Goal: Task Accomplishment & Management: Manage account settings

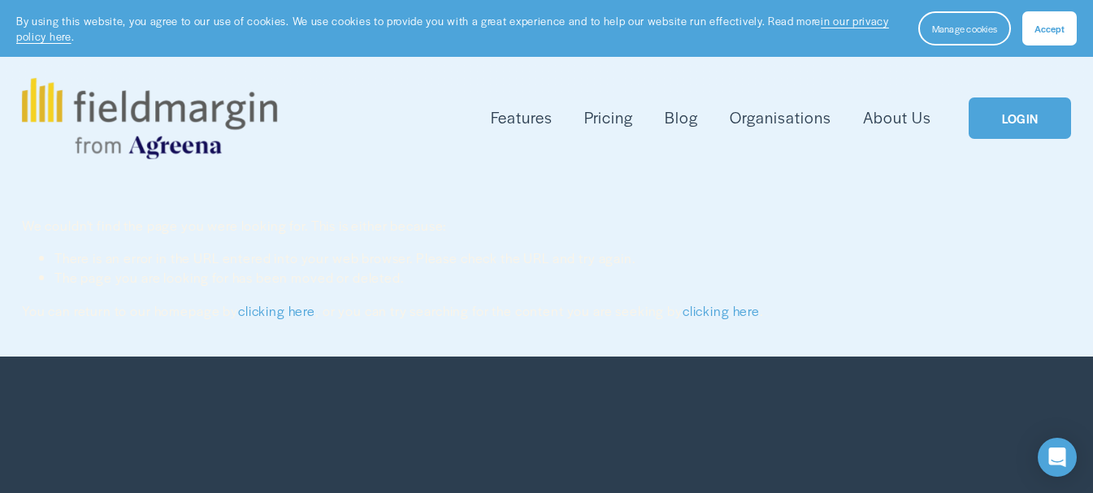
click at [1015, 115] on link "LOGIN" at bounding box center [1020, 118] width 102 height 41
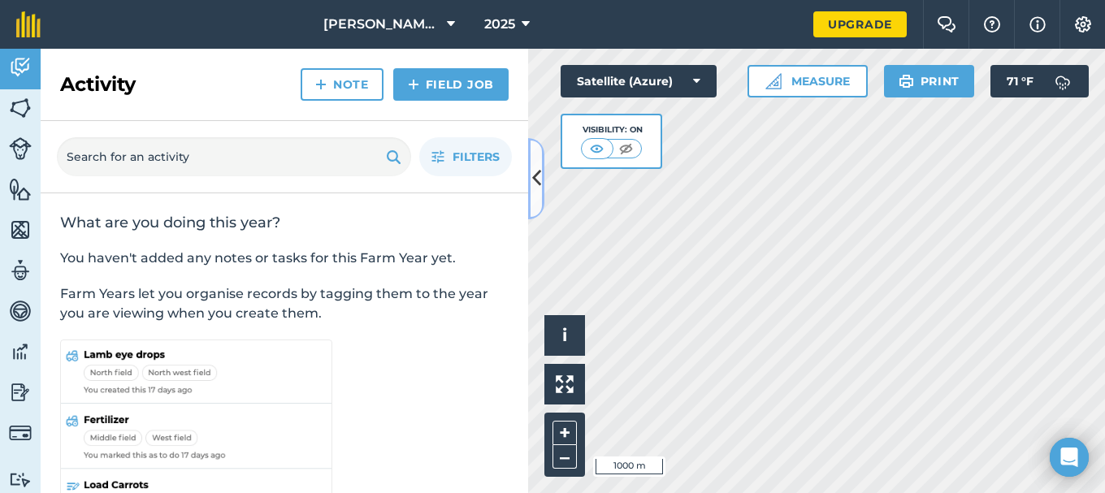
click at [535, 173] on icon at bounding box center [536, 178] width 9 height 28
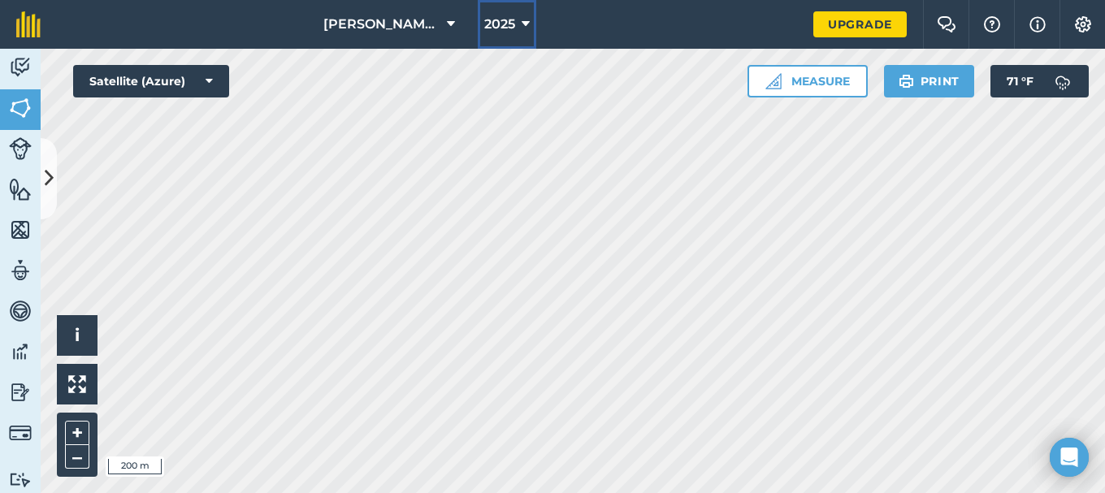
click at [502, 24] on span "2025" at bounding box center [499, 25] width 31 height 20
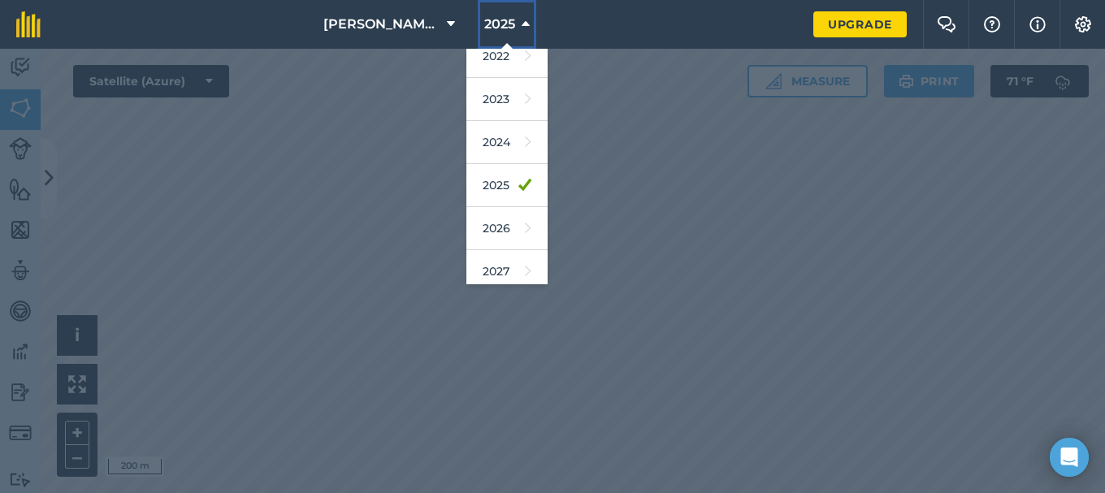
scroll to position [238, 0]
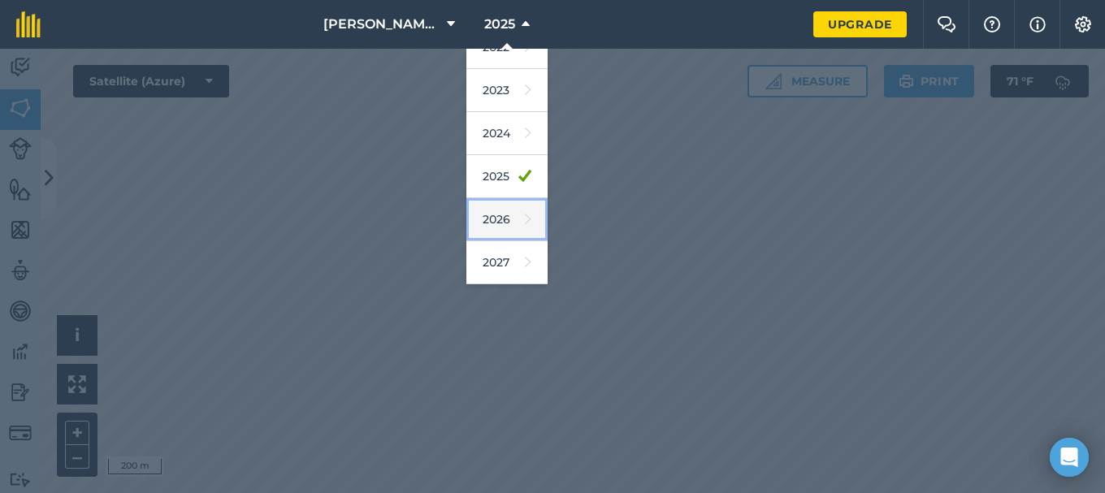
click at [506, 216] on link "2026" at bounding box center [506, 219] width 81 height 43
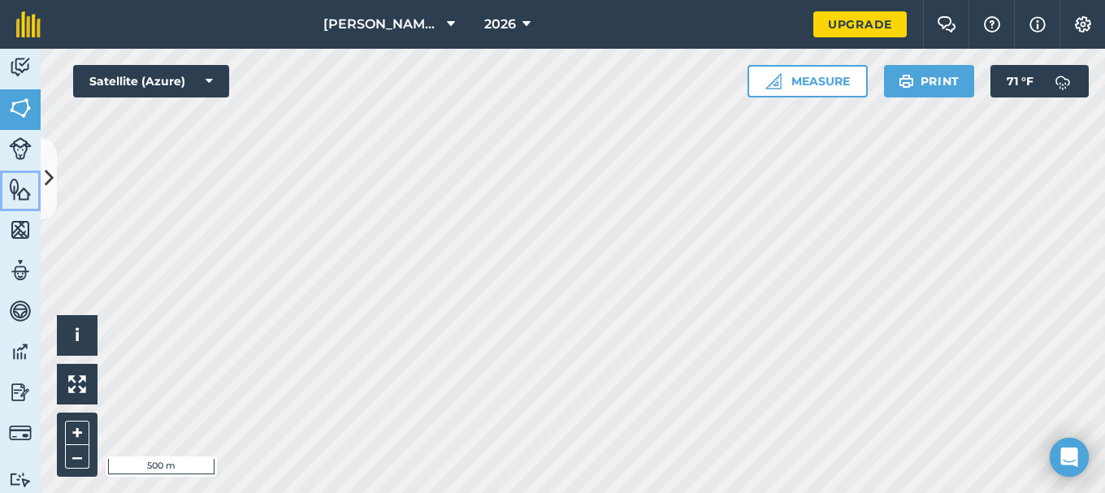
click at [21, 192] on img at bounding box center [20, 189] width 23 height 24
click at [46, 176] on icon at bounding box center [49, 178] width 9 height 28
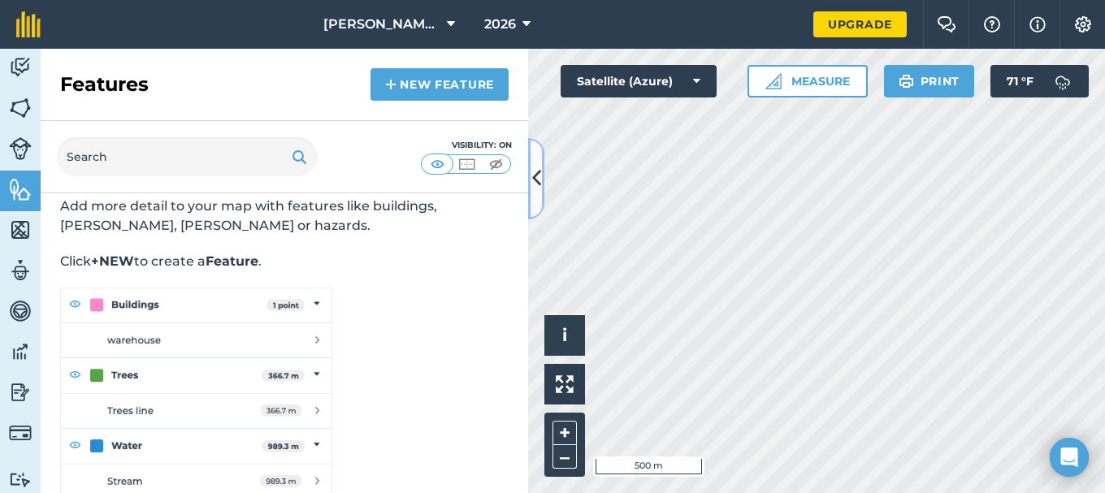
scroll to position [80, 0]
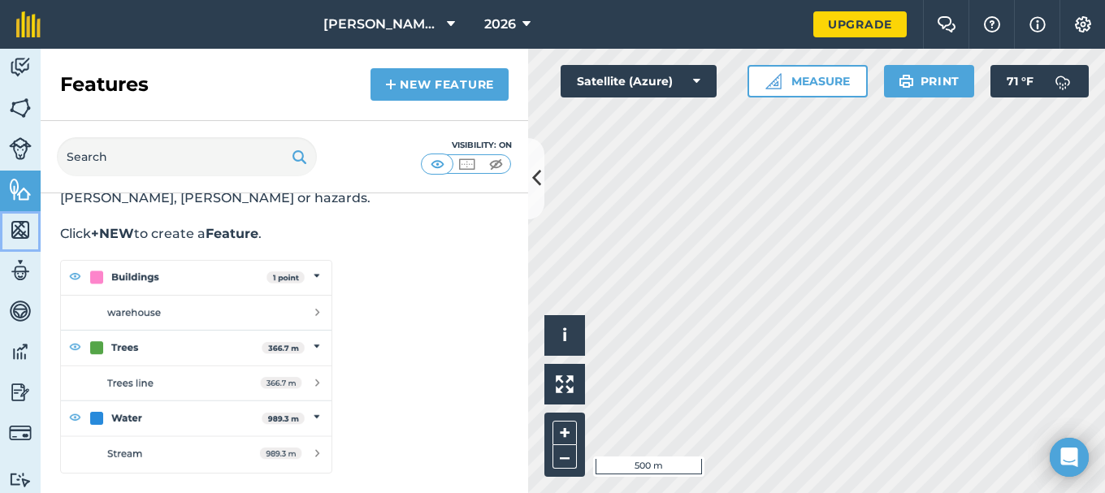
click at [19, 232] on img at bounding box center [20, 230] width 23 height 24
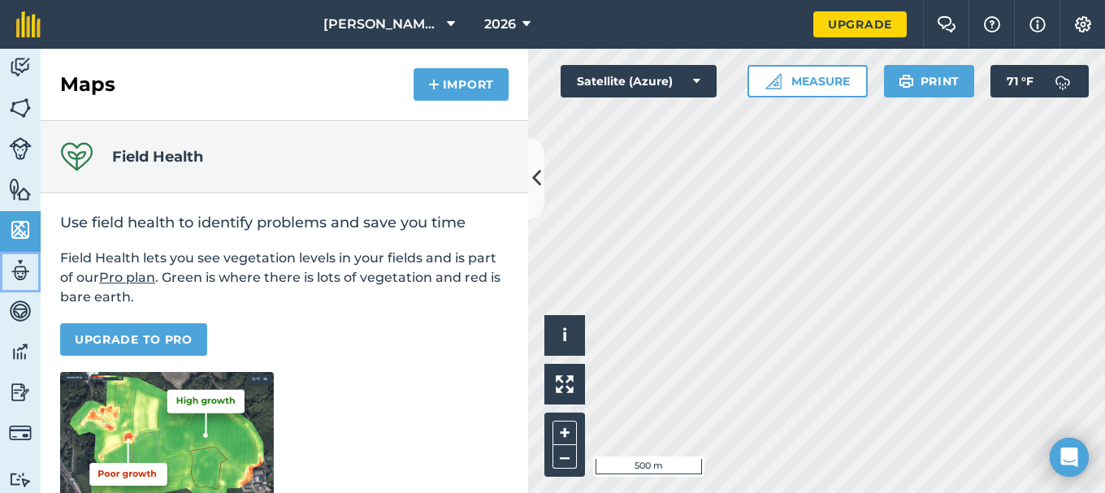
click at [24, 273] on img at bounding box center [20, 270] width 23 height 24
select select "MEMBER"
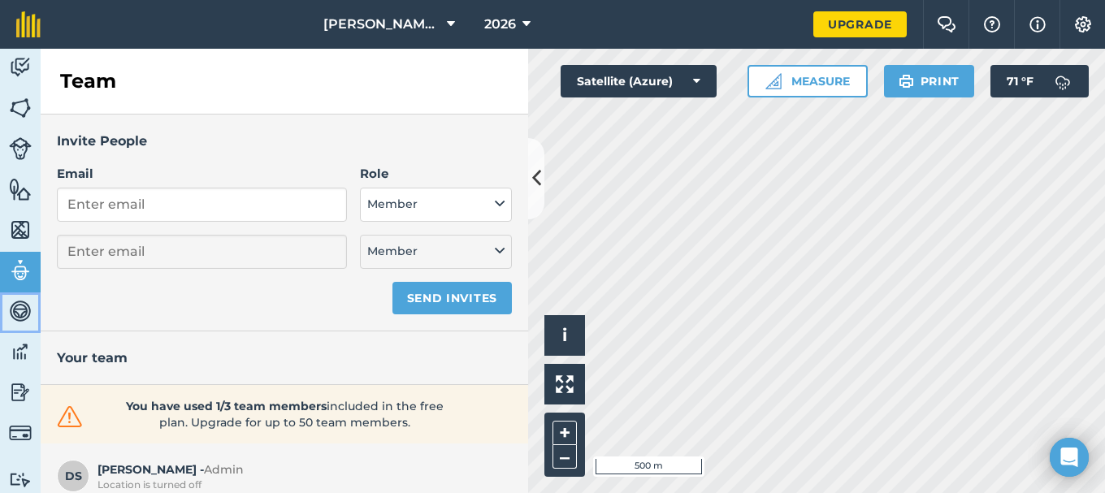
click at [19, 310] on img at bounding box center [20, 311] width 23 height 24
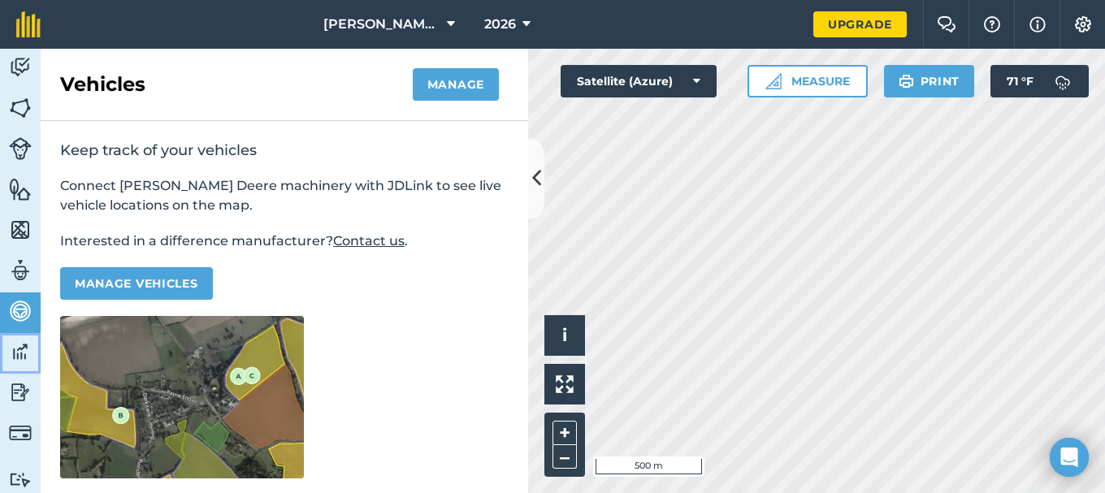
click at [14, 352] on img at bounding box center [20, 352] width 23 height 24
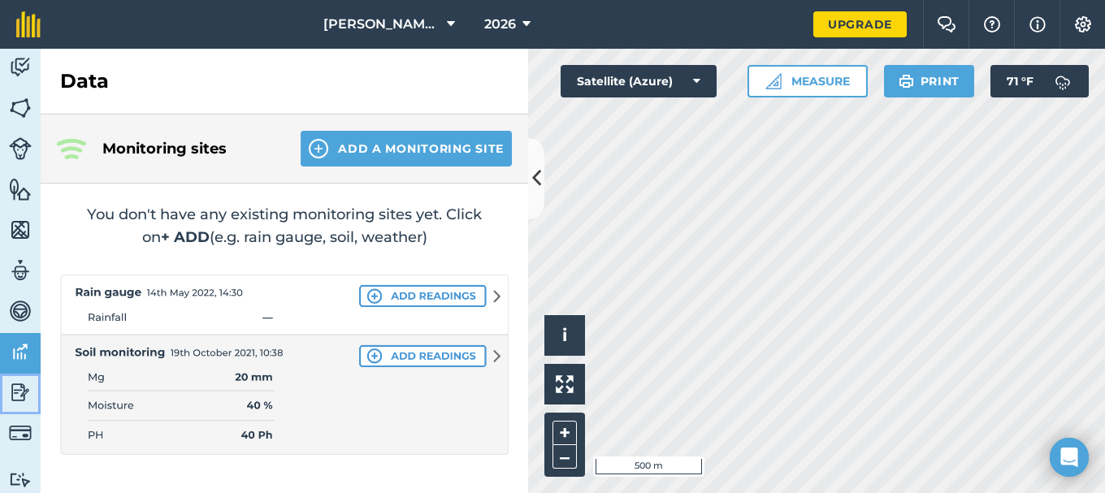
click at [16, 394] on img at bounding box center [20, 392] width 23 height 24
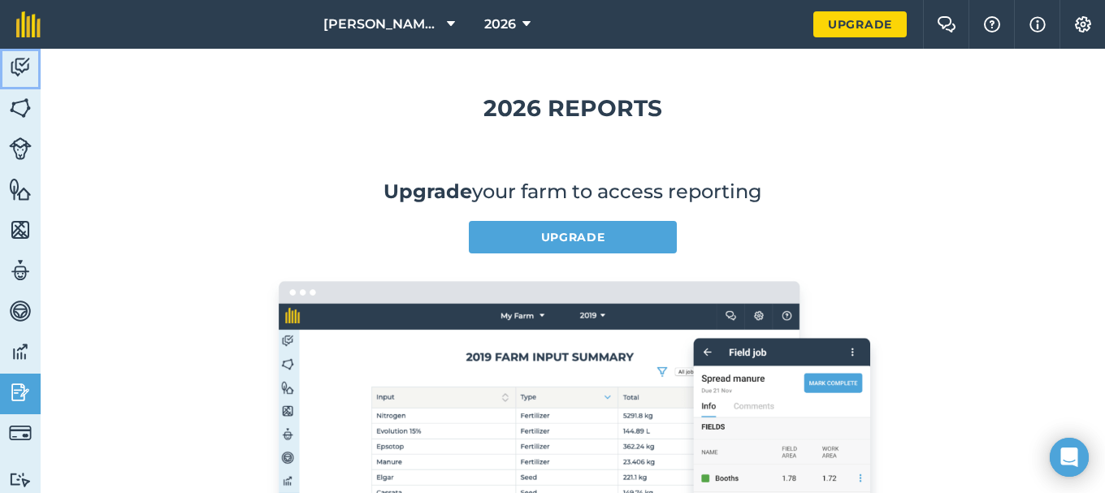
click at [22, 63] on img at bounding box center [20, 67] width 23 height 24
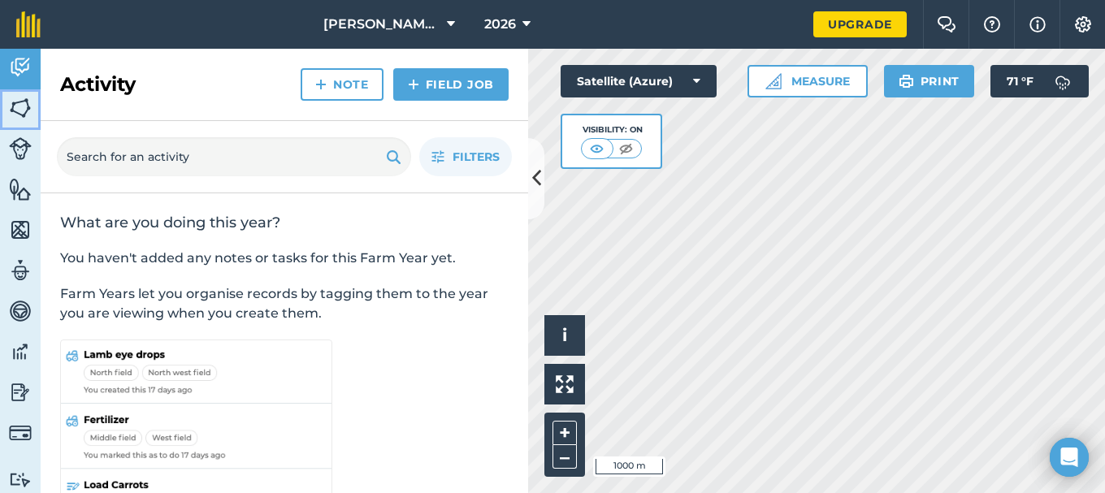
click at [27, 109] on img at bounding box center [20, 108] width 23 height 24
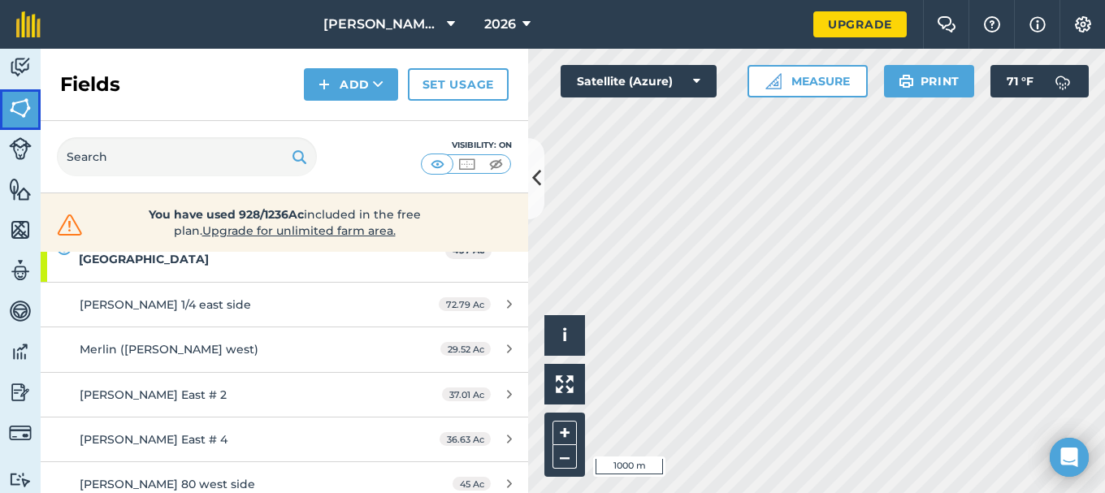
scroll to position [163, 0]
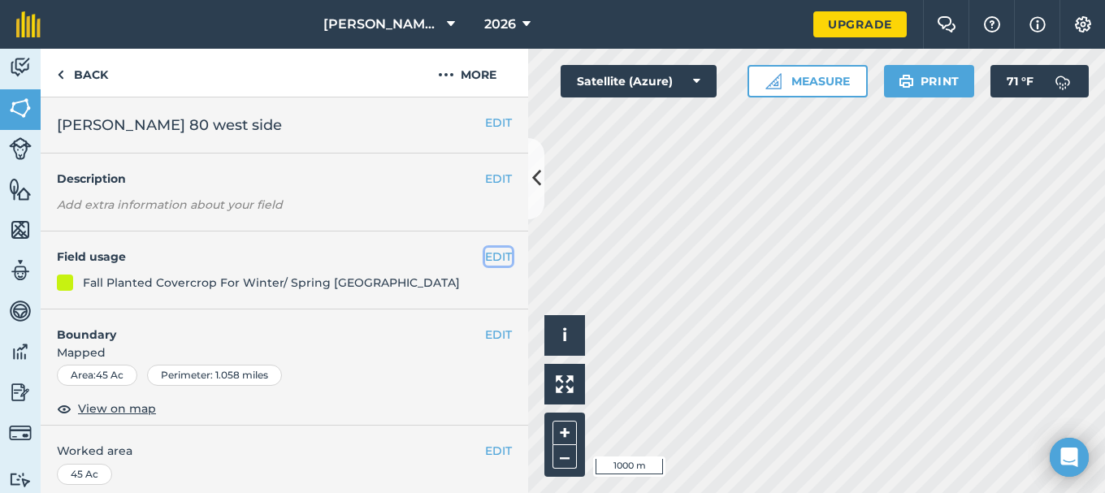
click at [485, 254] on button "EDIT" at bounding box center [498, 257] width 27 height 18
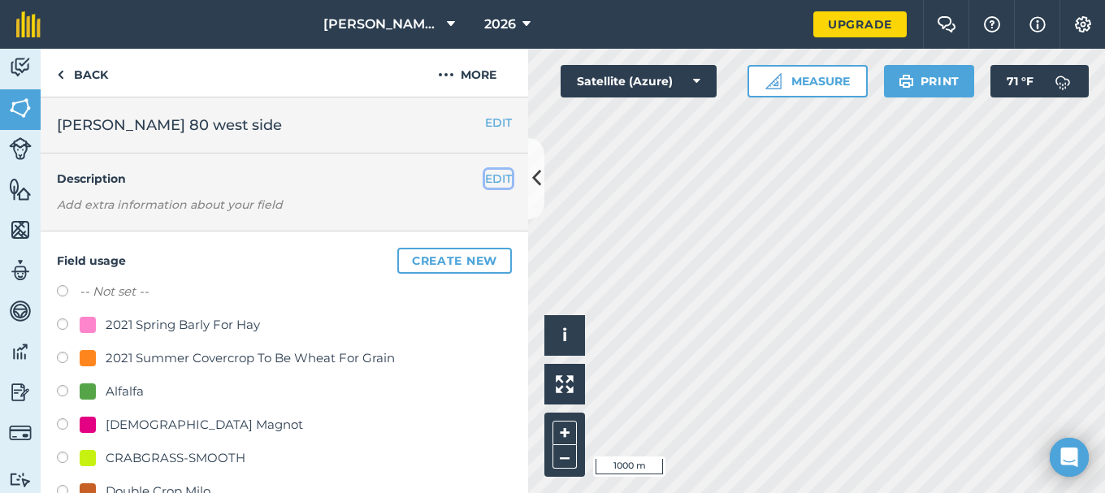
click at [485, 179] on button "EDIT" at bounding box center [498, 179] width 27 height 18
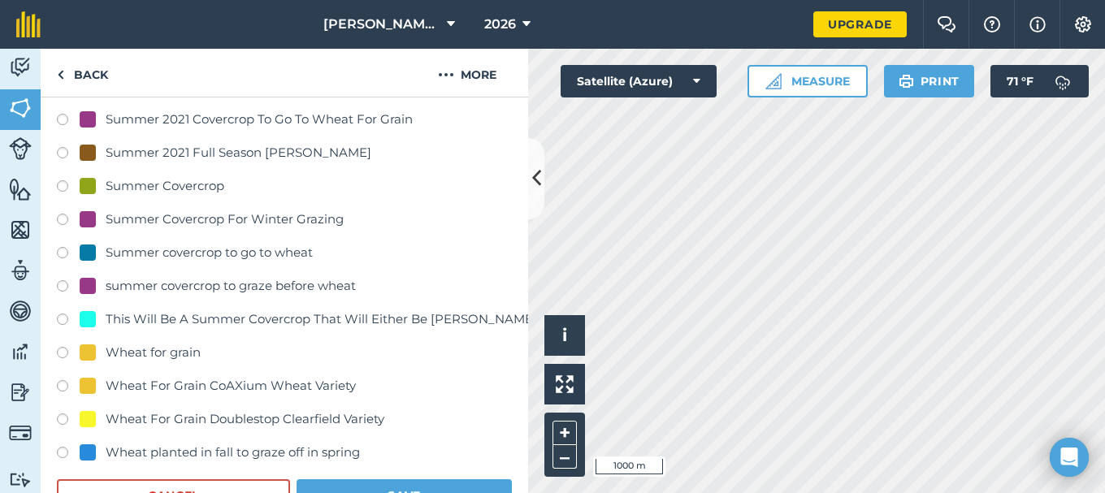
scroll to position [813, 0]
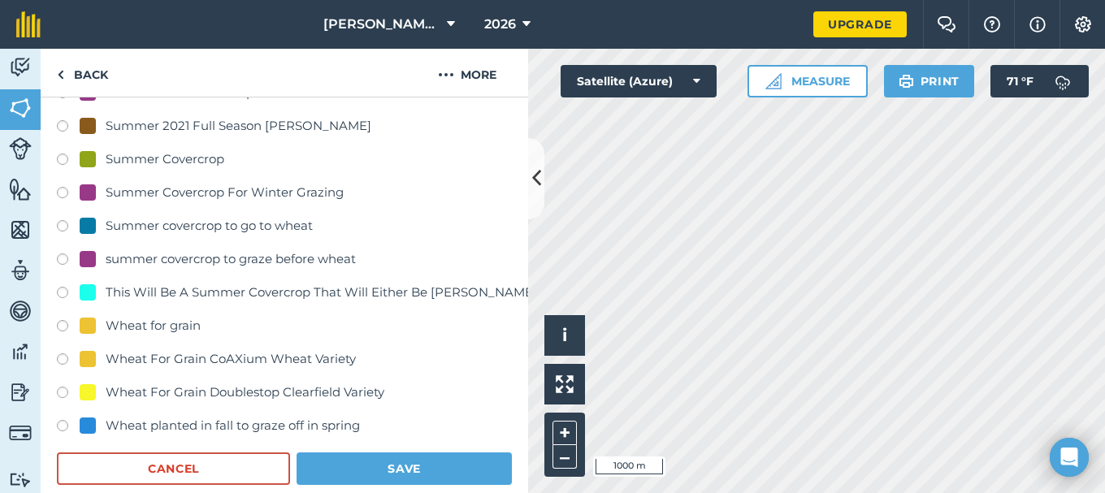
click at [90, 358] on div at bounding box center [88, 359] width 16 height 16
radio input "true"
click at [90, 358] on div at bounding box center [88, 359] width 16 height 16
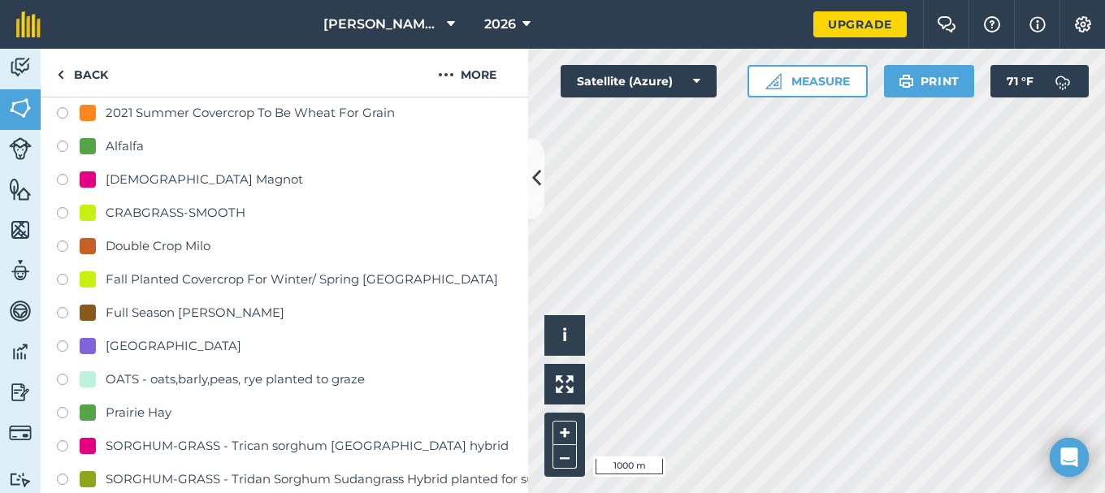
scroll to position [325, 0]
click at [92, 282] on div at bounding box center [88, 280] width 16 height 16
radio input "true"
radio input "false"
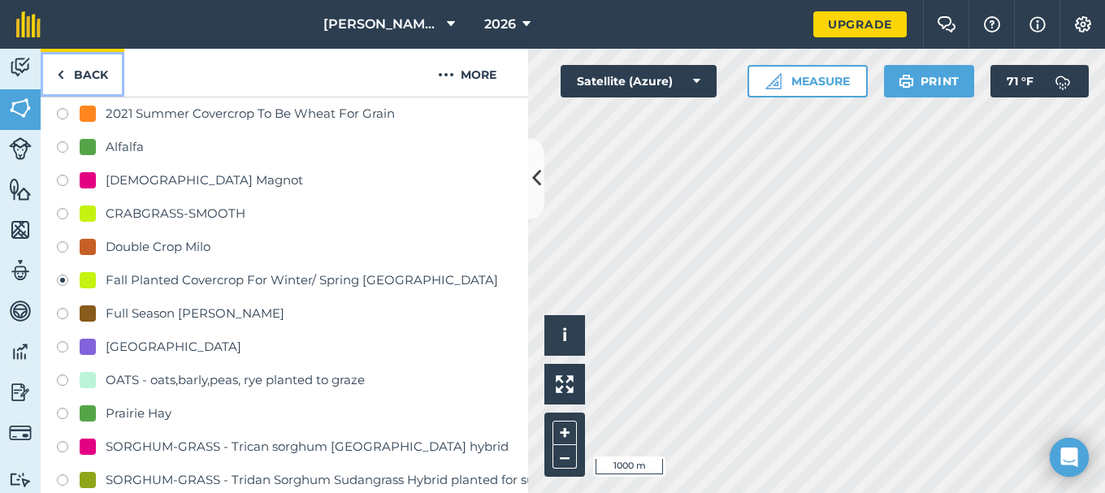
click at [89, 72] on link "Back" at bounding box center [83, 73] width 84 height 48
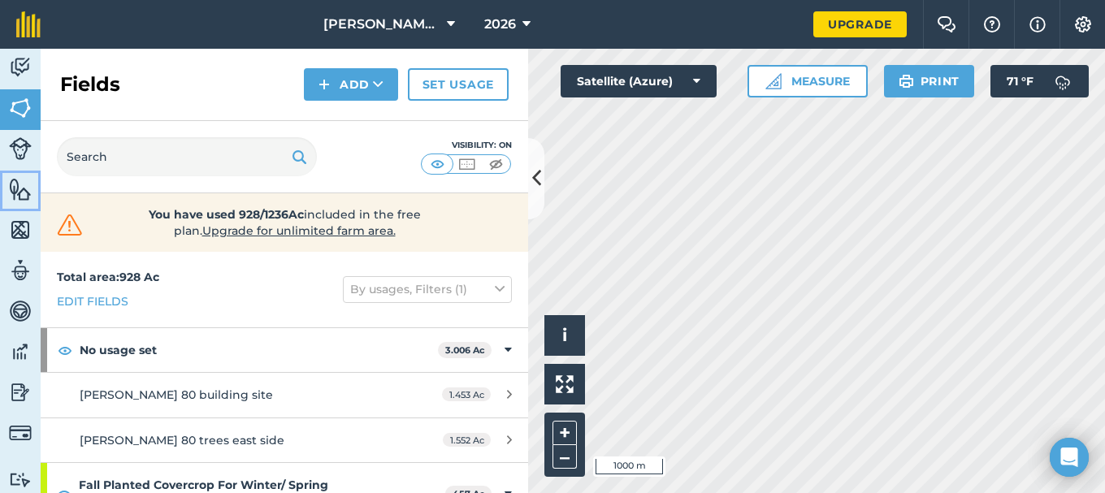
click at [20, 191] on img at bounding box center [20, 189] width 23 height 24
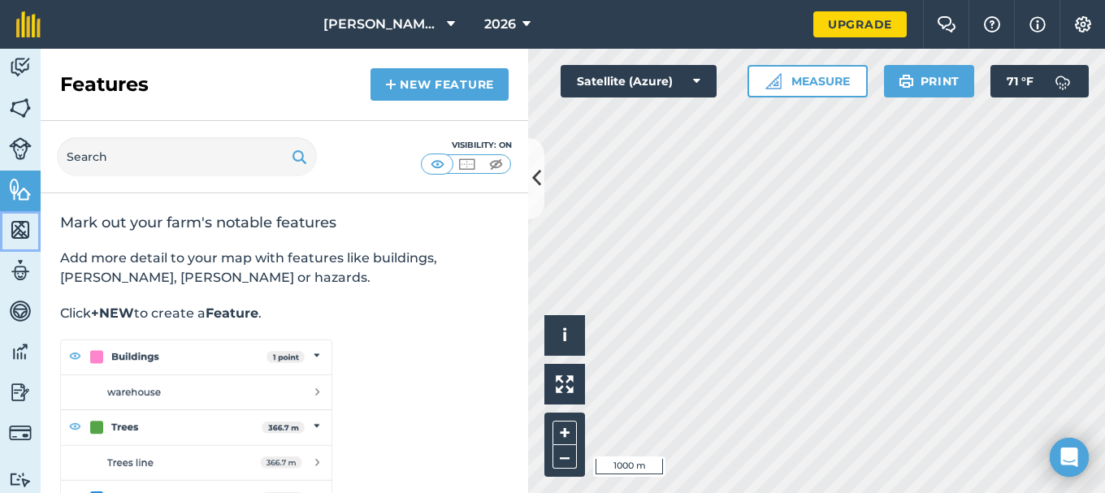
click at [24, 228] on img at bounding box center [20, 230] width 23 height 24
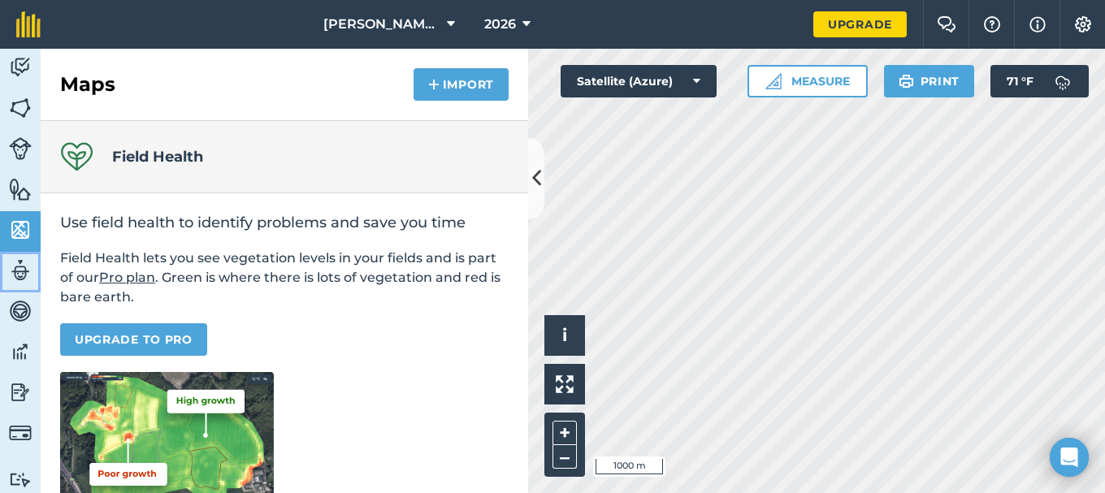
click at [19, 268] on img at bounding box center [20, 270] width 23 height 24
select select "MEMBER"
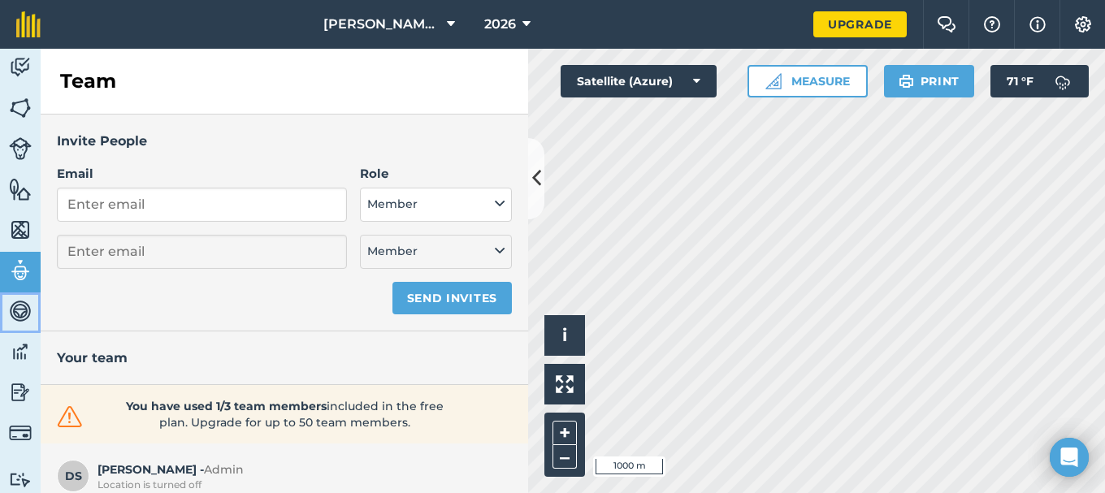
click at [16, 306] on img at bounding box center [20, 311] width 23 height 24
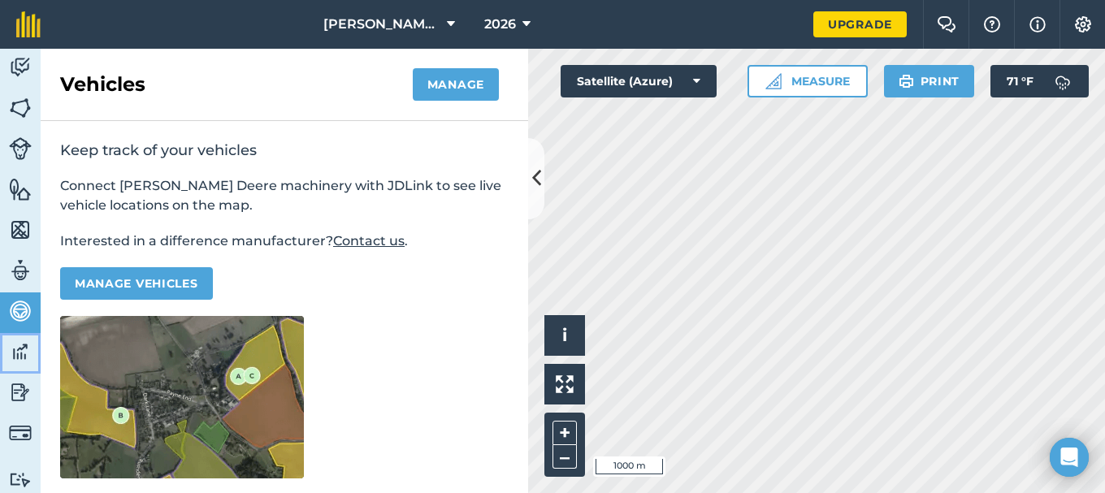
click at [17, 351] on img at bounding box center [20, 352] width 23 height 24
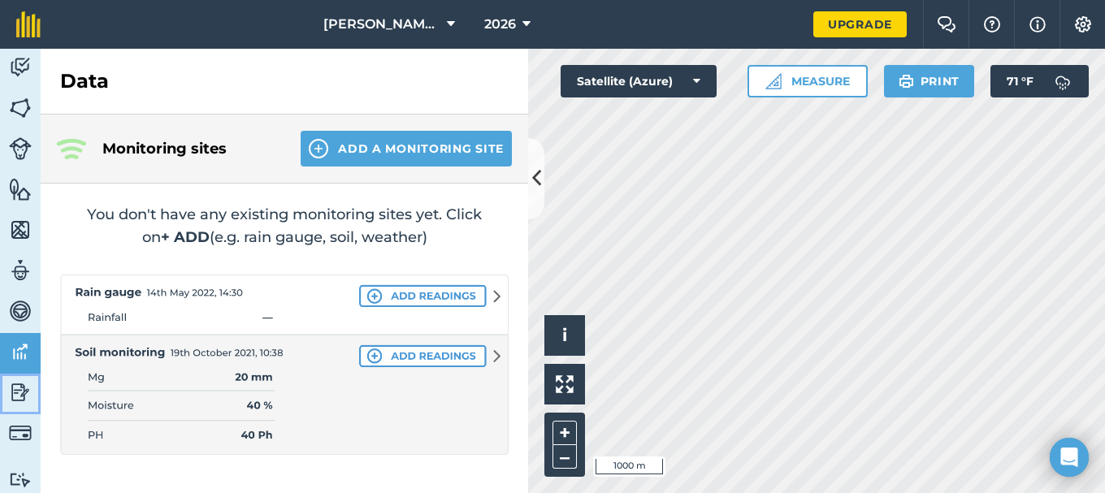
click at [19, 392] on img at bounding box center [20, 392] width 23 height 24
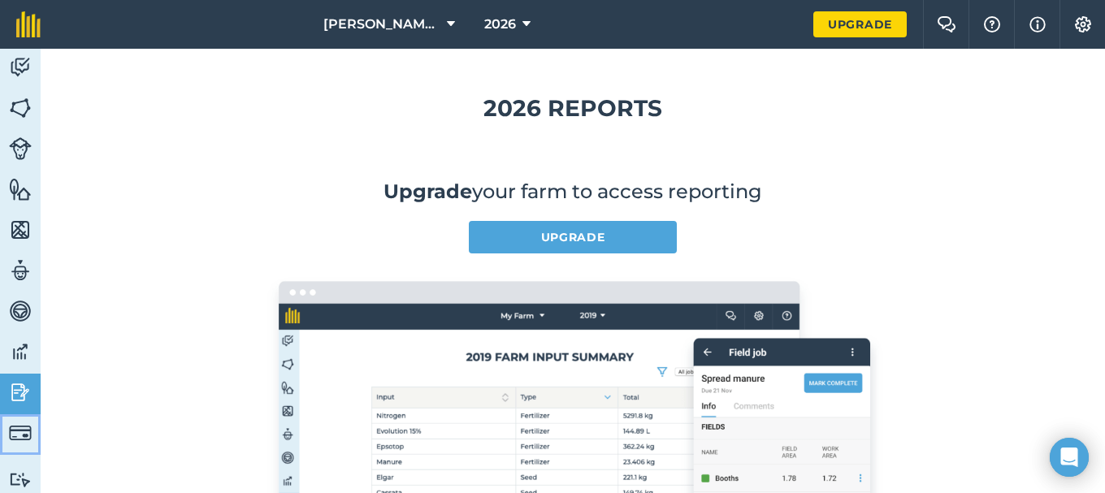
click at [20, 431] on img at bounding box center [20, 433] width 23 height 23
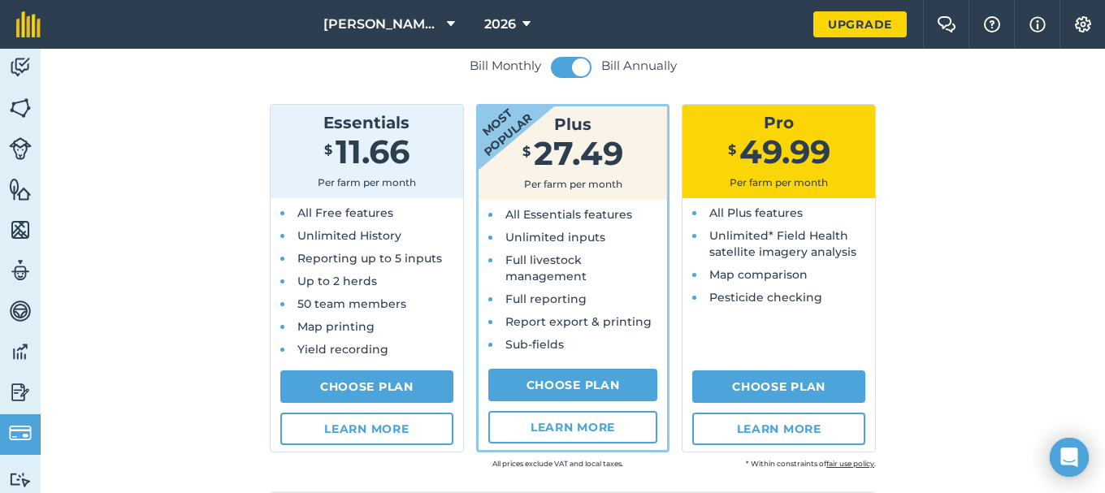
scroll to position [175, 0]
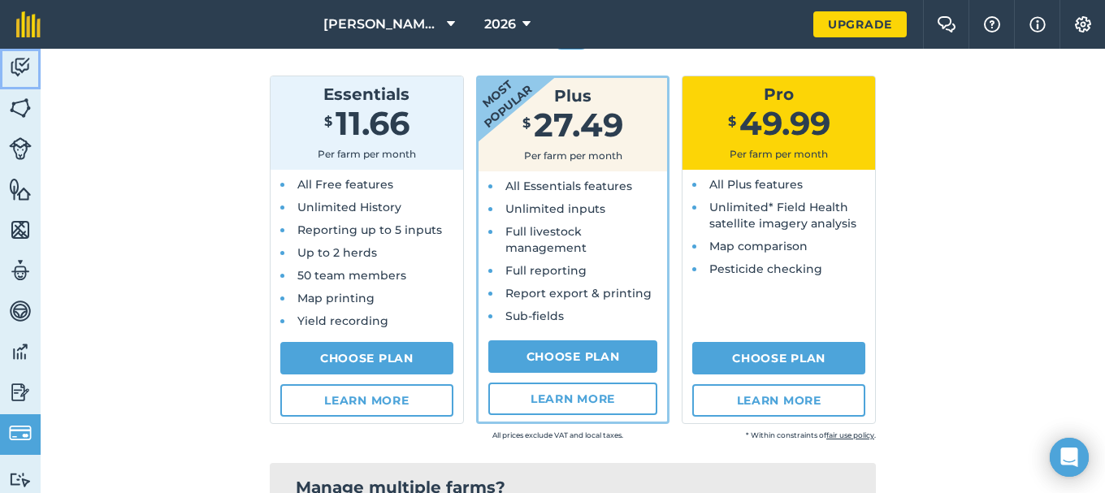
click at [20, 66] on img at bounding box center [20, 67] width 23 height 24
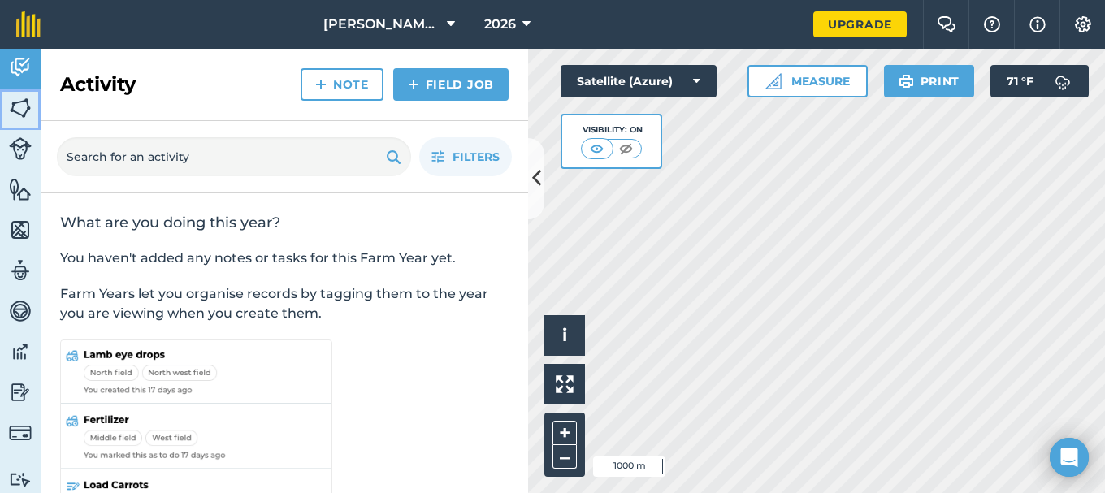
click at [24, 108] on img at bounding box center [20, 108] width 23 height 24
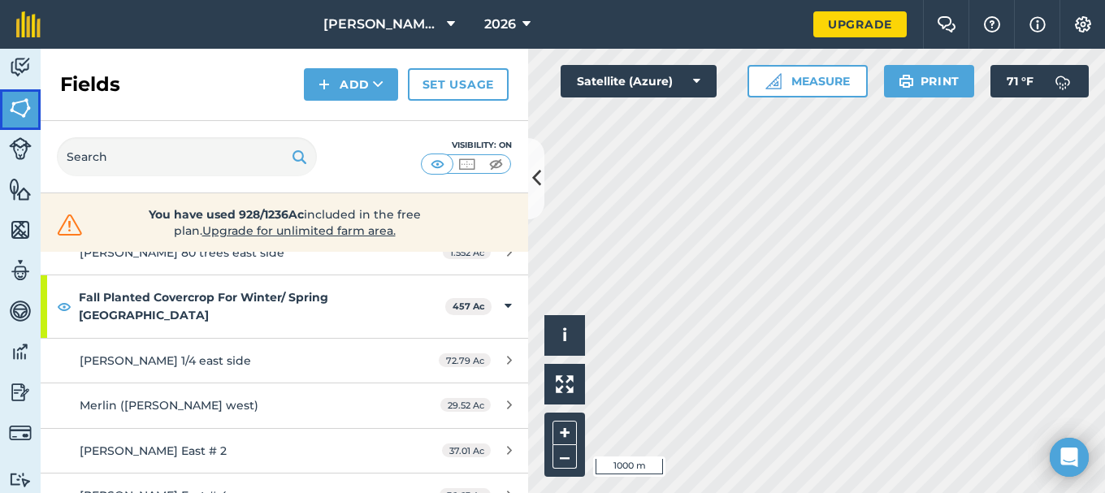
scroll to position [163, 0]
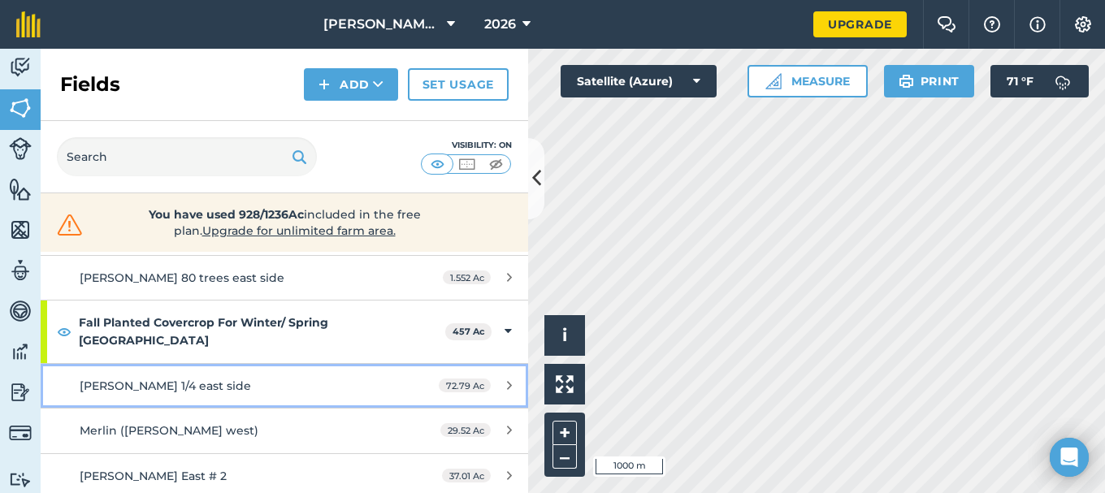
click at [182, 379] on span "Darren East 1/4 east side" at bounding box center [165, 386] width 171 height 15
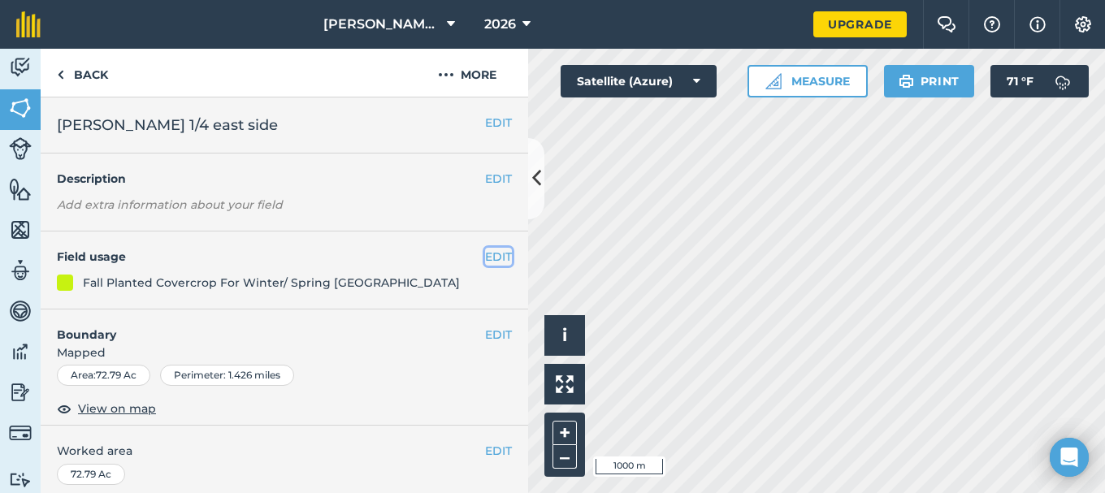
click at [485, 256] on button "EDIT" at bounding box center [498, 257] width 27 height 18
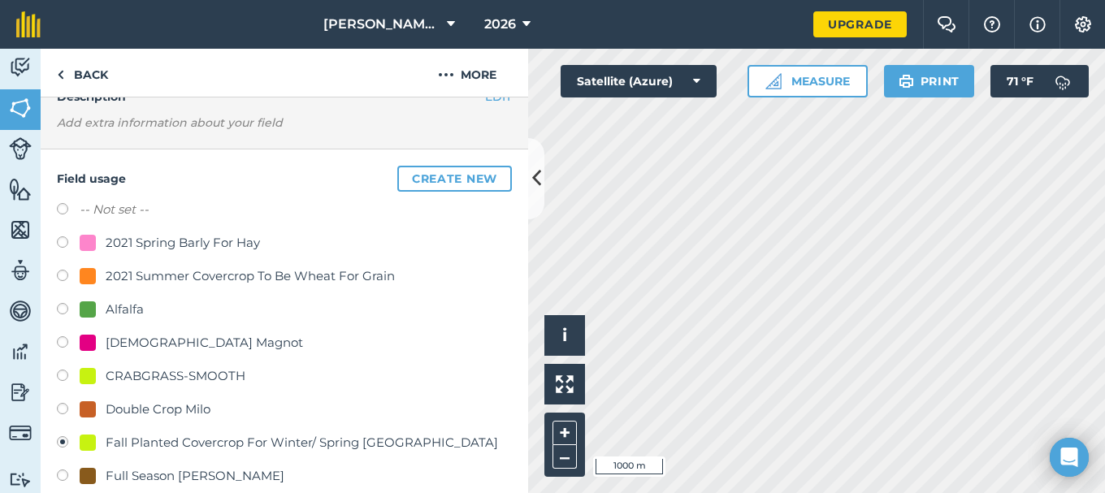
scroll to position [81, 0]
click at [425, 176] on button "Create new" at bounding box center [454, 180] width 115 height 26
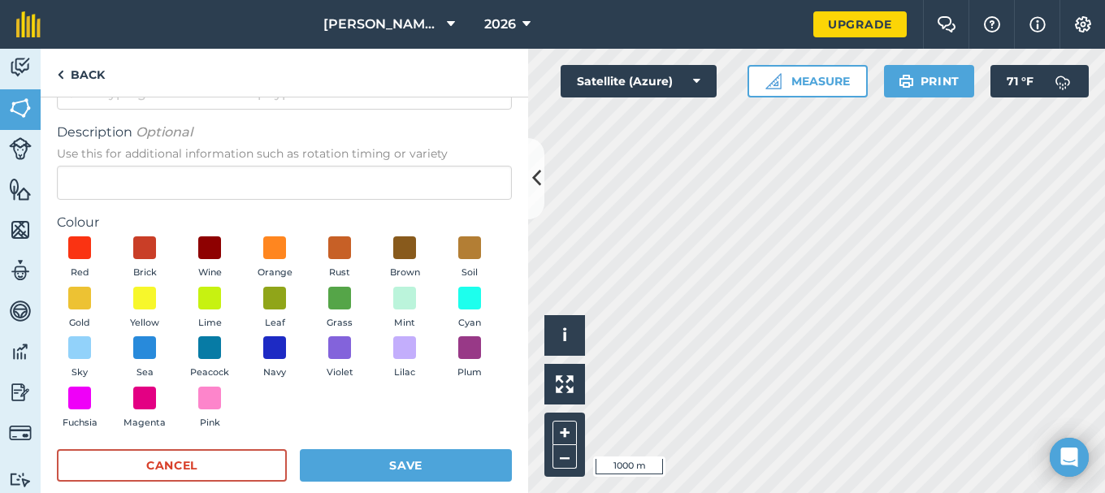
scroll to position [103, 0]
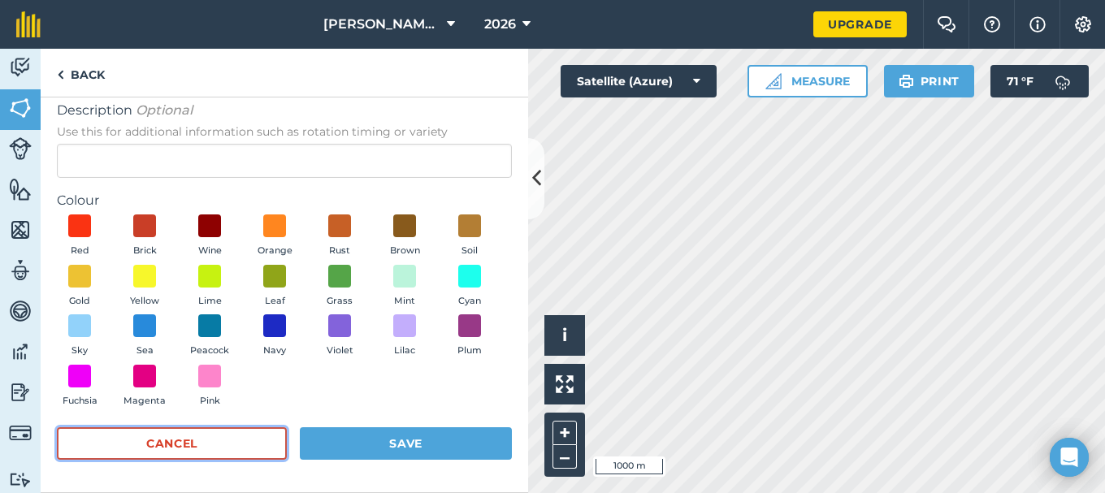
click at [149, 444] on button "Cancel" at bounding box center [172, 443] width 230 height 33
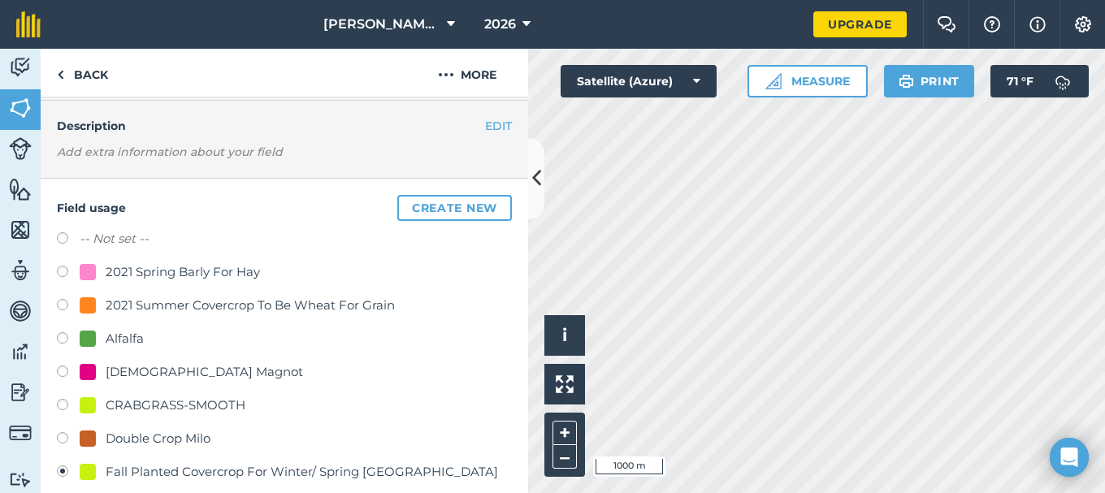
scroll to position [81, 0]
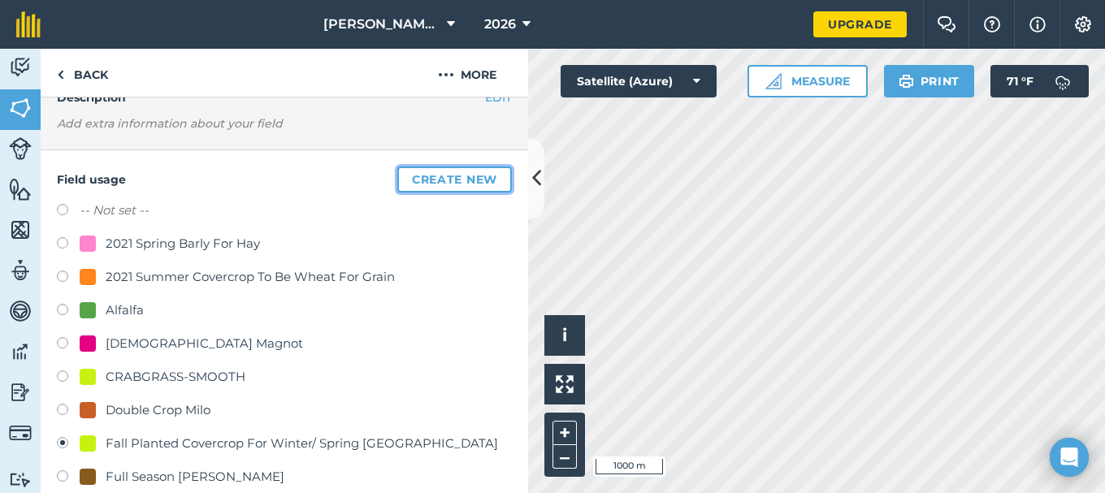
click at [424, 176] on button "Create new" at bounding box center [454, 180] width 115 height 26
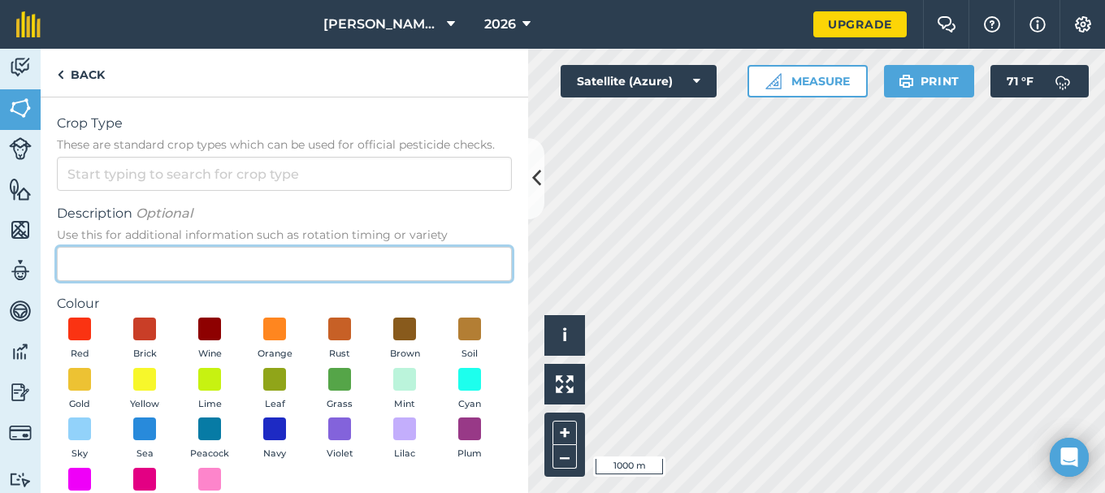
click at [117, 273] on input "Description Optional Use this for additional information such as rotation timin…" at bounding box center [284, 264] width 455 height 34
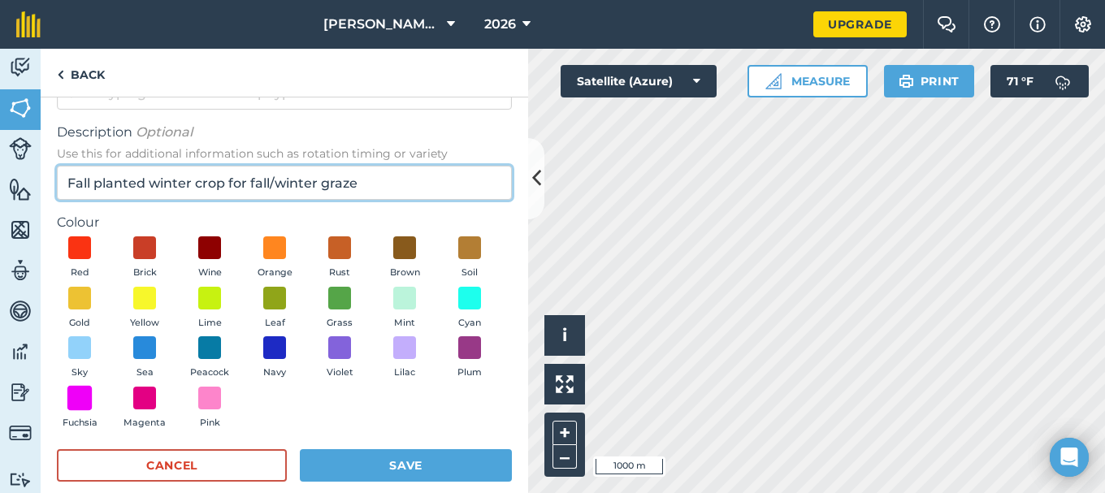
type input "Fall planted winter crop for fall/winter graze"
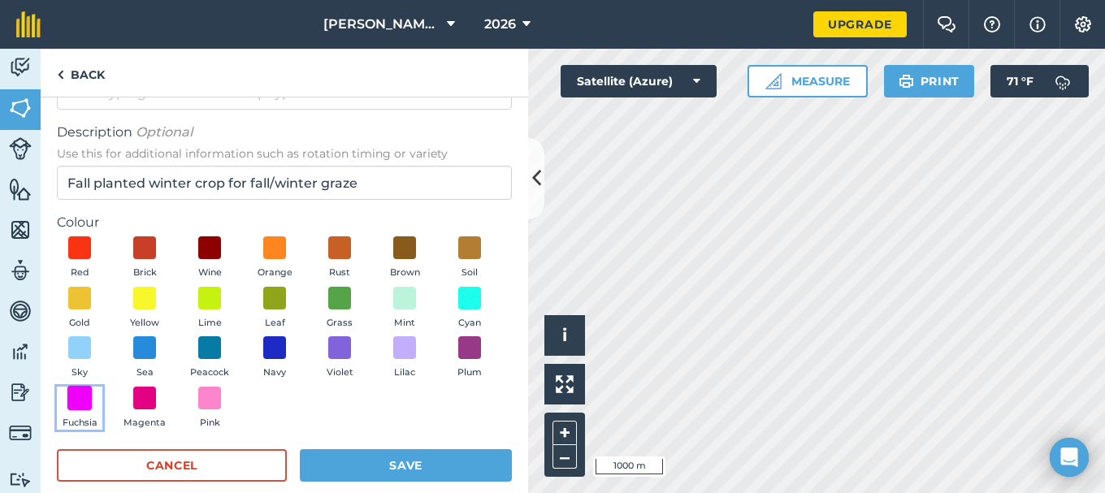
click at [93, 401] on span at bounding box center [79, 397] width 25 height 25
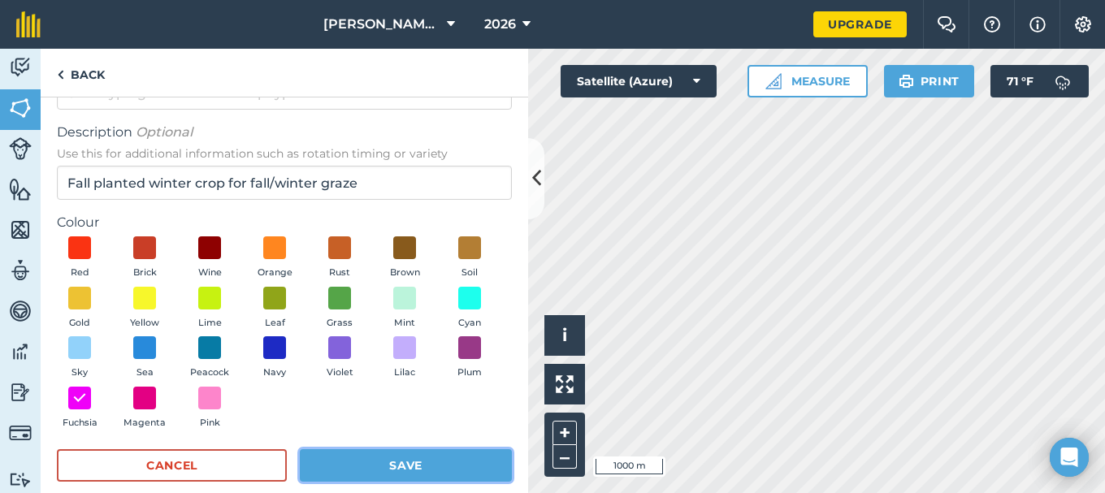
click at [404, 465] on button "Save" at bounding box center [406, 465] width 212 height 33
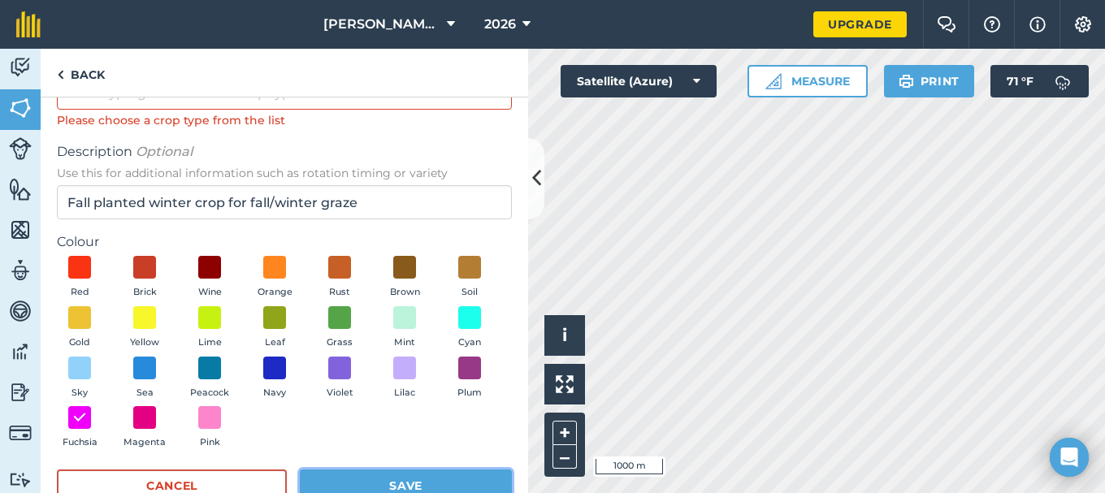
scroll to position [0, 0]
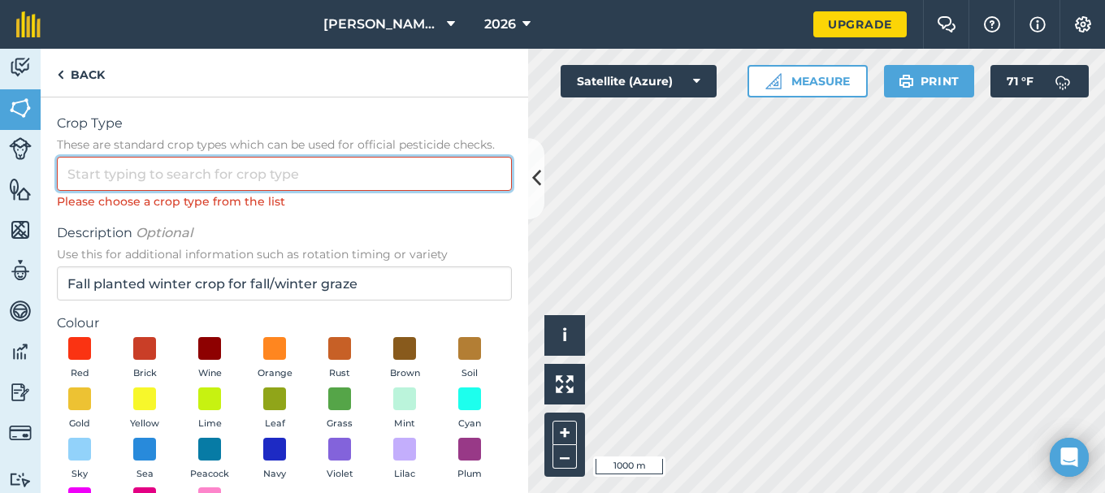
click at [124, 173] on input "Crop Type These are standard crop types which can be used for official pesticid…" at bounding box center [284, 174] width 455 height 34
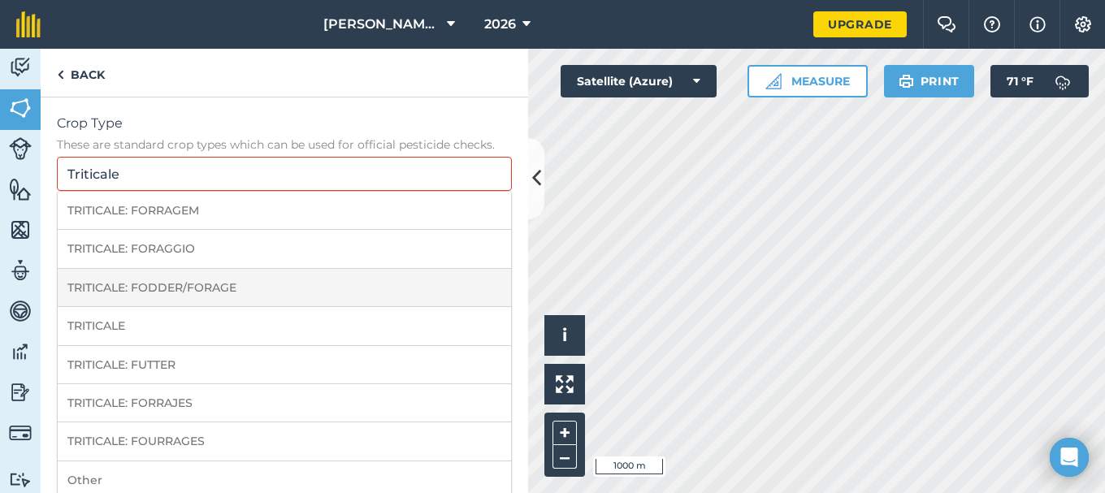
click at [154, 287] on li "TRITICALE: FODDER/FORAGE" at bounding box center [284, 288] width 453 height 38
type input "TRITICALE: FODDER/FORAGE"
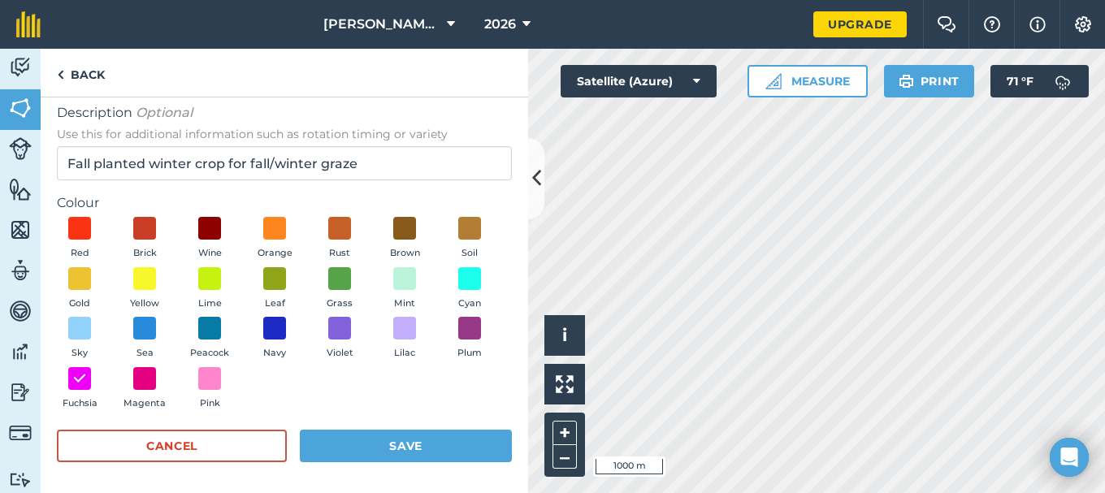
scroll to position [103, 0]
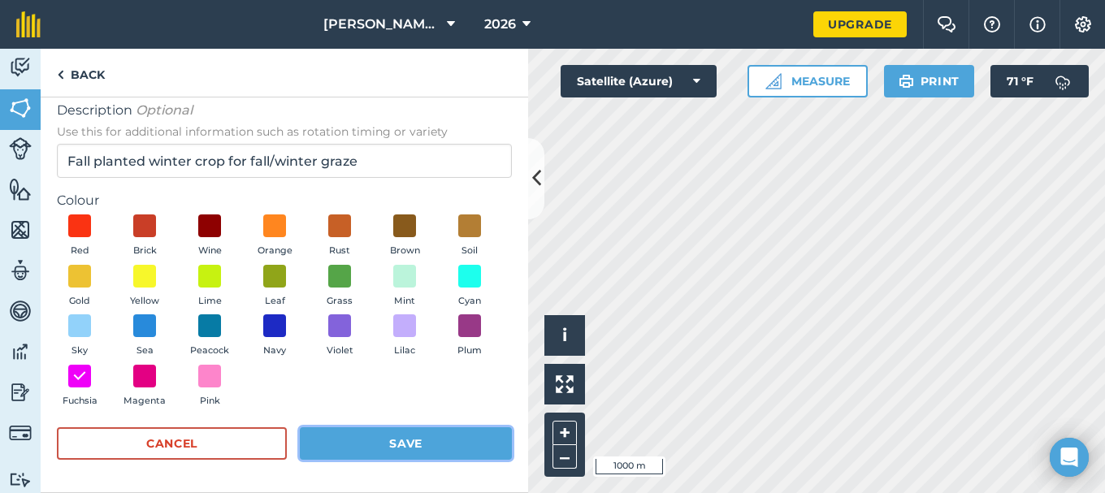
click at [395, 439] on button "Save" at bounding box center [406, 443] width 212 height 33
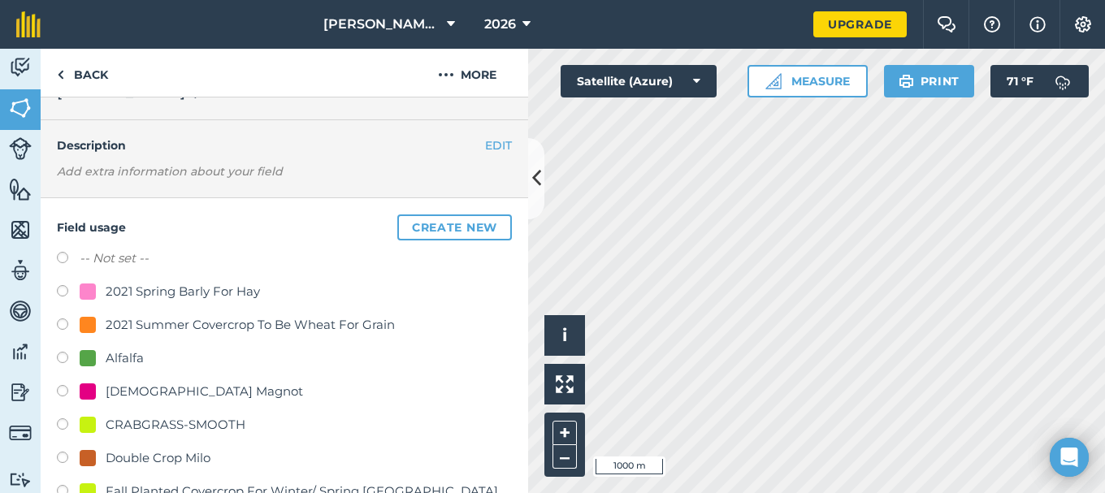
scroll to position [0, 0]
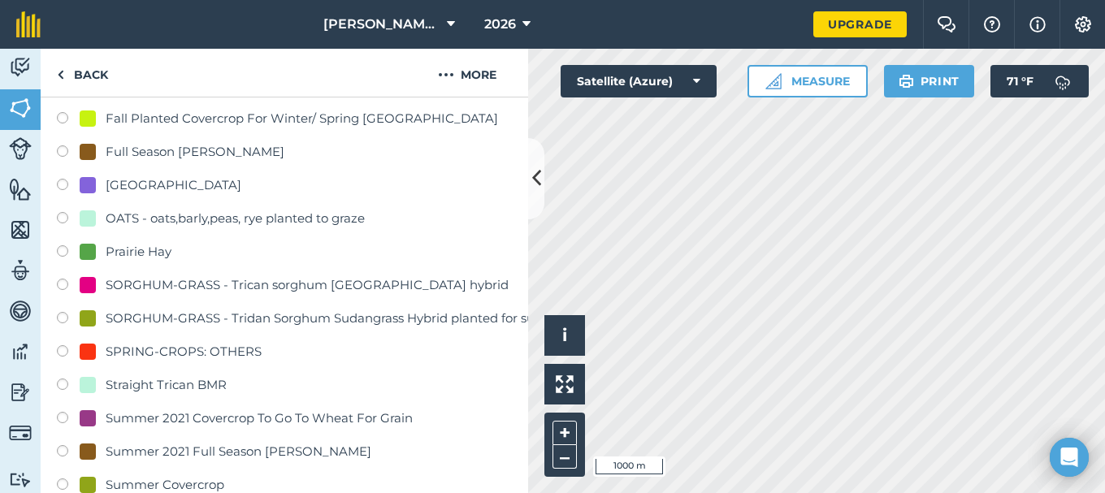
scroll to position [488, 0]
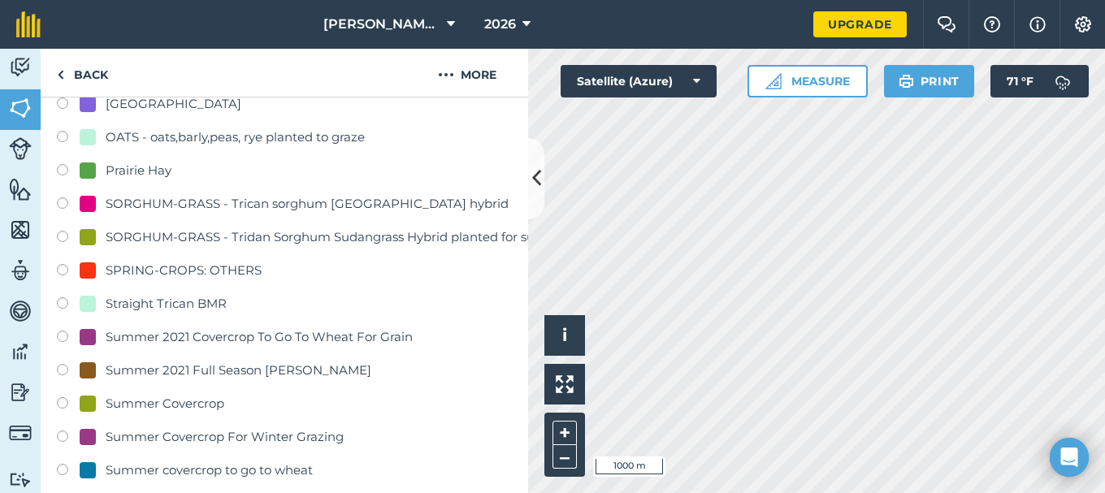
click at [87, 235] on div at bounding box center [88, 237] width 16 height 16
radio input "true"
radio input "false"
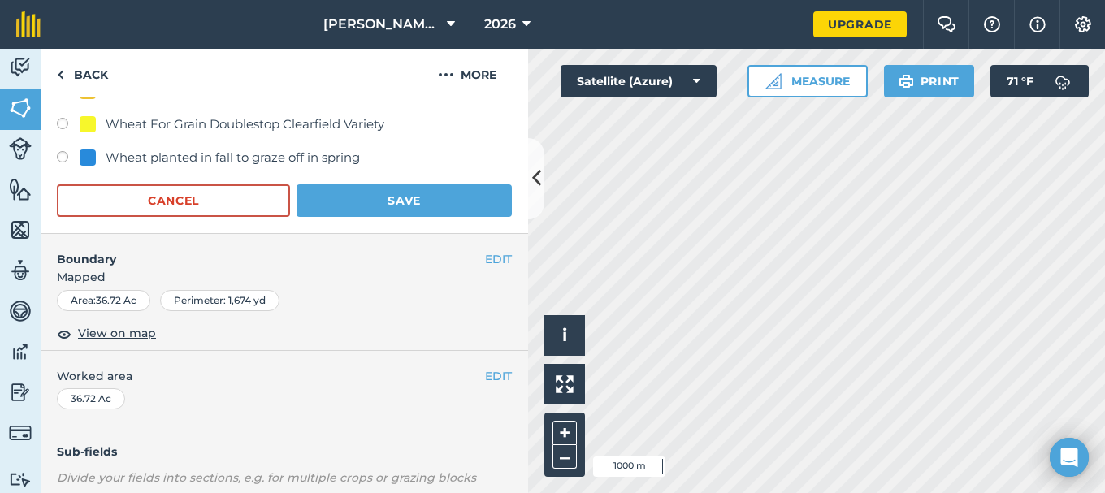
scroll to position [1056, 0]
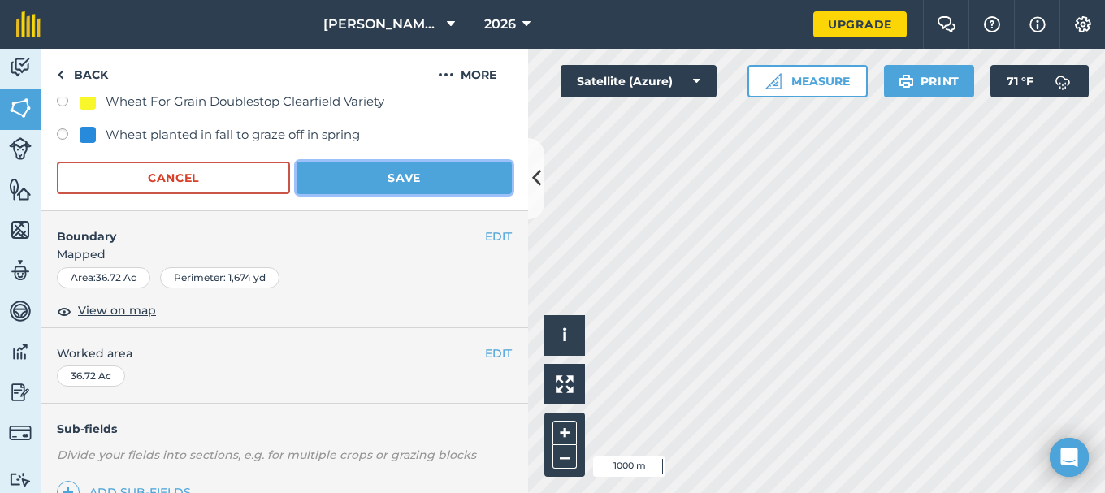
click at [386, 180] on button "Save" at bounding box center [404, 178] width 215 height 33
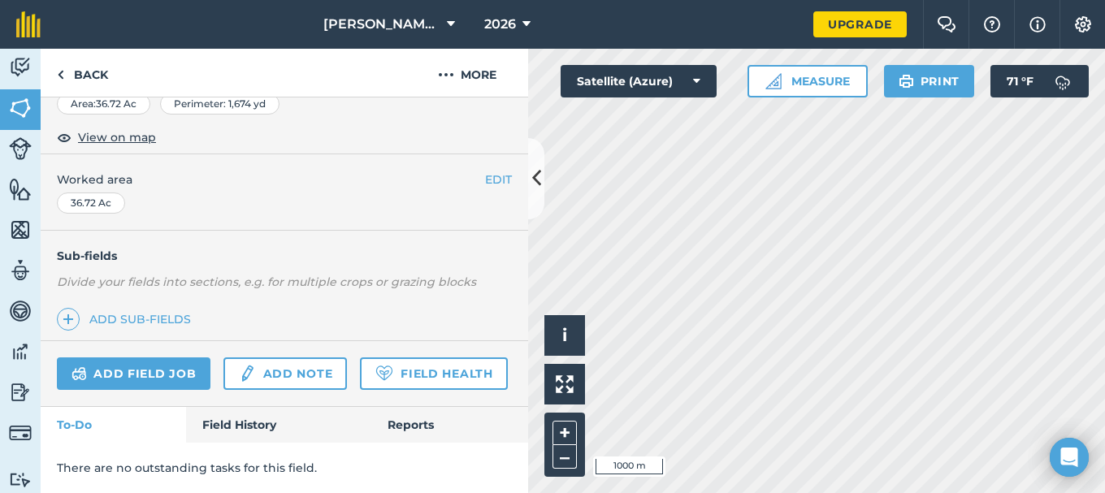
scroll to position [317, 0]
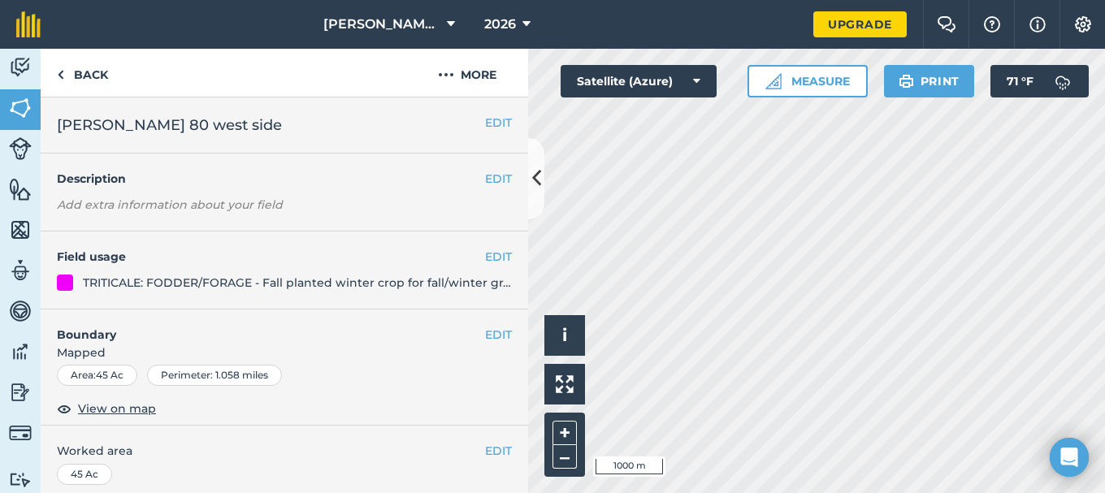
click at [398, 268] on div "EDIT Field usage TRITICALE: FODDER/FORAGE - Fall planted winter crop for fall/w…" at bounding box center [285, 271] width 488 height 78
click at [485, 254] on button "EDIT" at bounding box center [498, 257] width 27 height 18
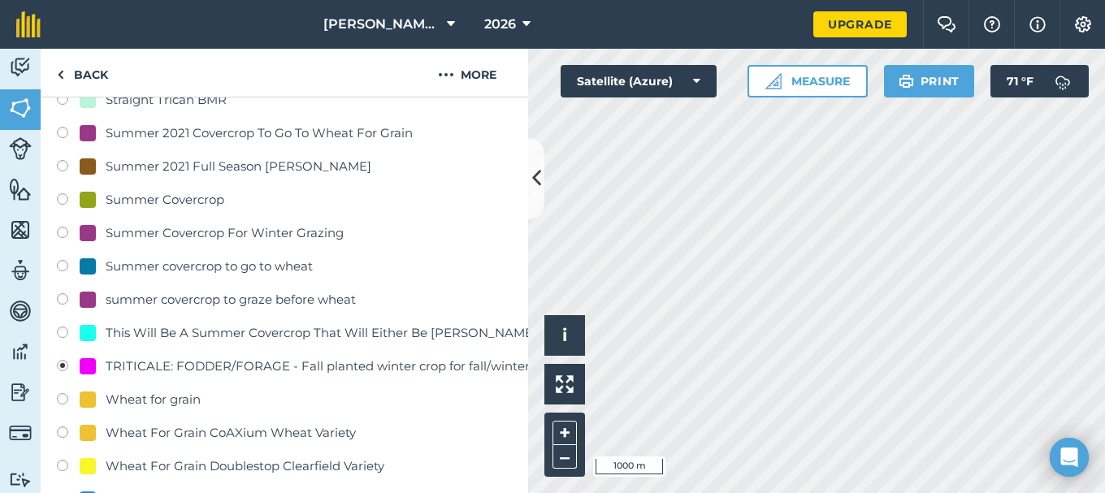
scroll to position [731, 0]
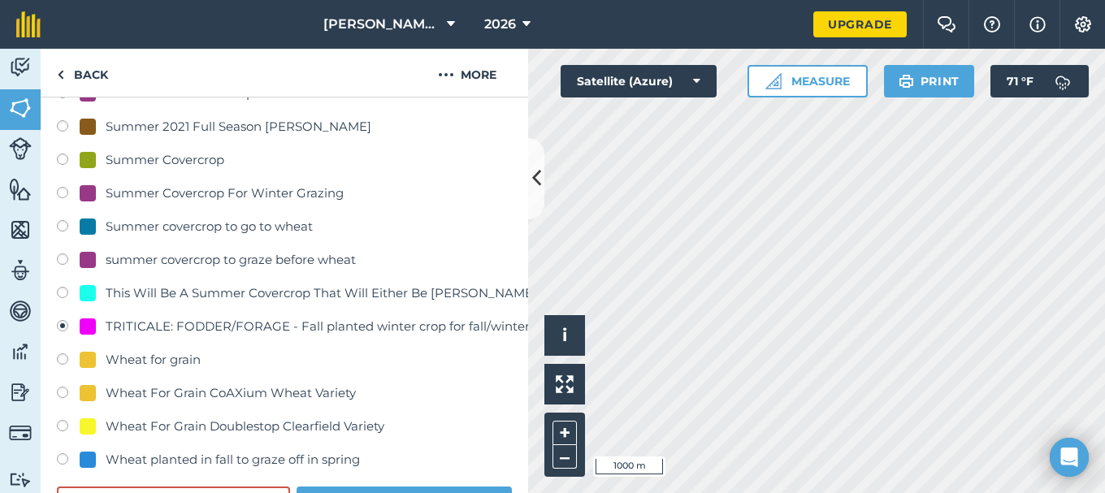
click at [210, 323] on div "TRITICALE: FODDER/FORAGE - Fall planted winter crop for fall/winter graze" at bounding box center [336, 327] width 461 height 20
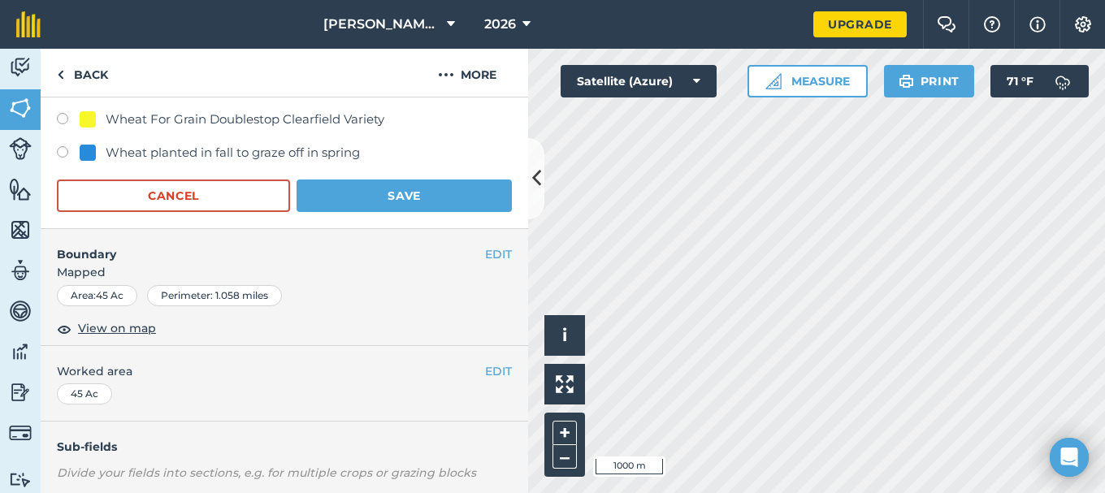
scroll to position [1056, 0]
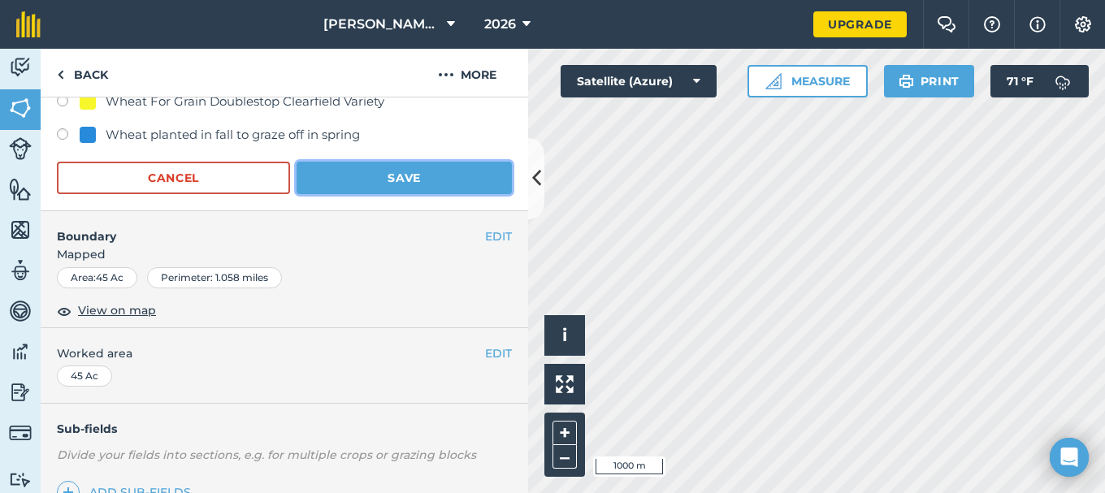
click at [393, 172] on button "Save" at bounding box center [404, 178] width 215 height 33
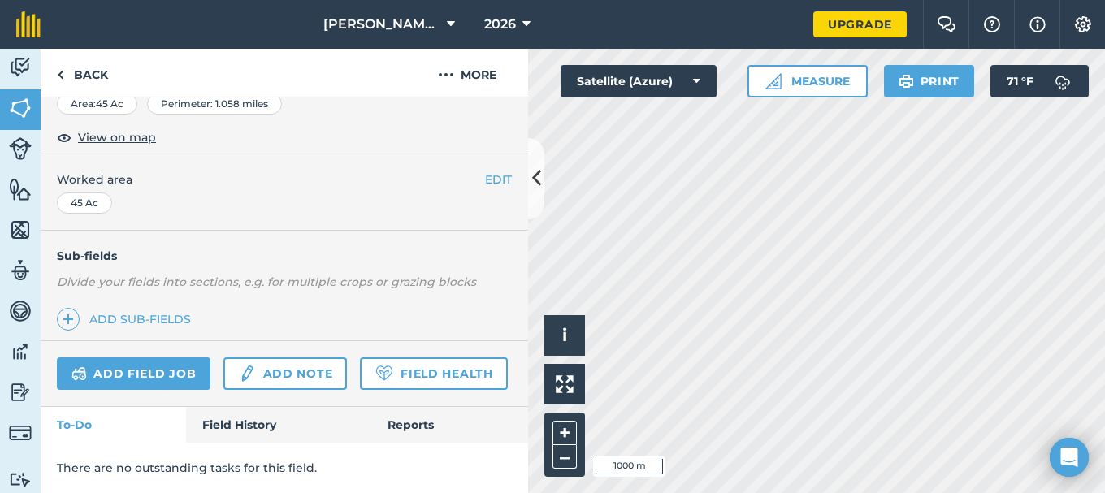
scroll to position [317, 0]
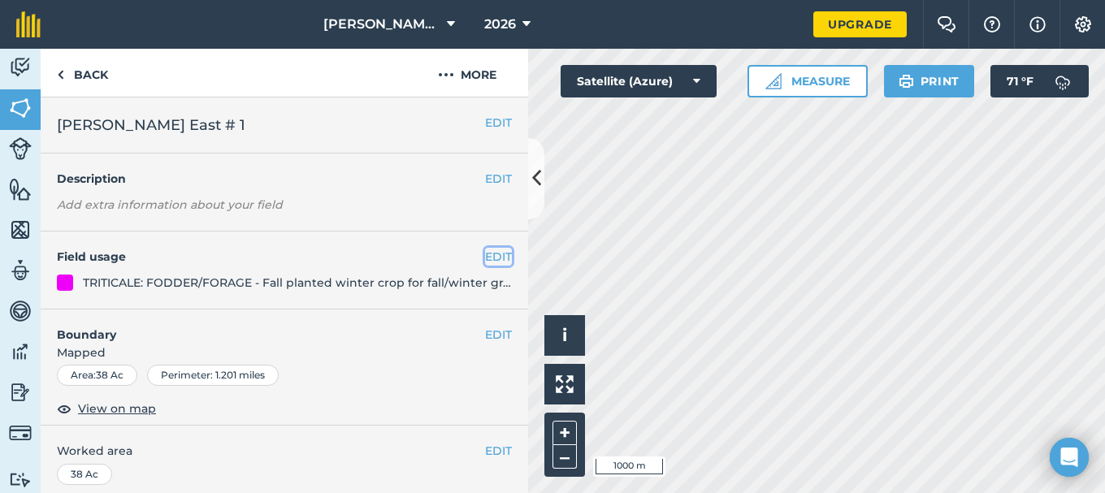
click at [485, 254] on button "EDIT" at bounding box center [498, 257] width 27 height 18
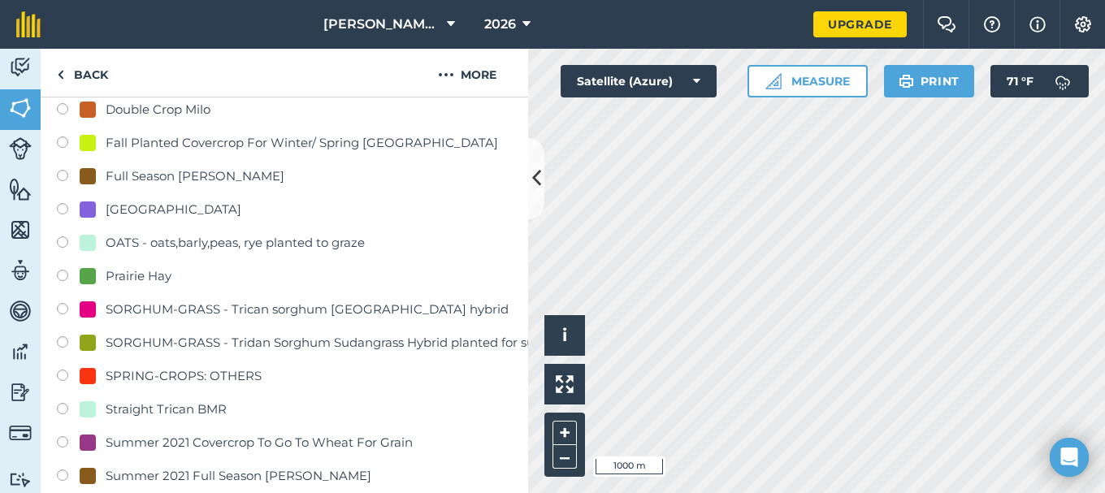
scroll to position [406, 0]
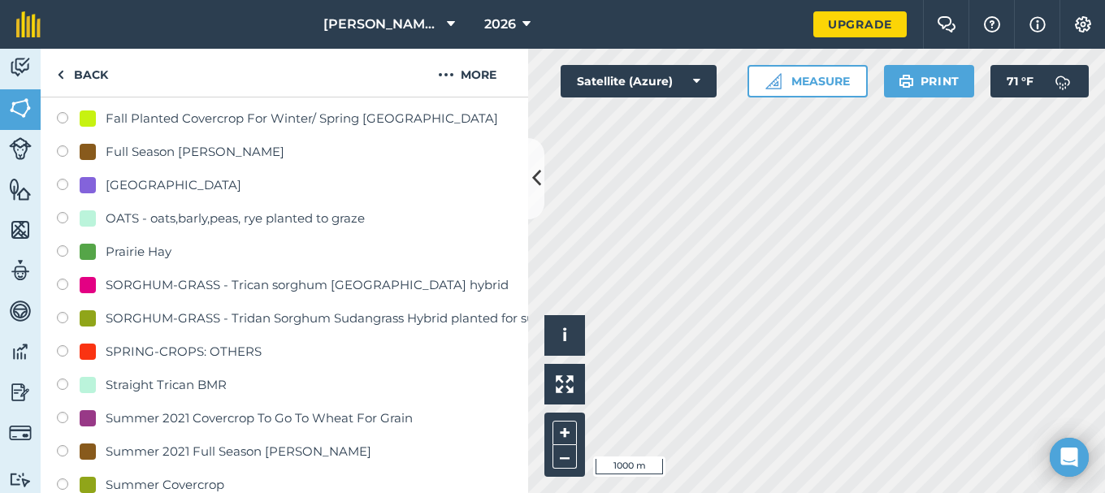
click at [283, 318] on div "SORGHUM-GRASS - Tridan Sorghum Sudangrass Hybrid planted for summer grazing or …" at bounding box center [394, 319] width 576 height 20
radio input "true"
radio input "false"
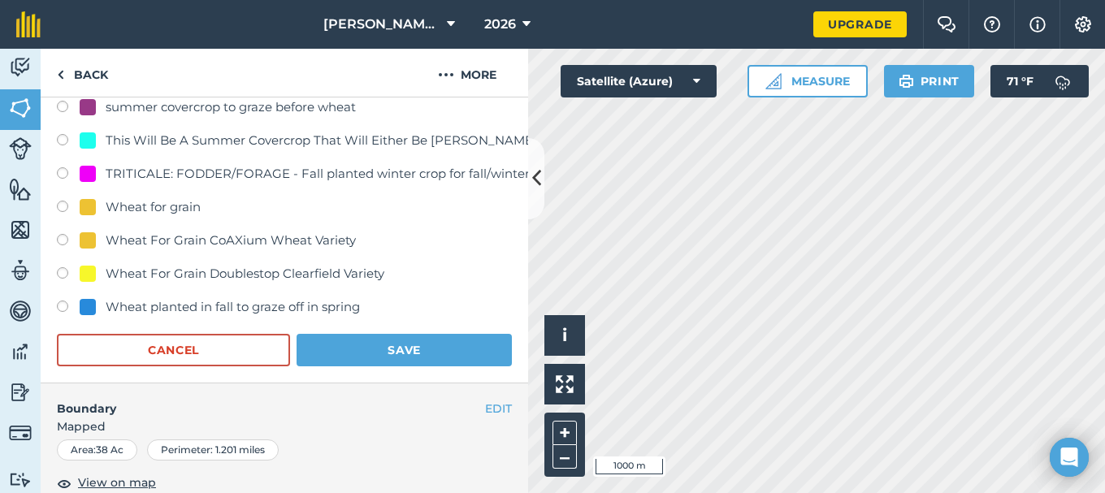
scroll to position [894, 0]
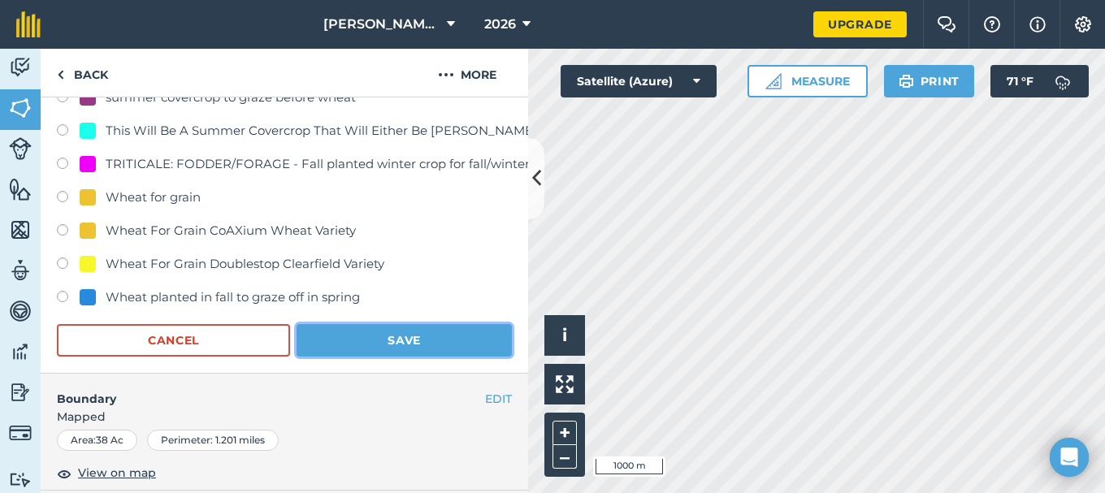
click at [384, 337] on button "Save" at bounding box center [404, 340] width 215 height 33
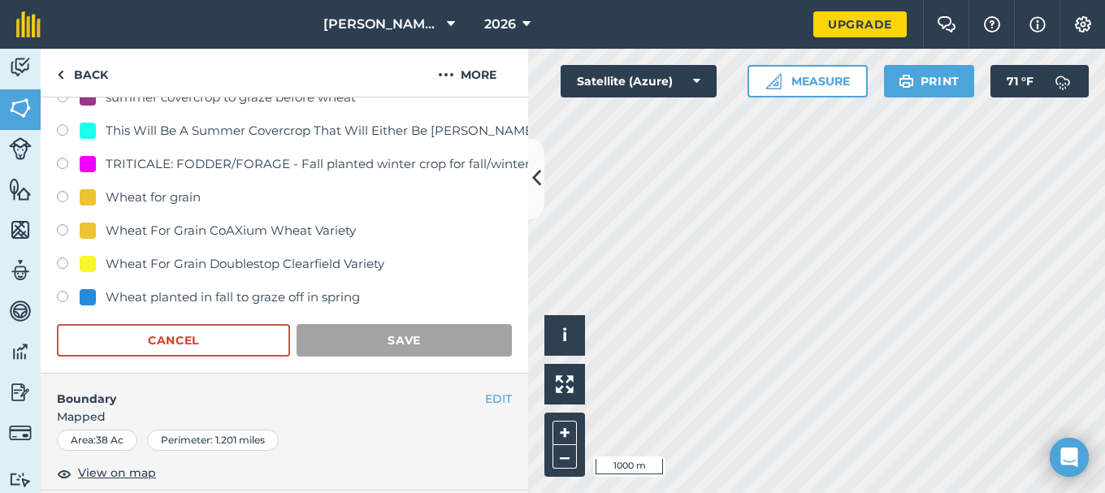
scroll to position [317, 0]
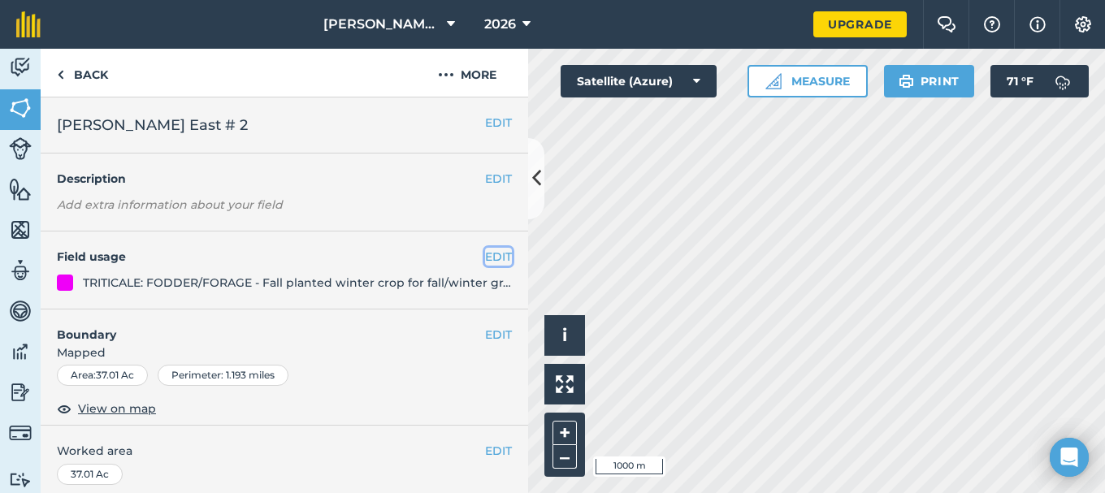
click at [488, 258] on button "EDIT" at bounding box center [498, 257] width 27 height 18
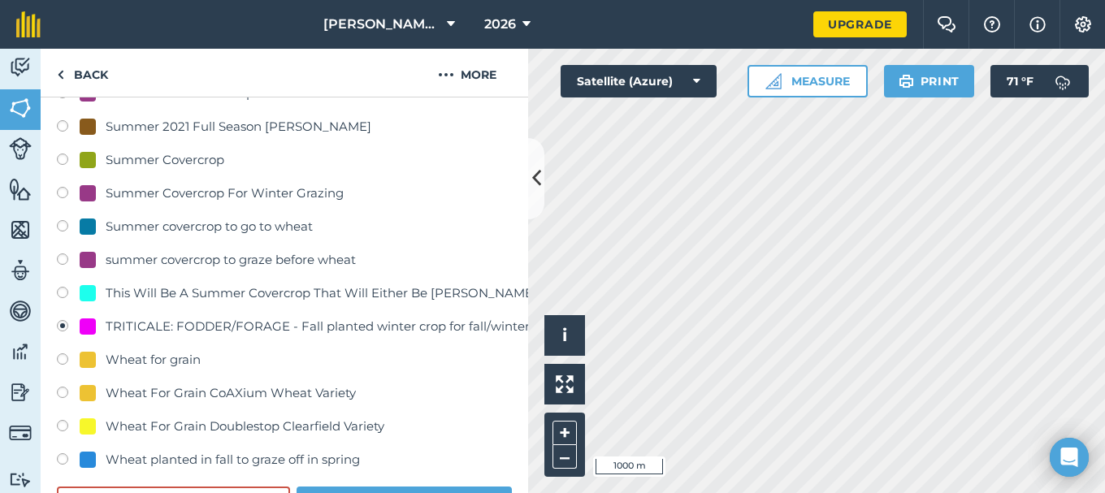
scroll to position [813, 0]
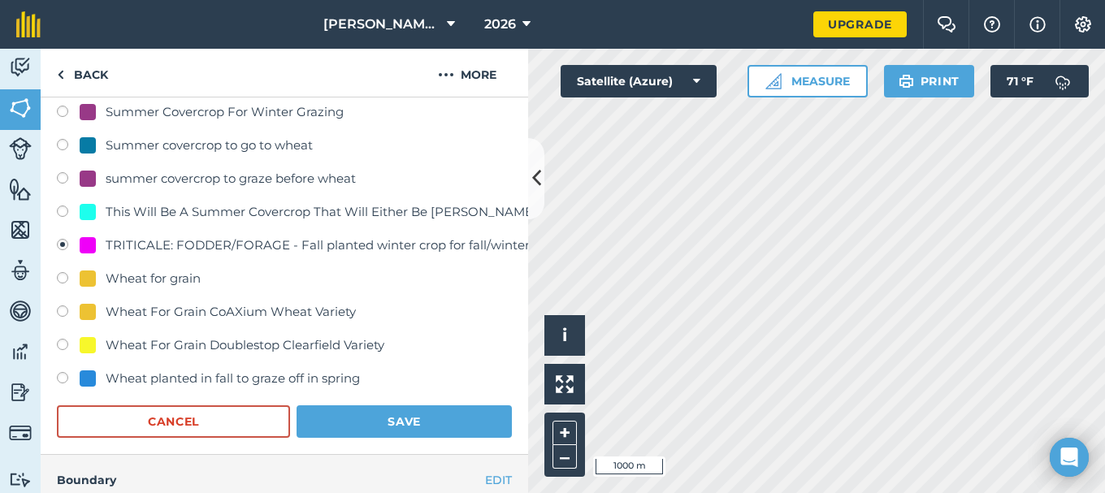
click at [62, 310] on label at bounding box center [68, 314] width 23 height 16
radio input "true"
radio input "false"
click at [379, 417] on button "Save" at bounding box center [404, 421] width 215 height 33
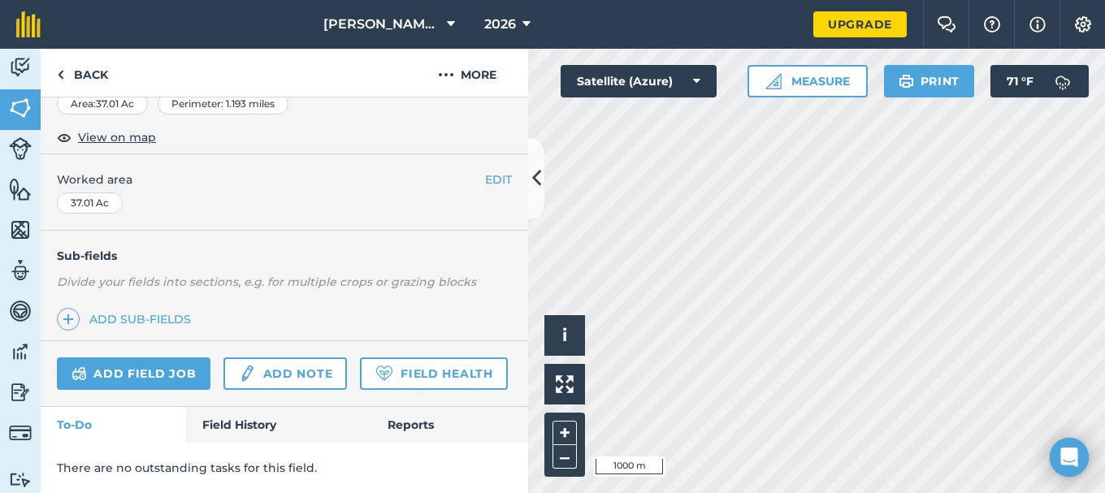
scroll to position [317, 0]
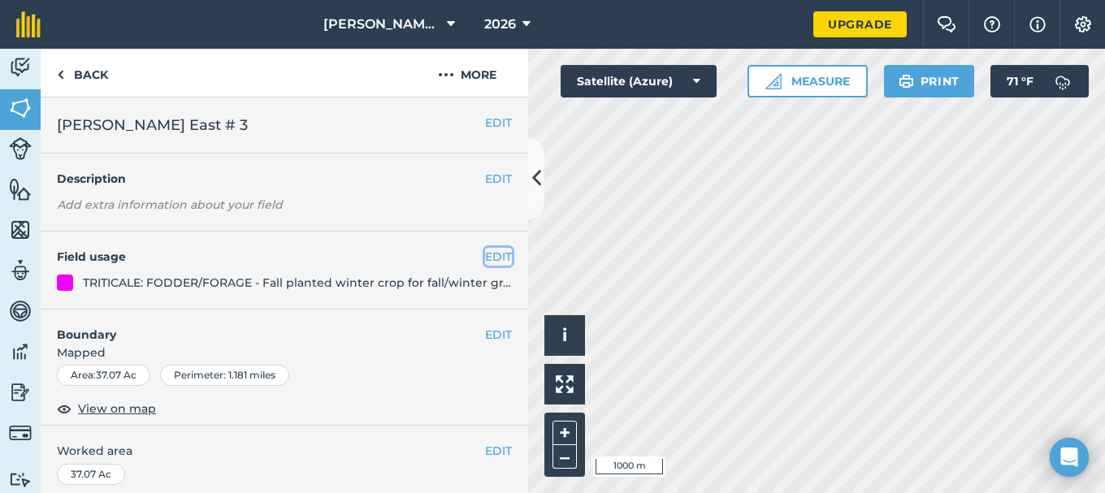
click at [485, 254] on button "EDIT" at bounding box center [498, 257] width 27 height 18
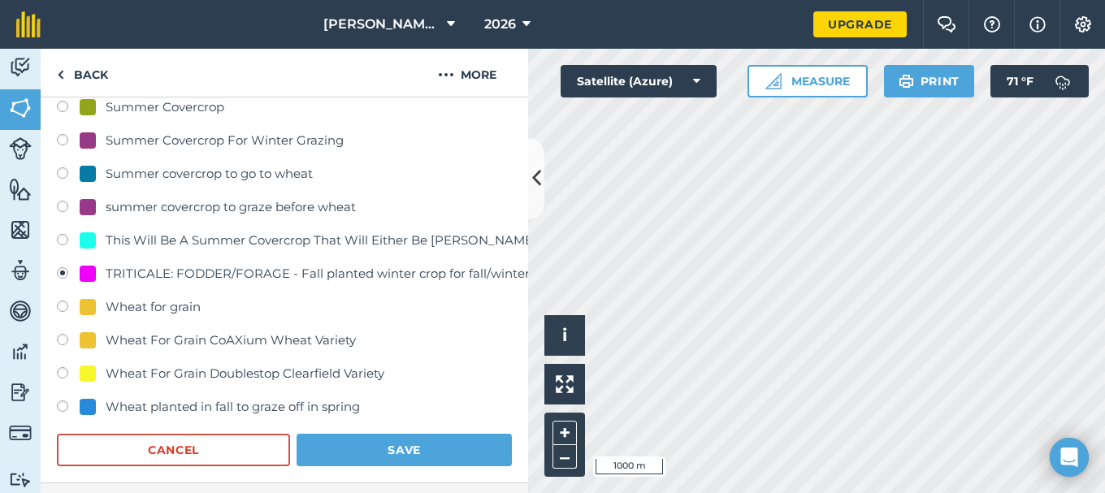
scroll to position [813, 0]
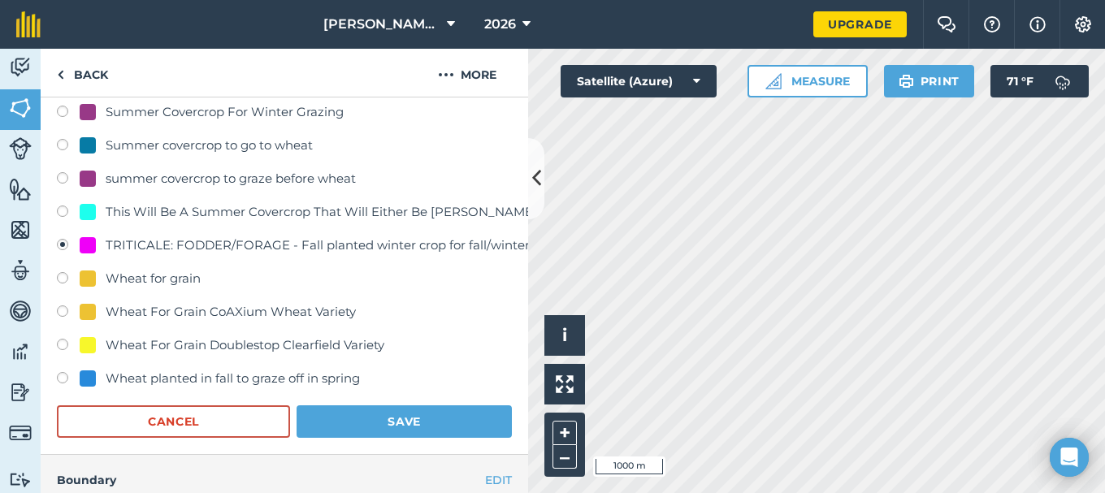
click at [197, 311] on div "Wheat For Grain CoAXium Wheat Variety" at bounding box center [231, 312] width 250 height 20
radio input "true"
radio input "false"
click at [388, 419] on button "Save" at bounding box center [404, 421] width 215 height 33
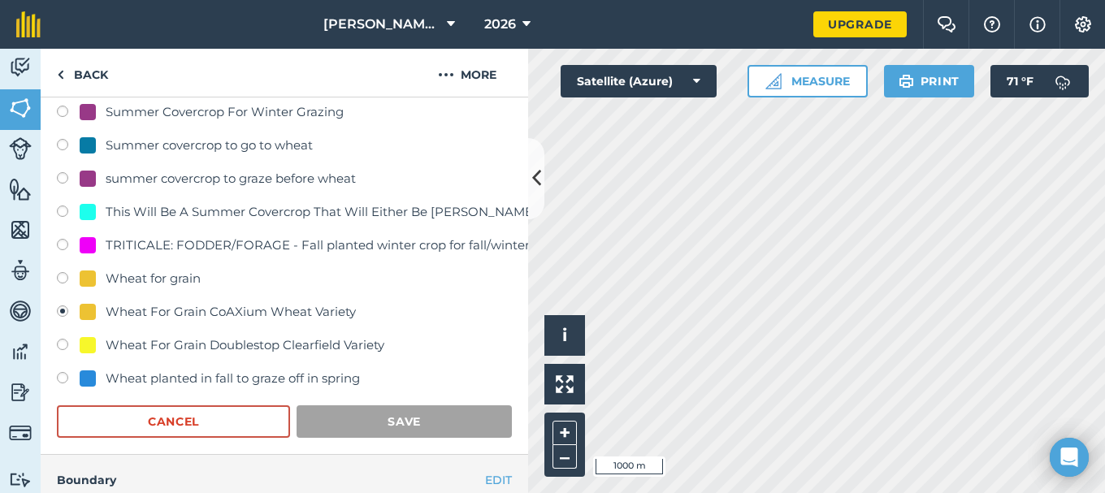
scroll to position [317, 0]
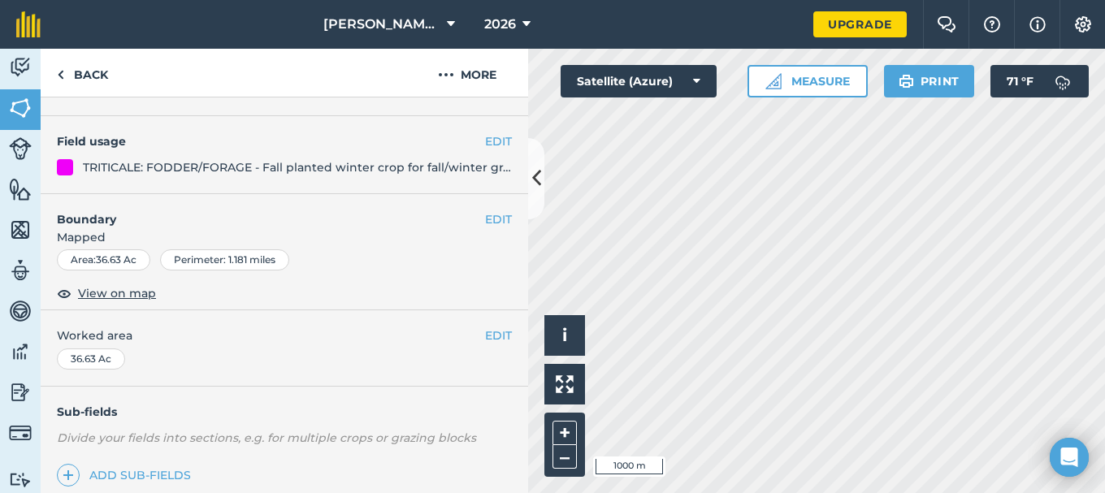
scroll to position [73, 0]
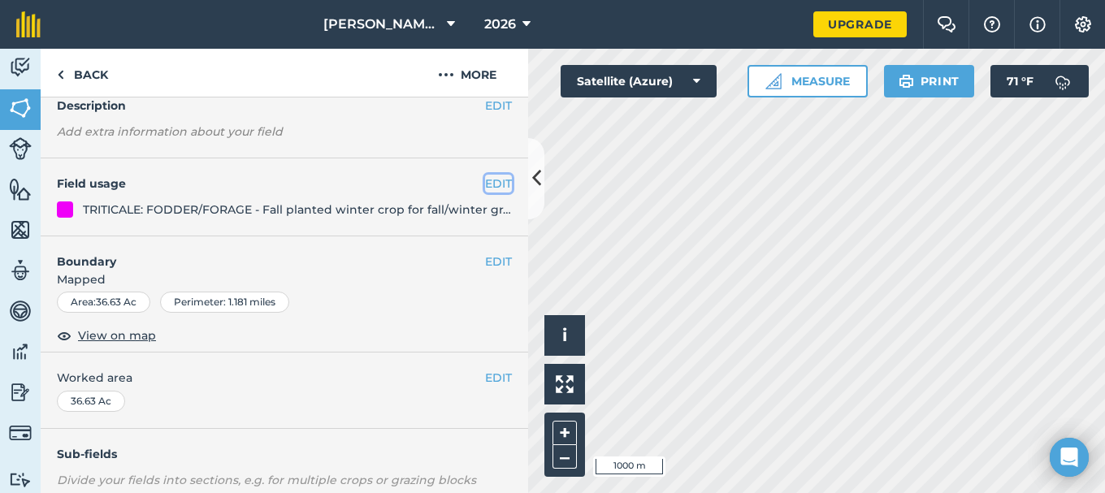
click at [485, 182] on button "EDIT" at bounding box center [498, 184] width 27 height 18
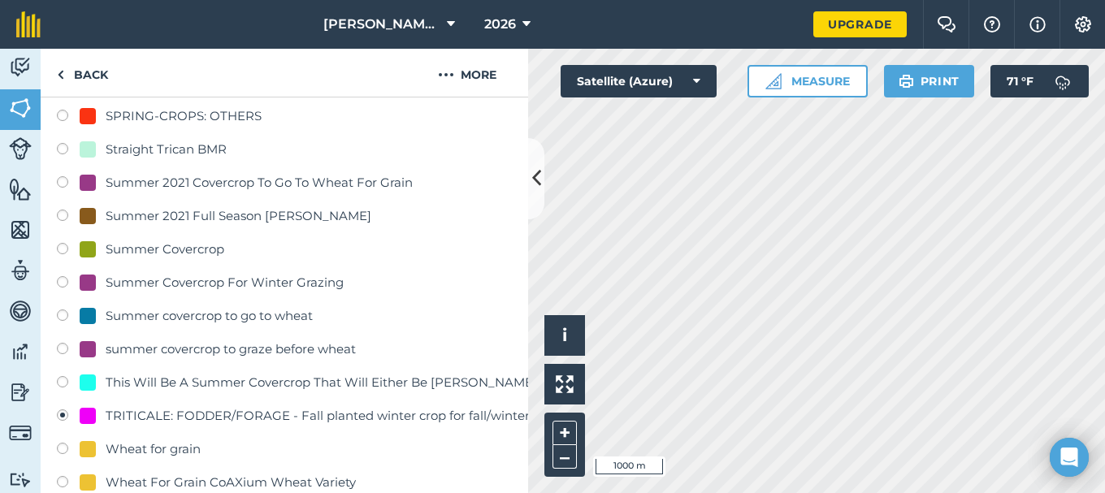
scroll to position [723, 0]
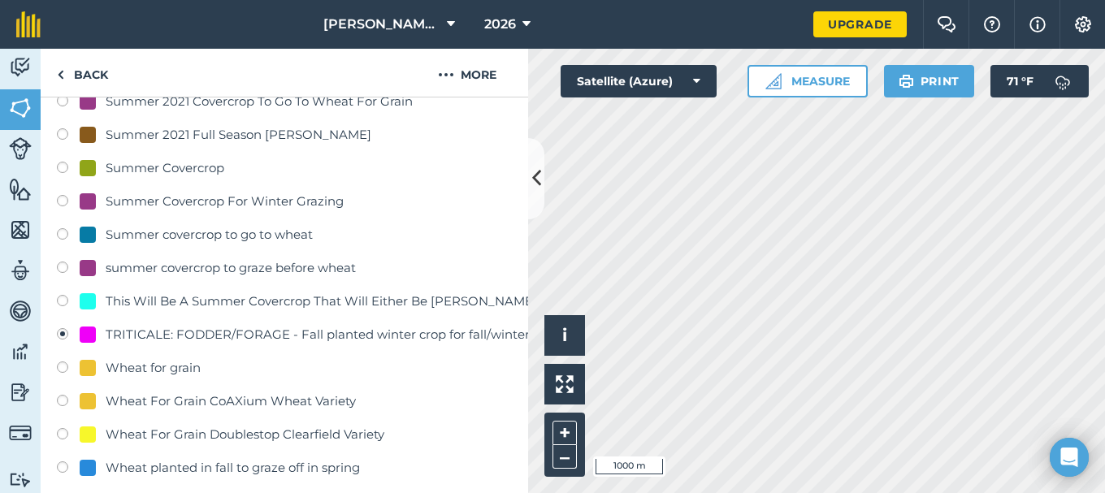
click at [62, 401] on label at bounding box center [68, 403] width 23 height 16
radio input "true"
radio input "false"
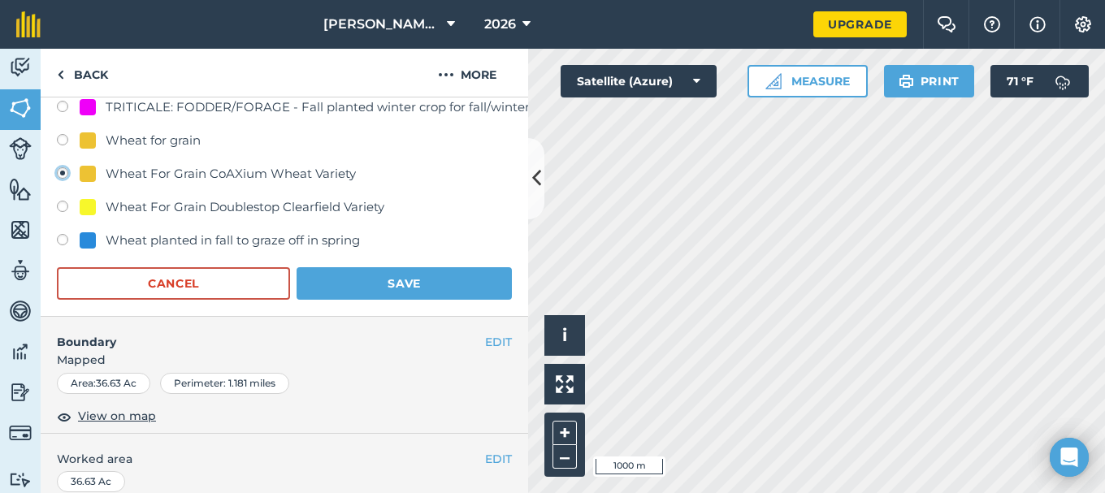
scroll to position [967, 0]
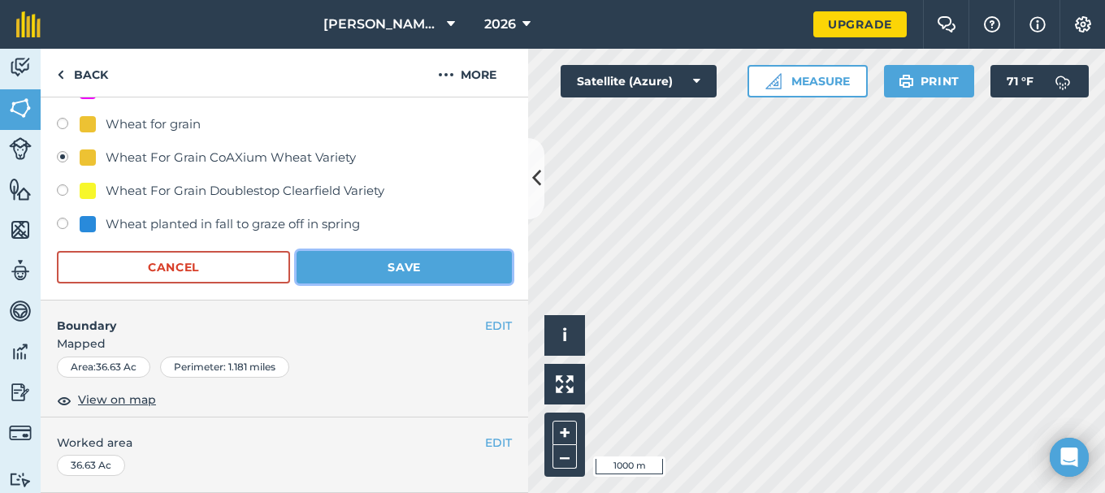
click at [397, 267] on button "Save" at bounding box center [404, 267] width 215 height 33
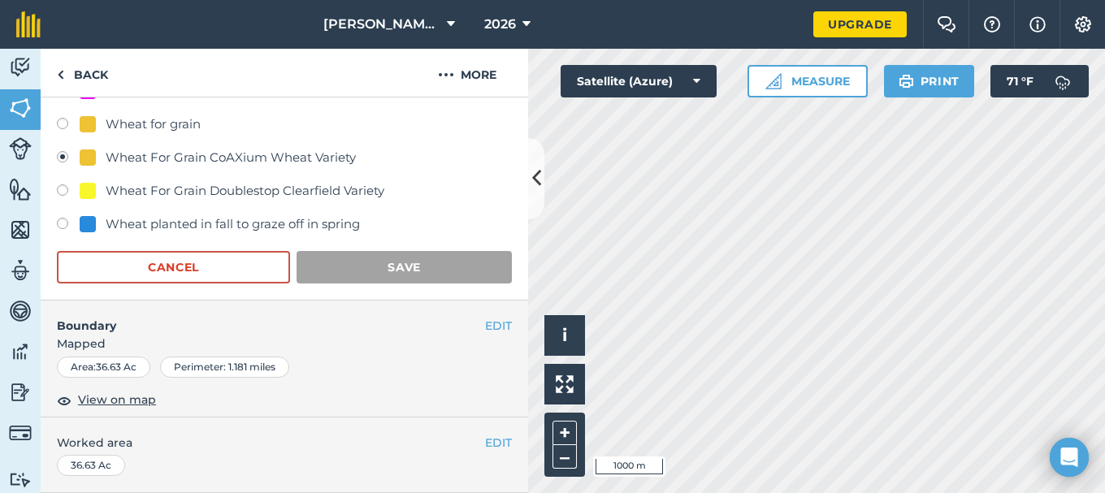
scroll to position [317, 0]
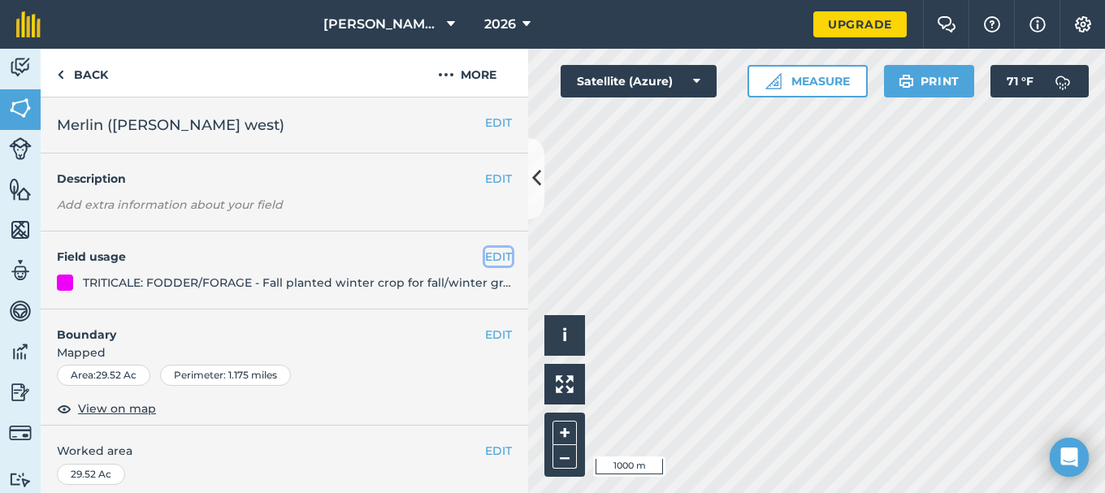
click at [486, 255] on button "EDIT" at bounding box center [498, 257] width 27 height 18
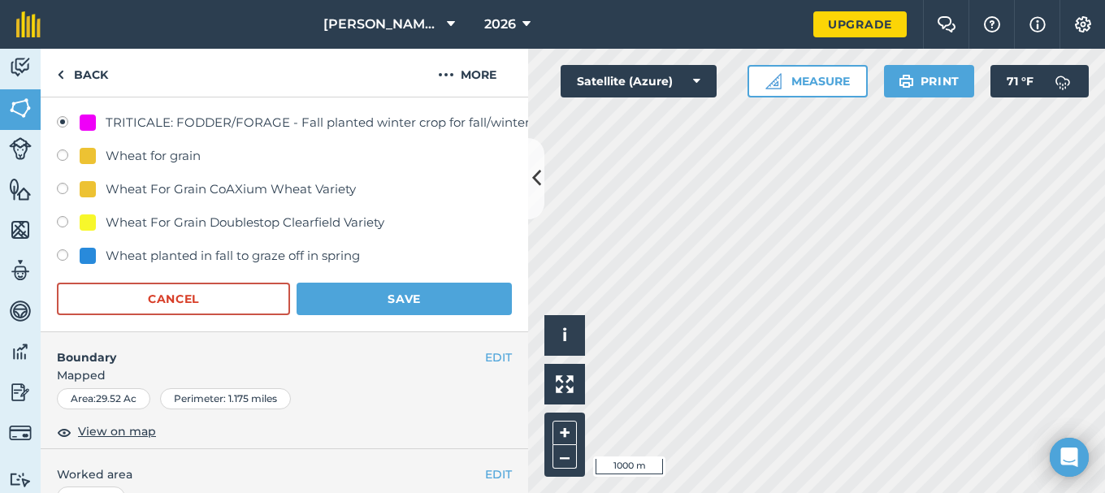
scroll to position [975, 0]
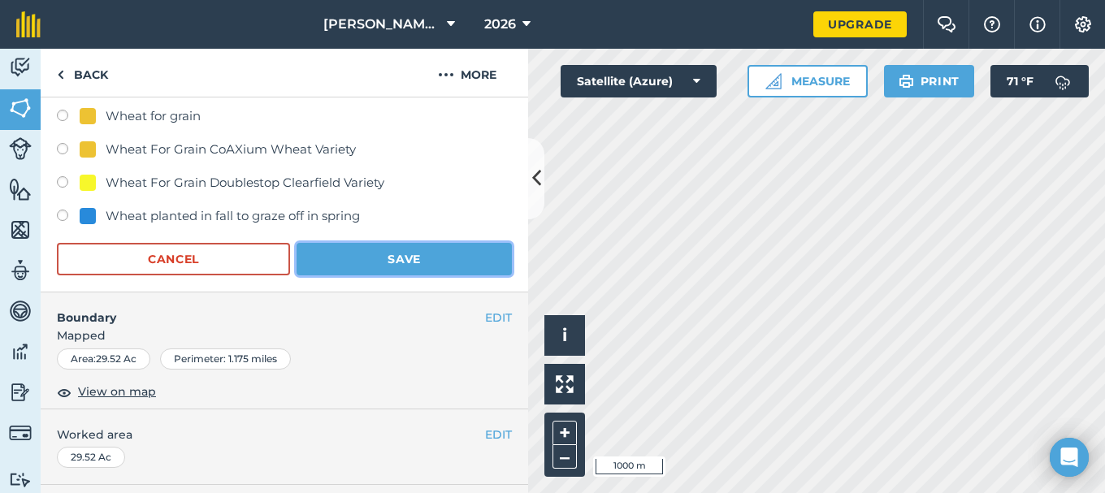
click at [391, 254] on button "Save" at bounding box center [404, 259] width 215 height 33
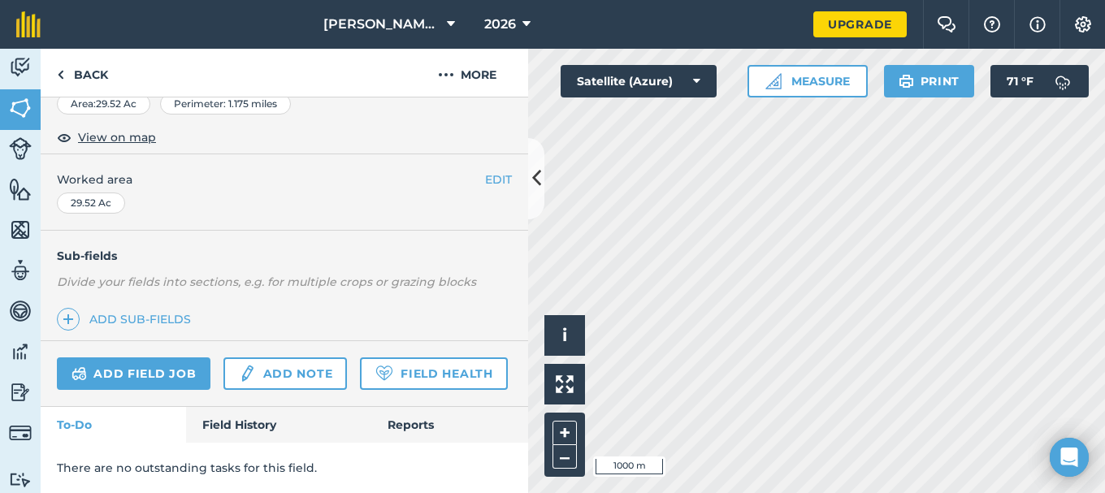
scroll to position [317, 0]
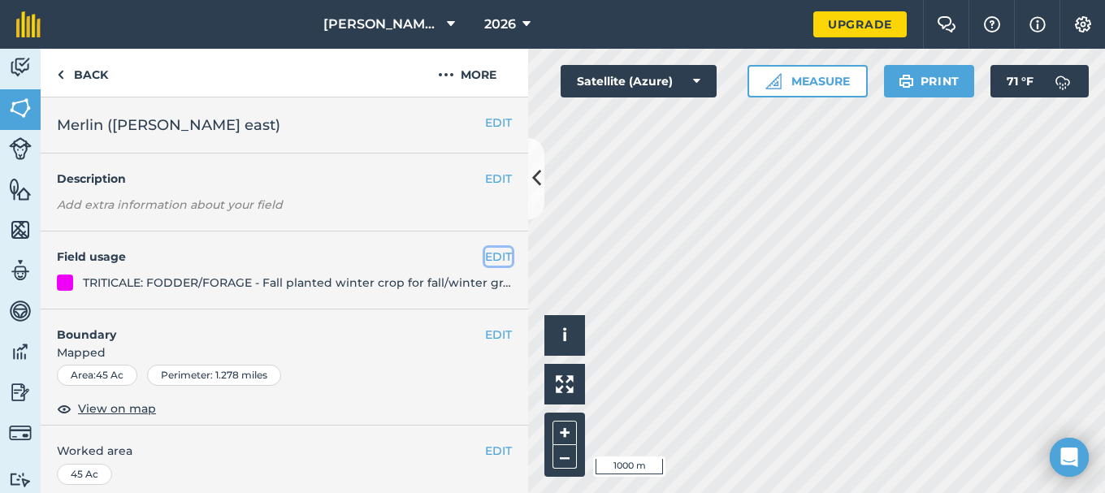
click at [485, 254] on button "EDIT" at bounding box center [498, 257] width 27 height 18
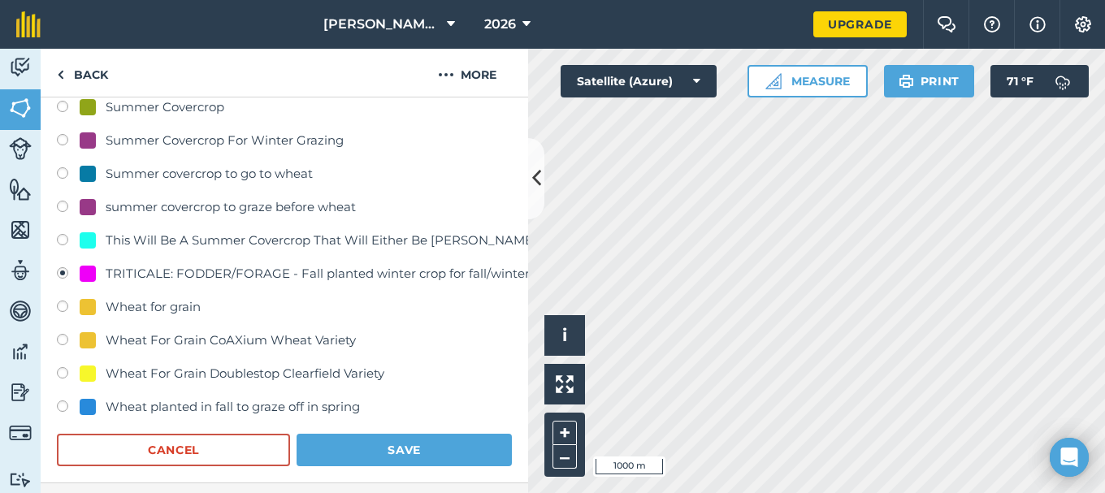
scroll to position [813, 0]
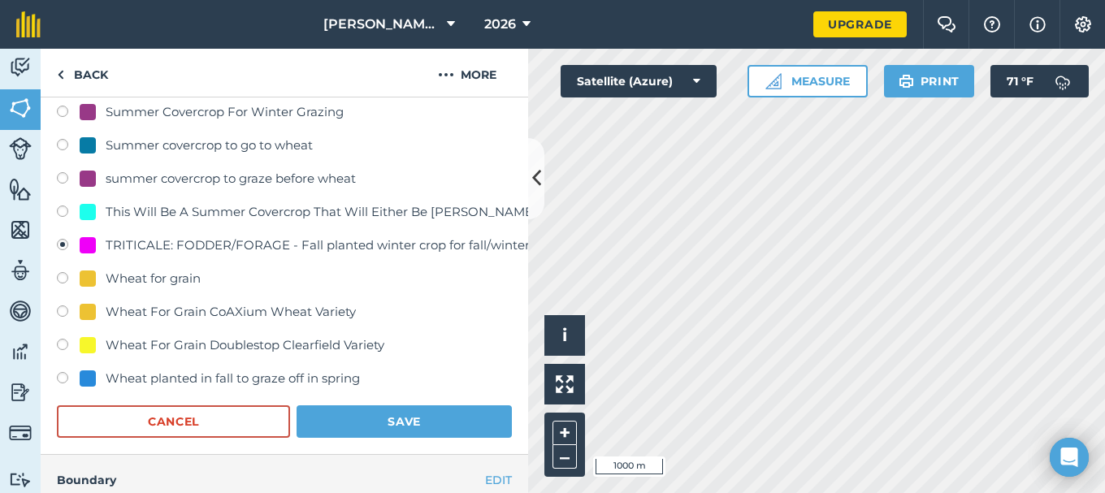
click at [91, 311] on div at bounding box center [88, 312] width 16 height 16
radio input "true"
radio input "false"
click at [399, 418] on button "Save" at bounding box center [404, 421] width 215 height 33
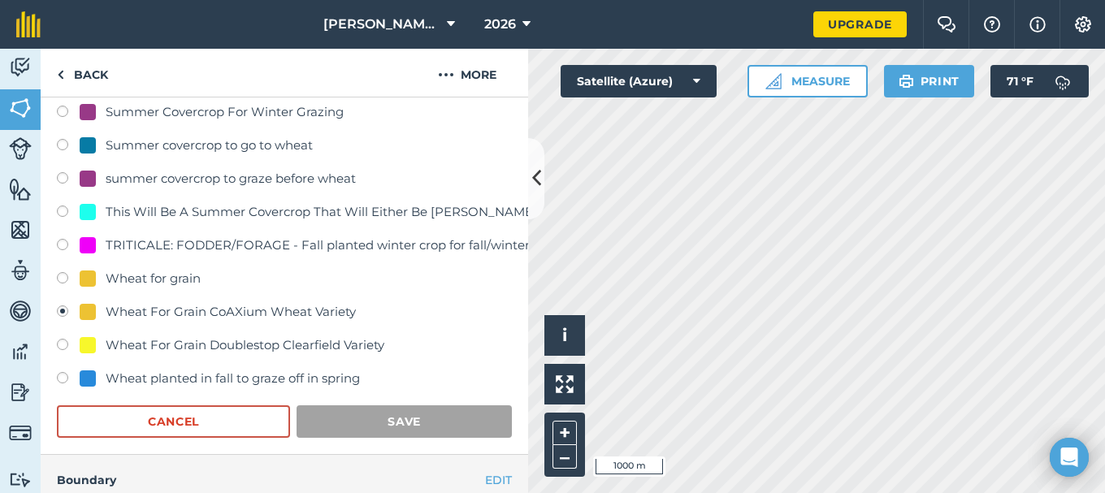
scroll to position [317, 0]
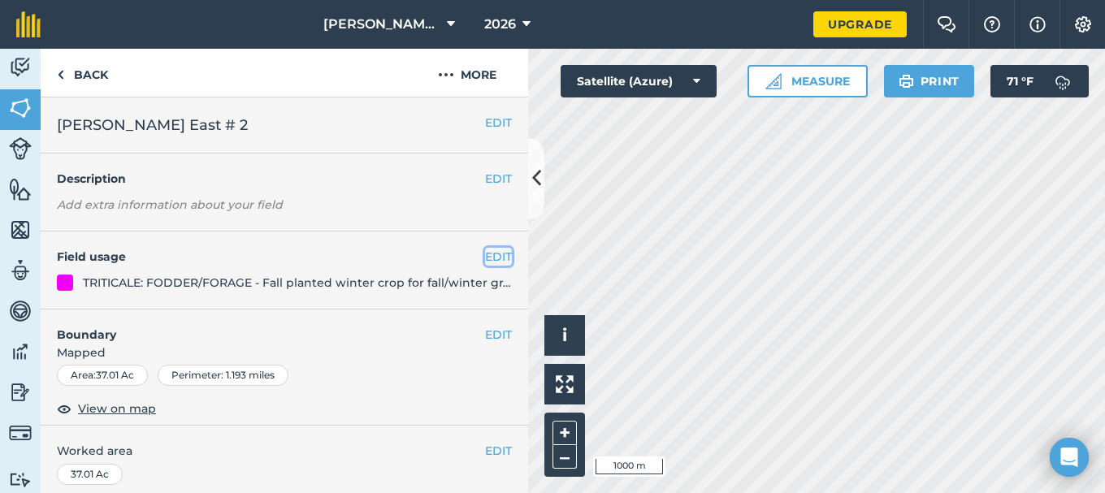
click at [489, 258] on button "EDIT" at bounding box center [498, 257] width 27 height 18
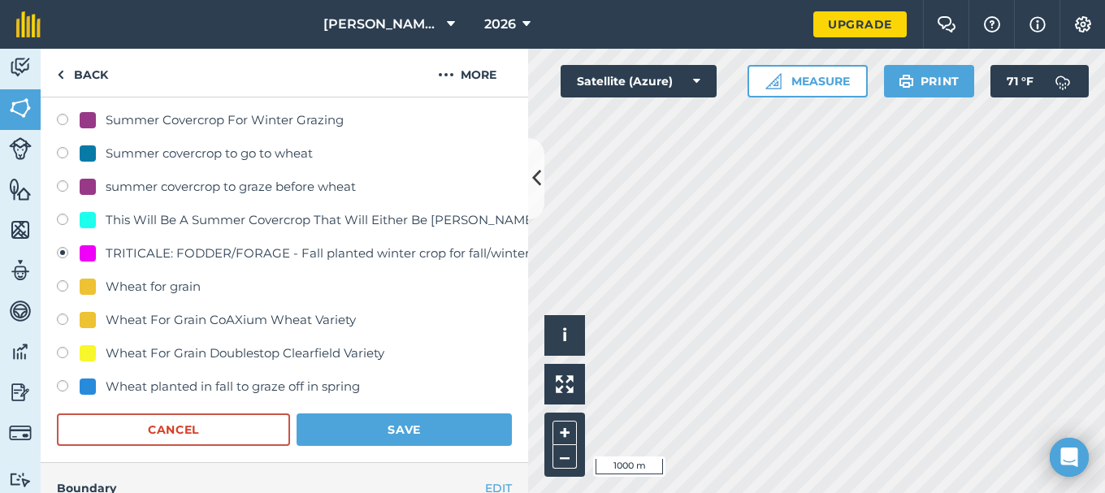
scroll to position [813, 0]
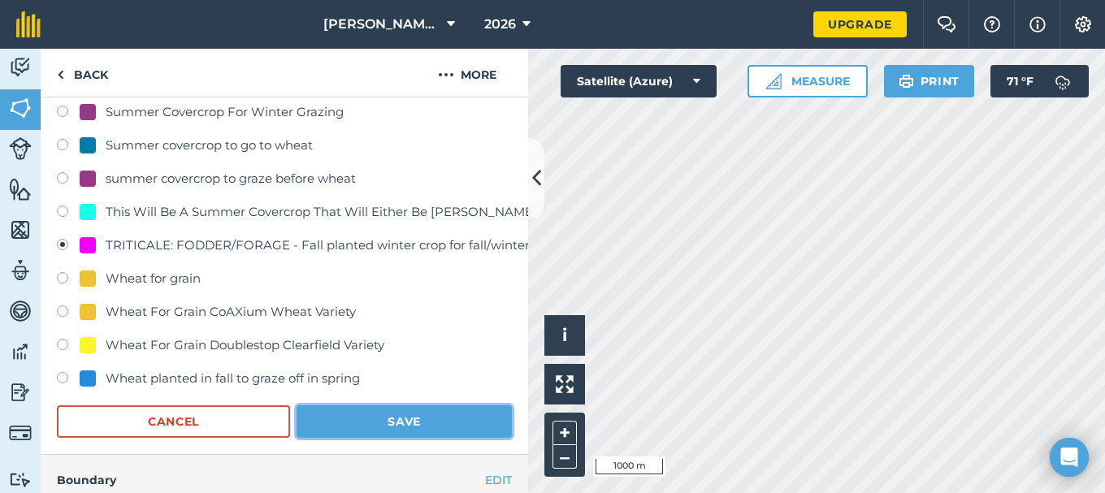
click at [400, 423] on button "Save" at bounding box center [404, 421] width 215 height 33
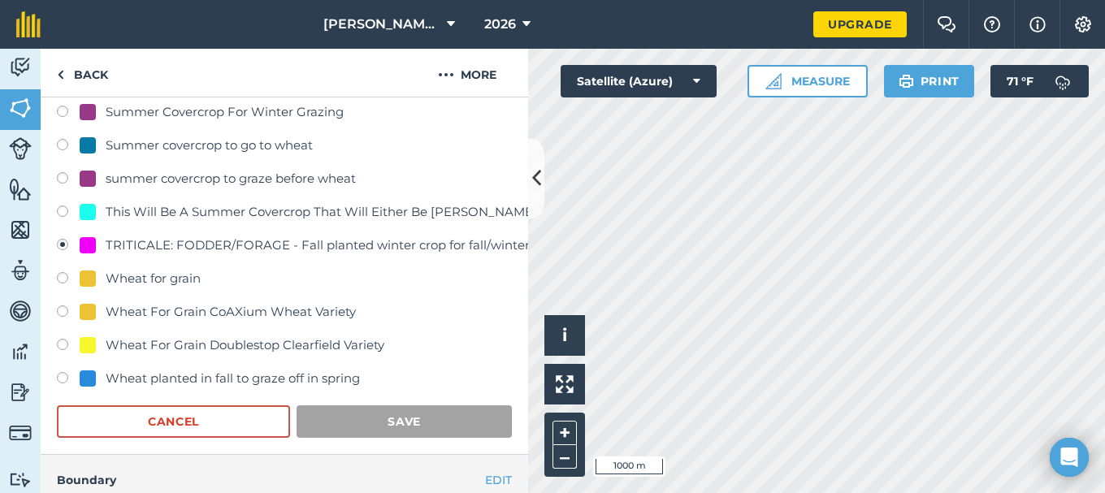
scroll to position [317, 0]
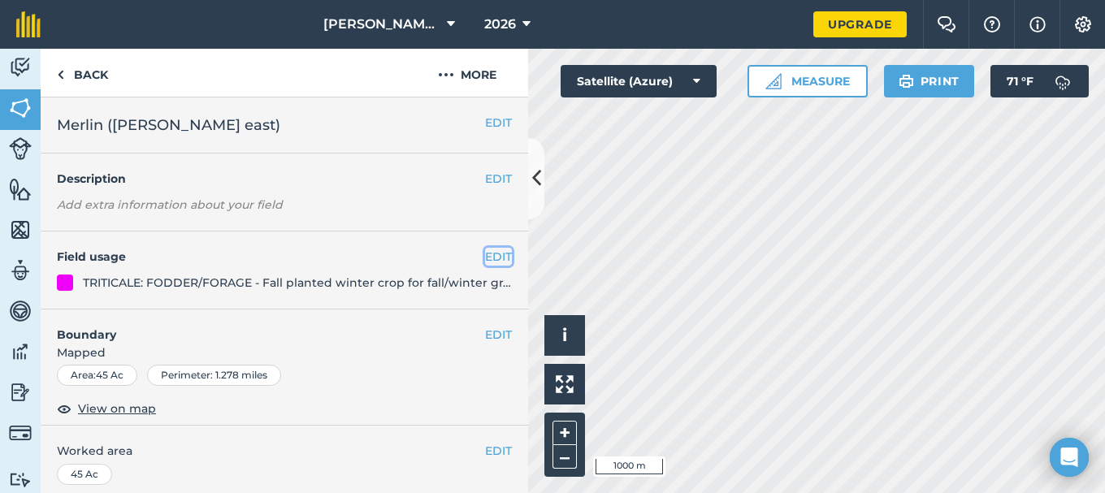
click at [491, 254] on button "EDIT" at bounding box center [498, 257] width 27 height 18
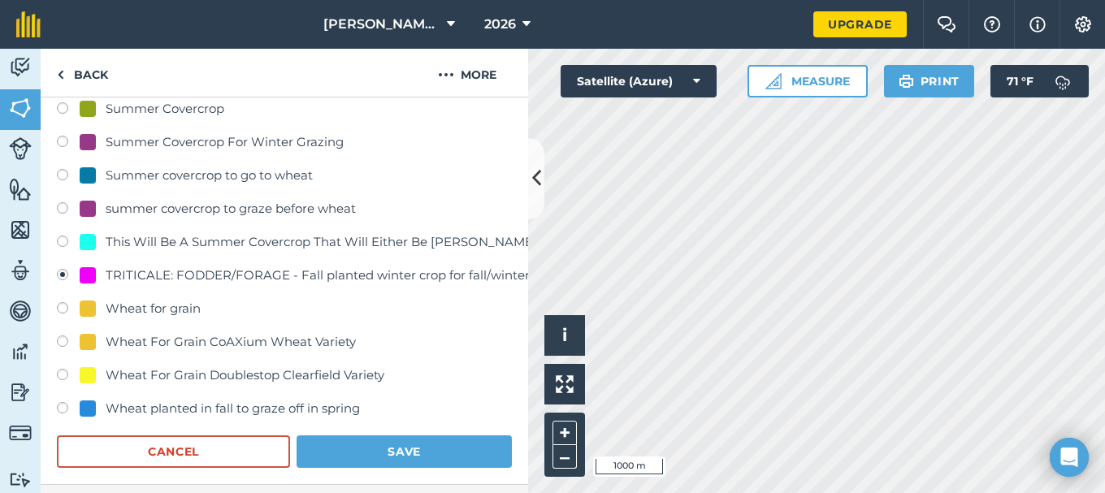
scroll to position [813, 0]
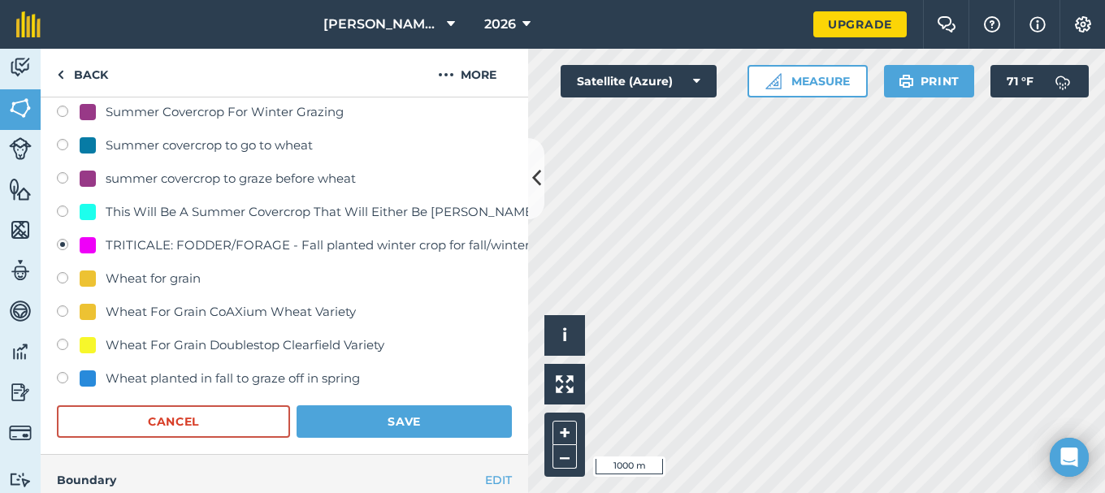
click at [91, 310] on div at bounding box center [88, 312] width 16 height 16
radio input "true"
radio input "false"
click at [377, 419] on button "Save" at bounding box center [404, 421] width 215 height 33
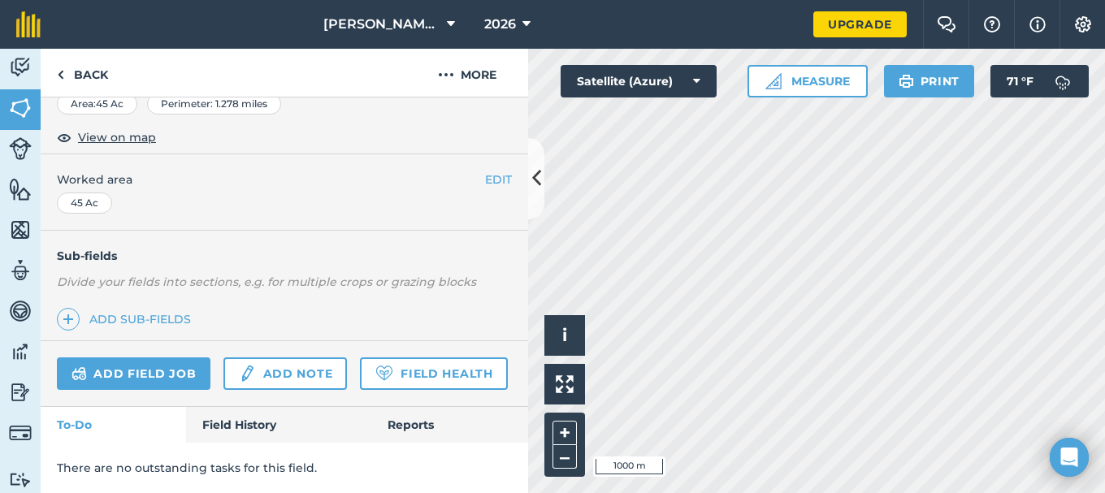
scroll to position [317, 0]
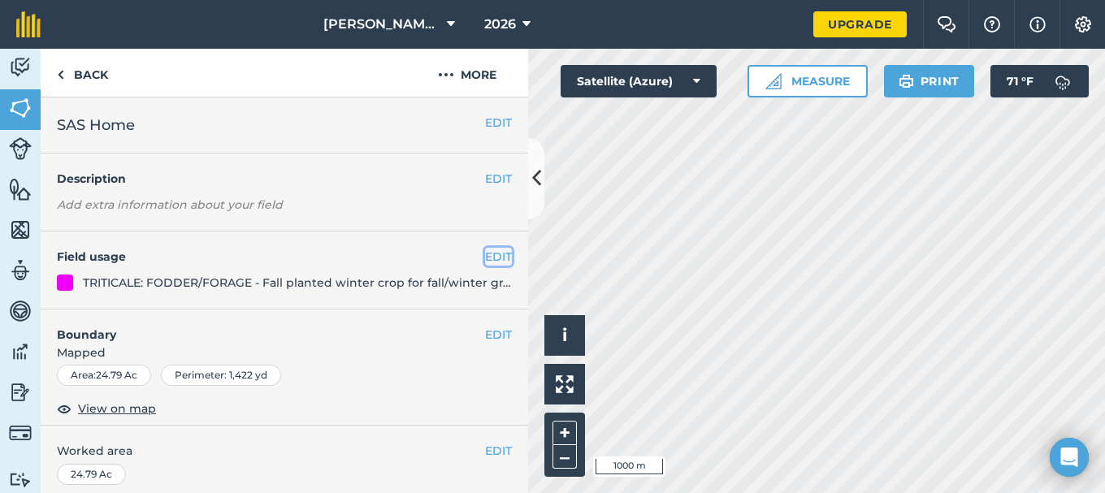
click at [485, 257] on button "EDIT" at bounding box center [498, 257] width 27 height 18
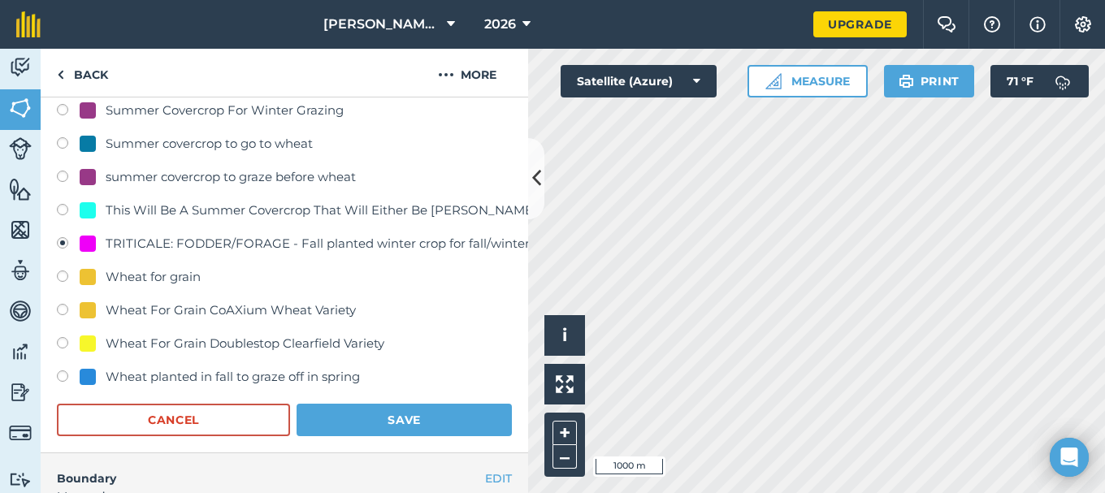
scroll to position [813, 0]
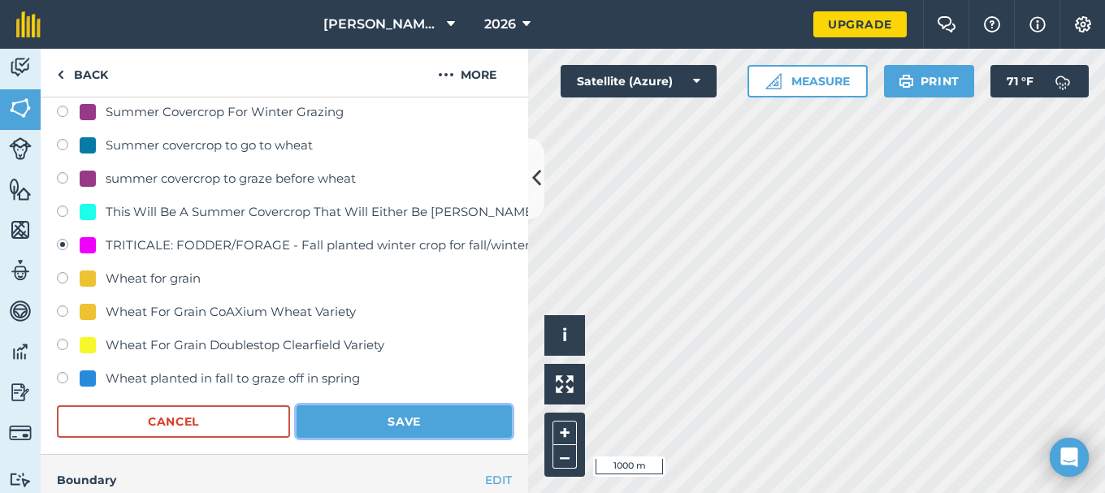
click at [388, 420] on button "Save" at bounding box center [404, 421] width 215 height 33
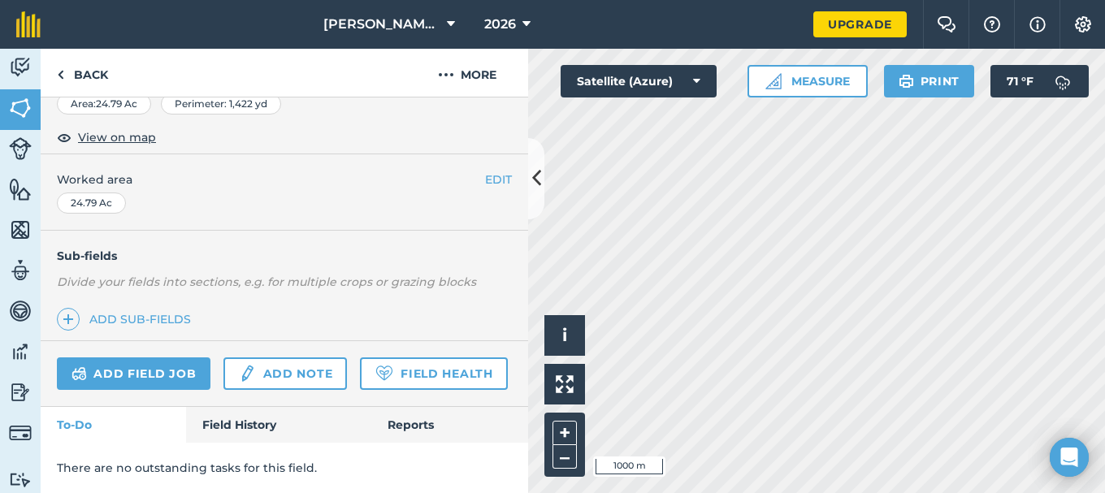
scroll to position [317, 0]
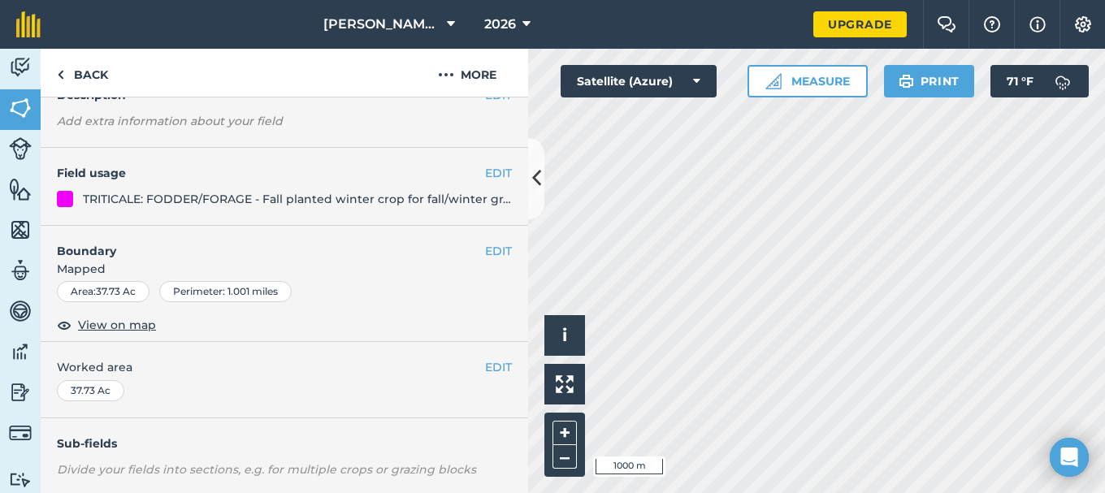
scroll to position [73, 0]
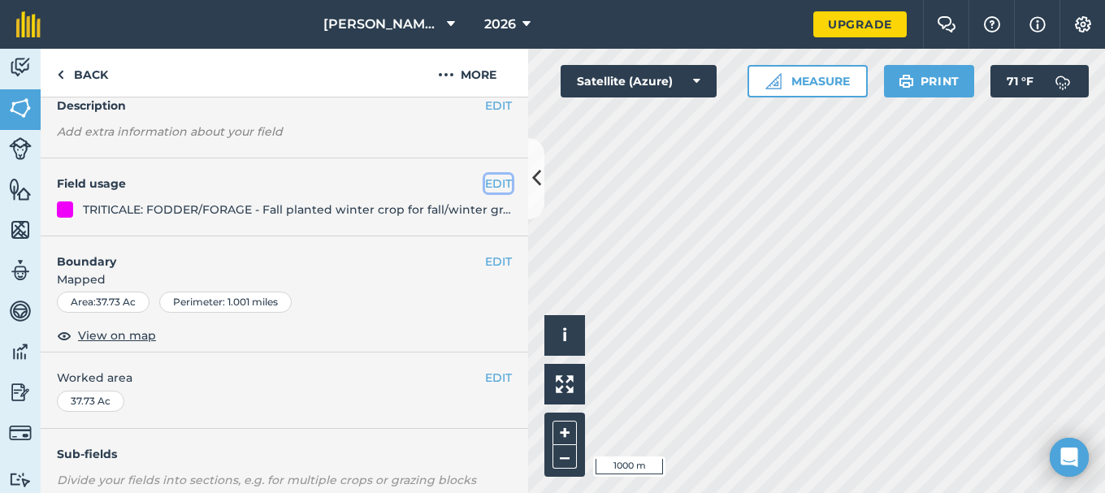
click at [485, 183] on button "EDIT" at bounding box center [498, 184] width 27 height 18
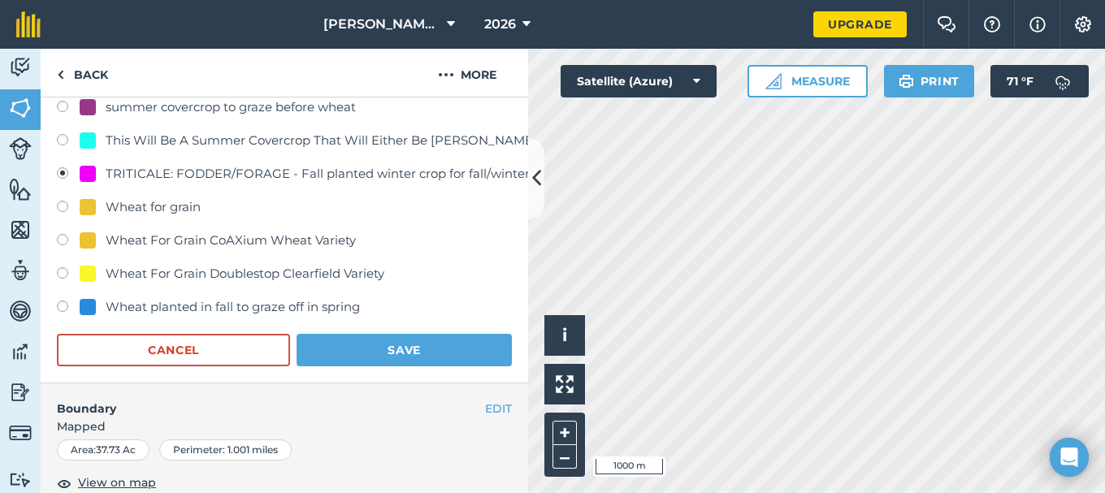
scroll to position [886, 0]
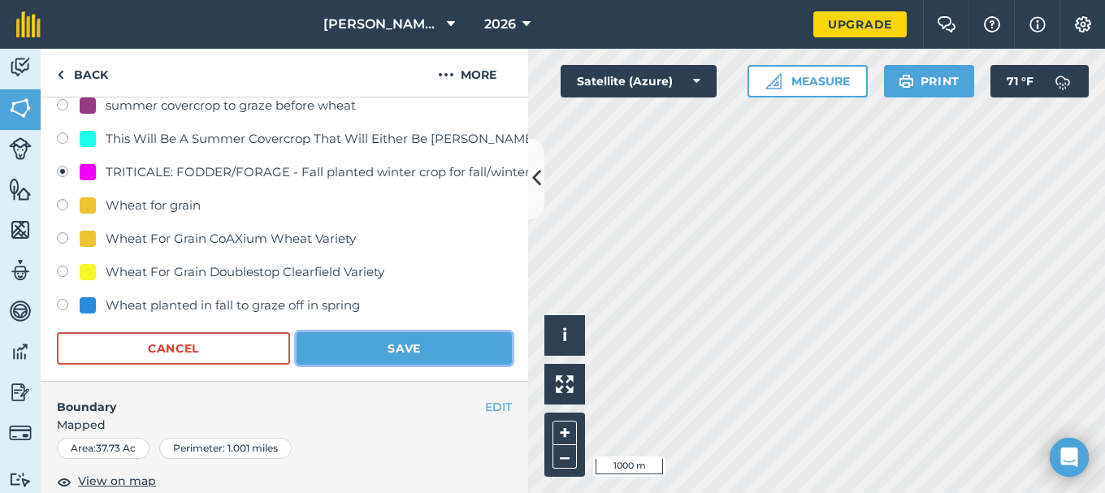
click at [397, 346] on button "Save" at bounding box center [404, 348] width 215 height 33
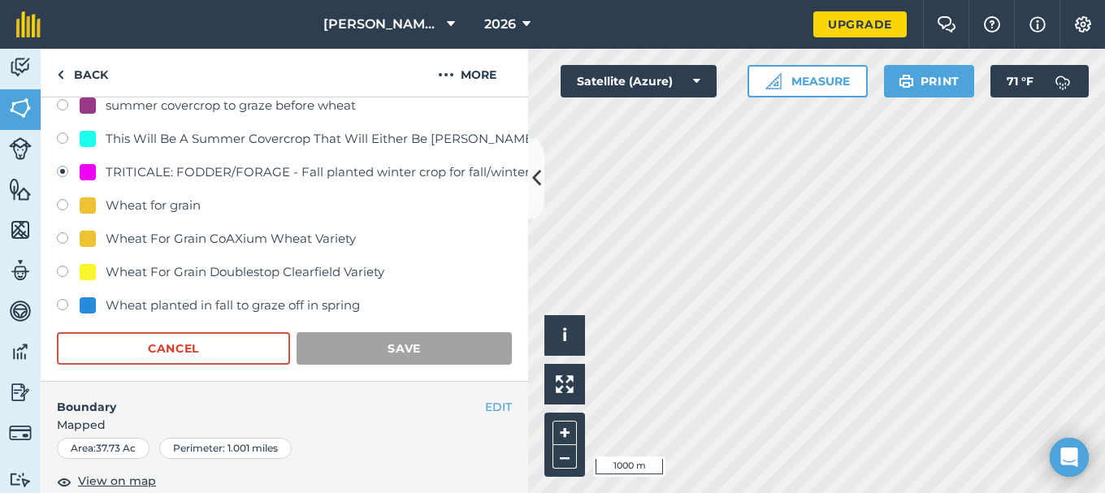
scroll to position [317, 0]
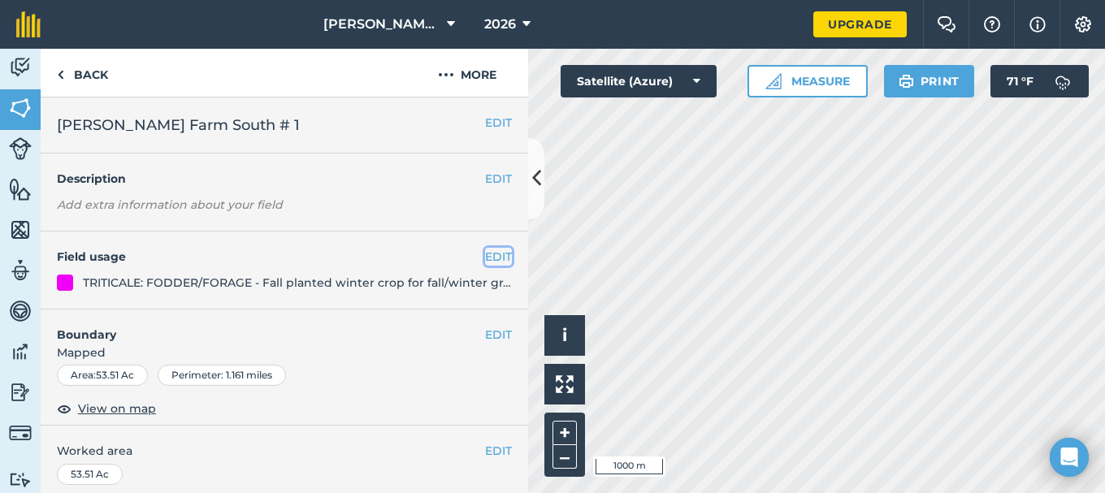
click at [485, 254] on button "EDIT" at bounding box center [498, 257] width 27 height 18
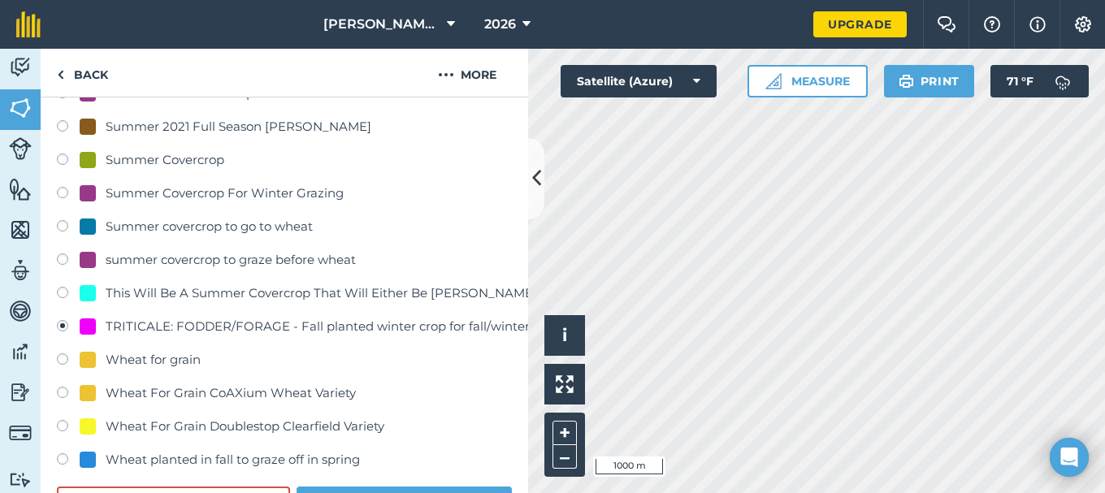
scroll to position [813, 0]
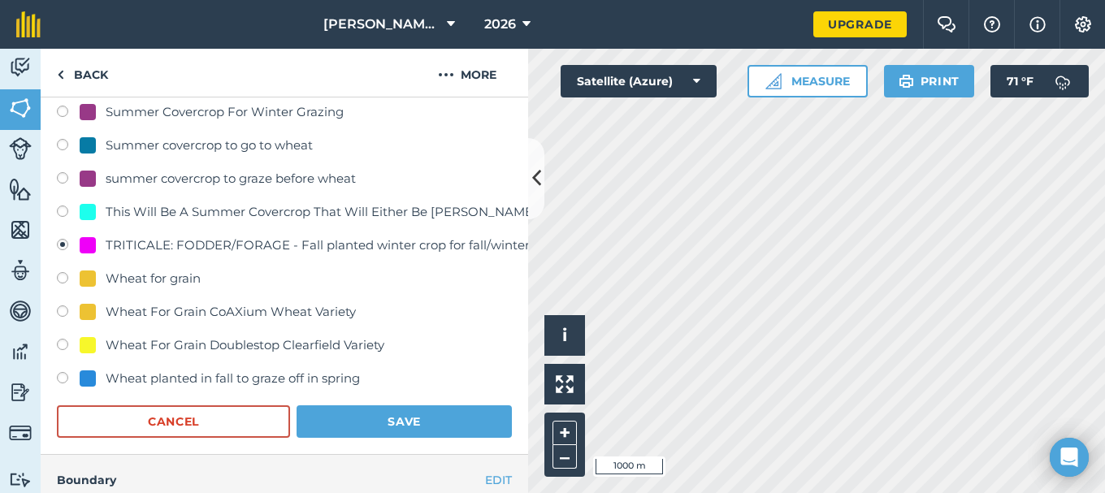
click at [159, 312] on div "Wheat For Grain CoAXium Wheat Variety" at bounding box center [231, 312] width 250 height 20
radio input "true"
radio input "false"
click at [392, 423] on button "Save" at bounding box center [404, 421] width 215 height 33
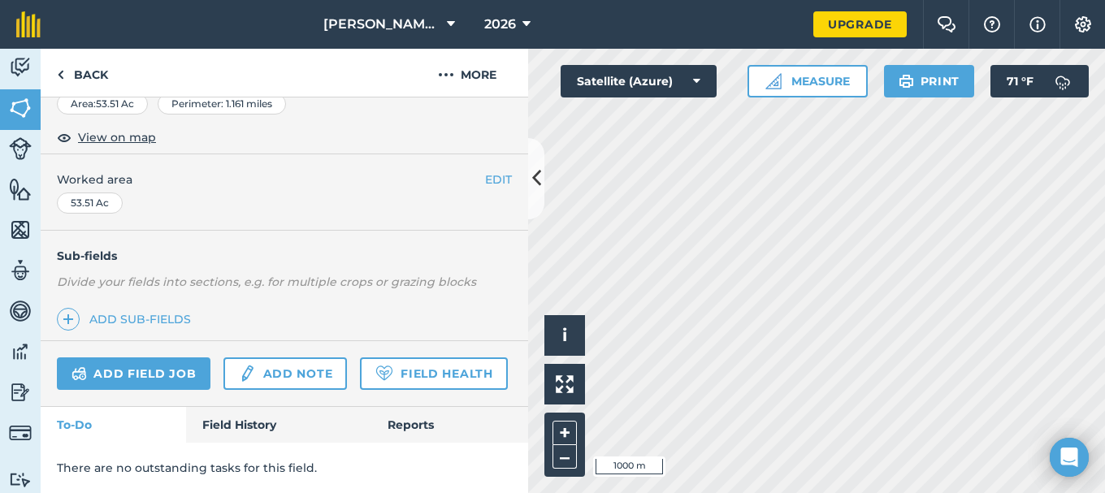
scroll to position [317, 0]
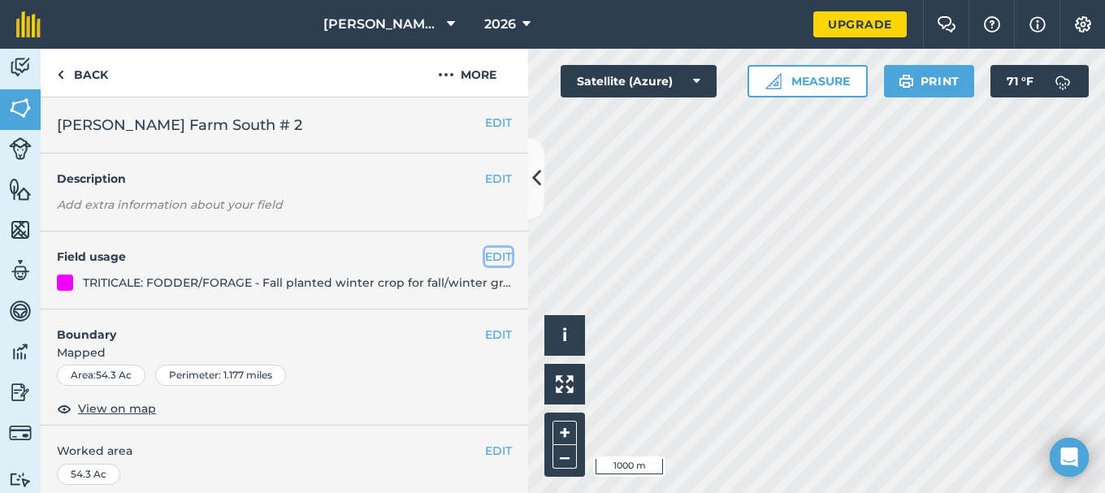
click at [485, 255] on button "EDIT" at bounding box center [498, 257] width 27 height 18
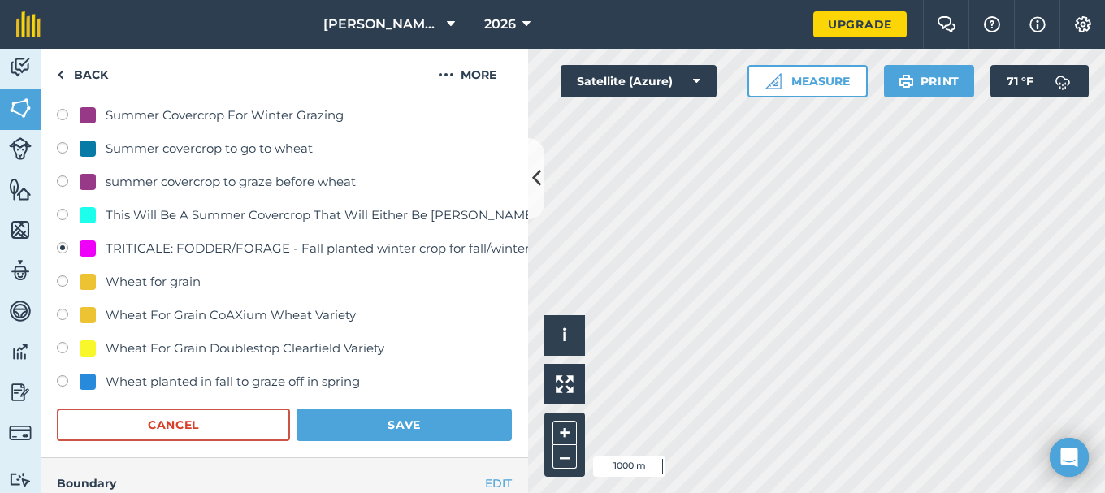
scroll to position [813, 0]
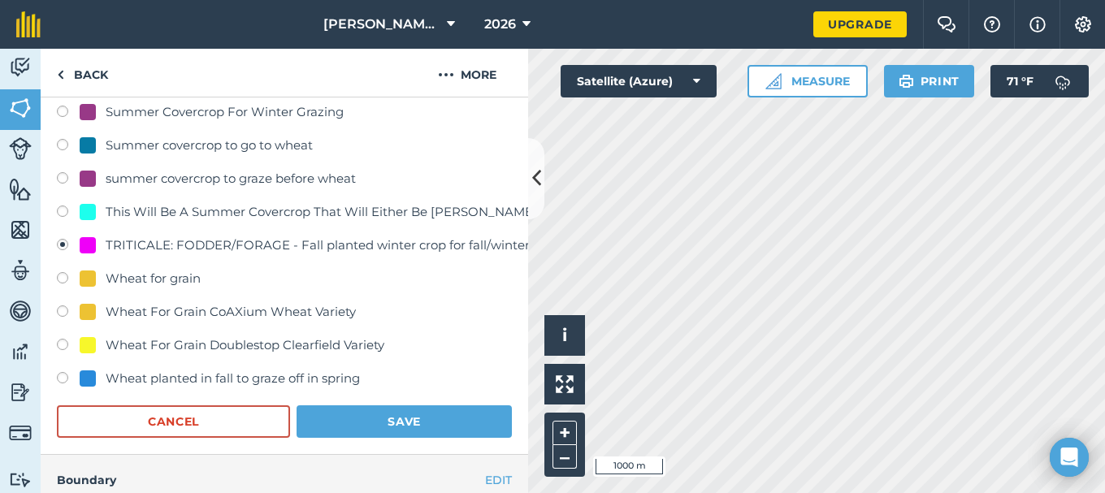
click at [196, 310] on div "Wheat For Grain CoAXium Wheat Variety" at bounding box center [231, 312] width 250 height 20
radio input "true"
radio input "false"
click at [385, 416] on button "Save" at bounding box center [404, 421] width 215 height 33
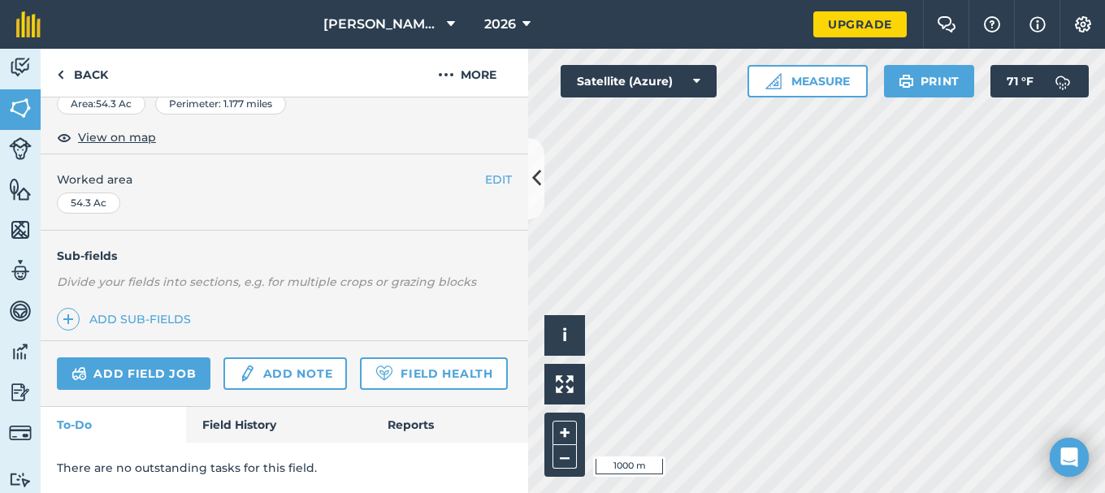
scroll to position [317, 0]
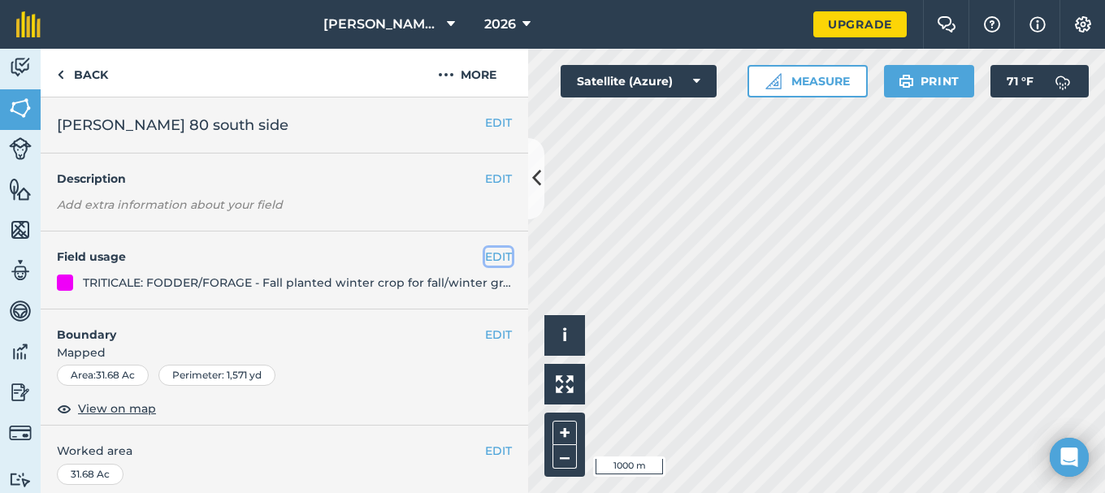
click at [492, 258] on button "EDIT" at bounding box center [498, 257] width 27 height 18
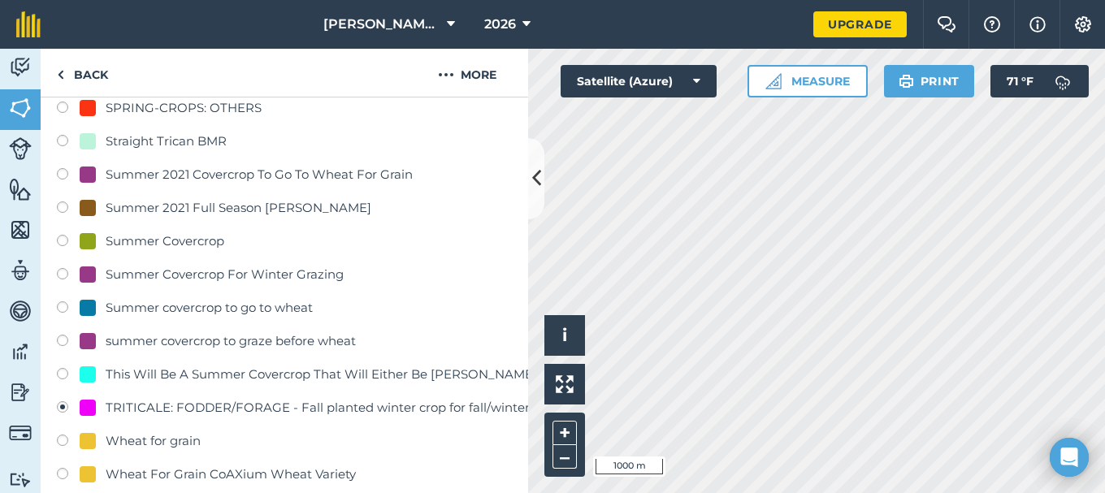
scroll to position [731, 0]
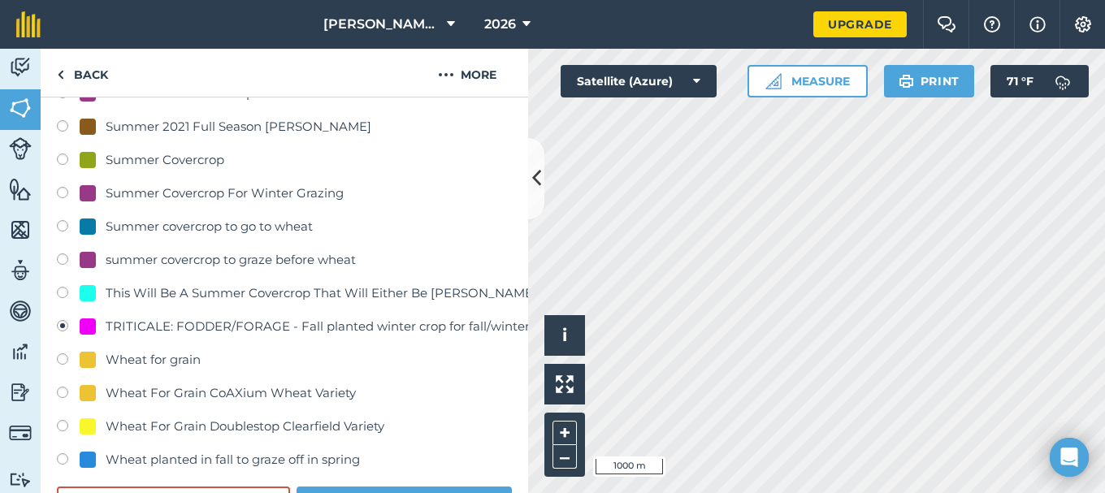
click at [220, 393] on div "Wheat For Grain CoAXium Wheat Variety" at bounding box center [231, 394] width 250 height 20
radio input "true"
radio input "false"
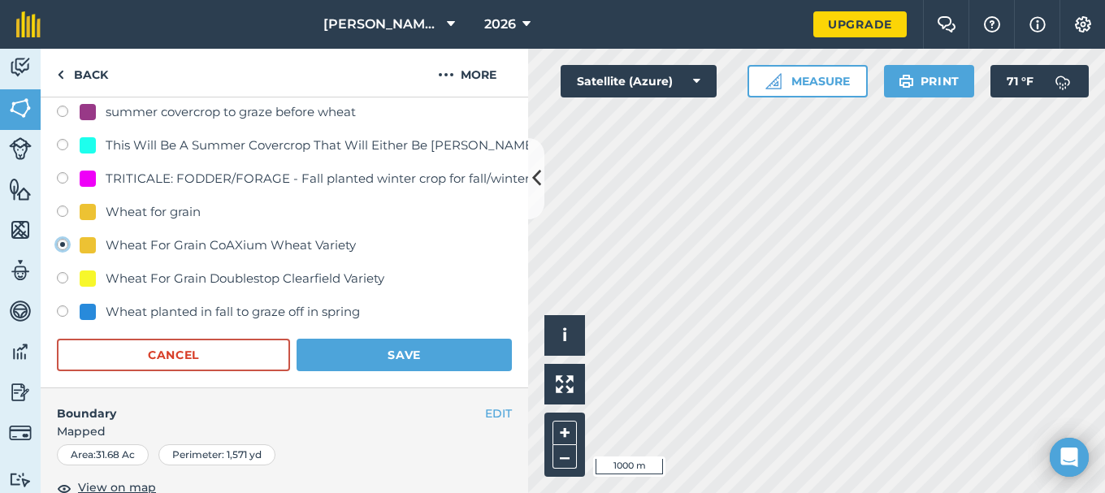
scroll to position [975, 0]
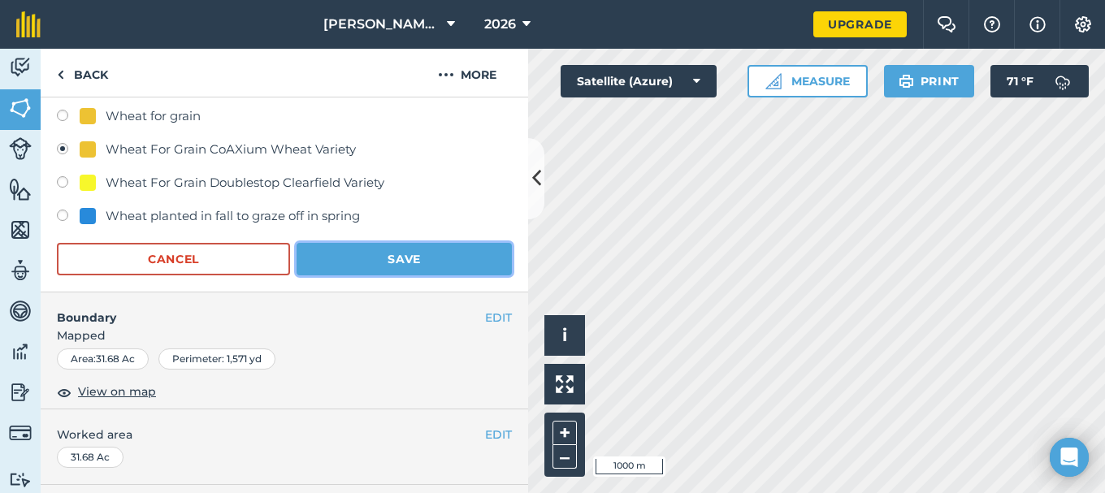
click at [409, 256] on button "Save" at bounding box center [404, 259] width 215 height 33
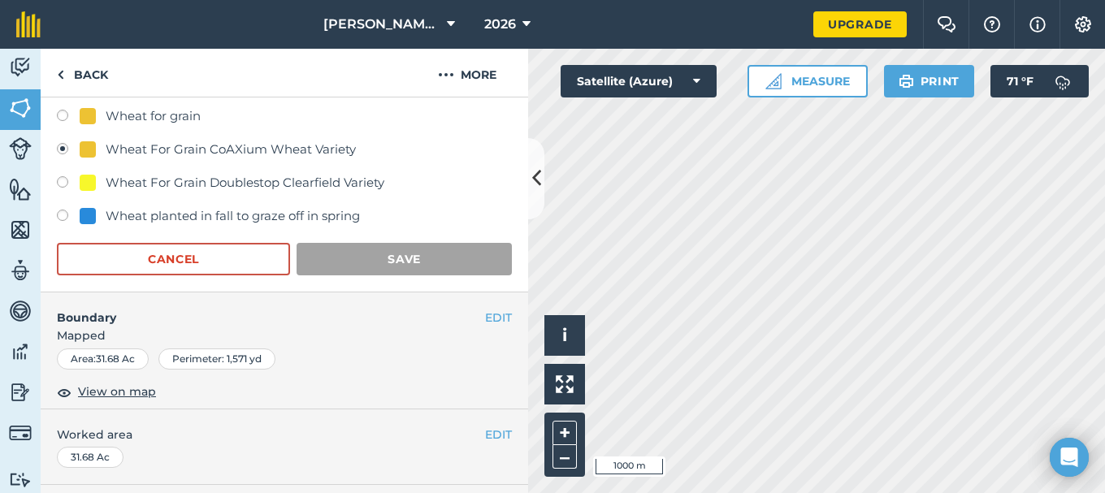
scroll to position [317, 0]
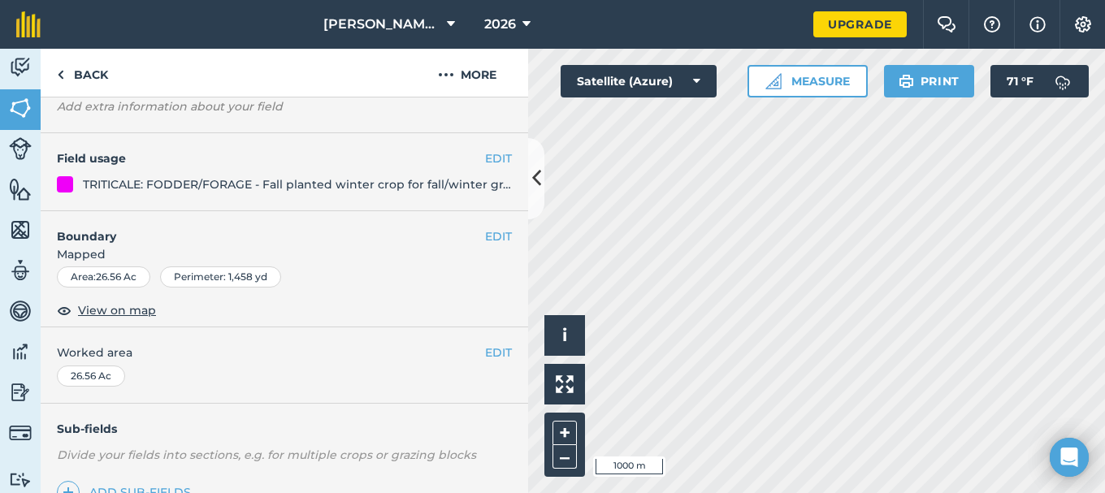
scroll to position [73, 0]
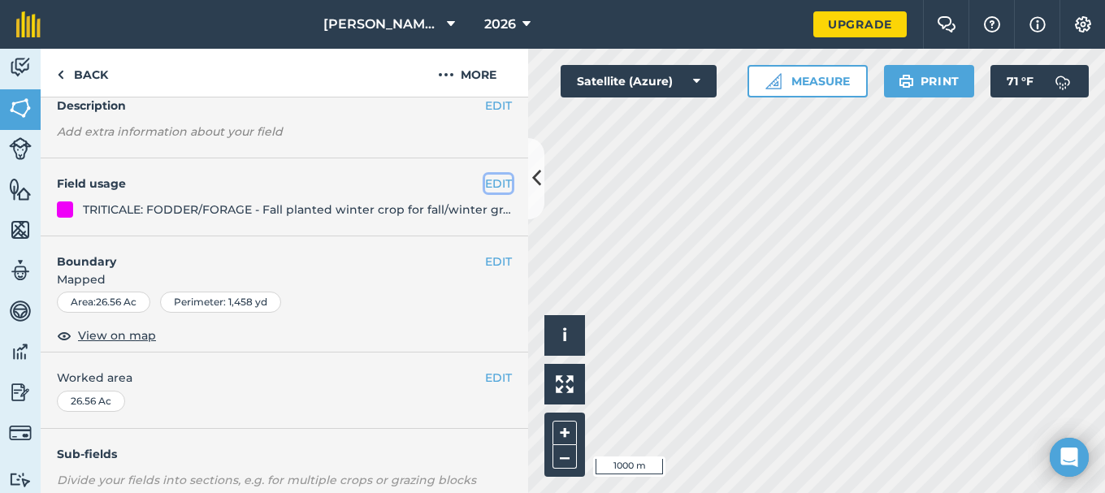
click at [488, 184] on button "EDIT" at bounding box center [498, 184] width 27 height 18
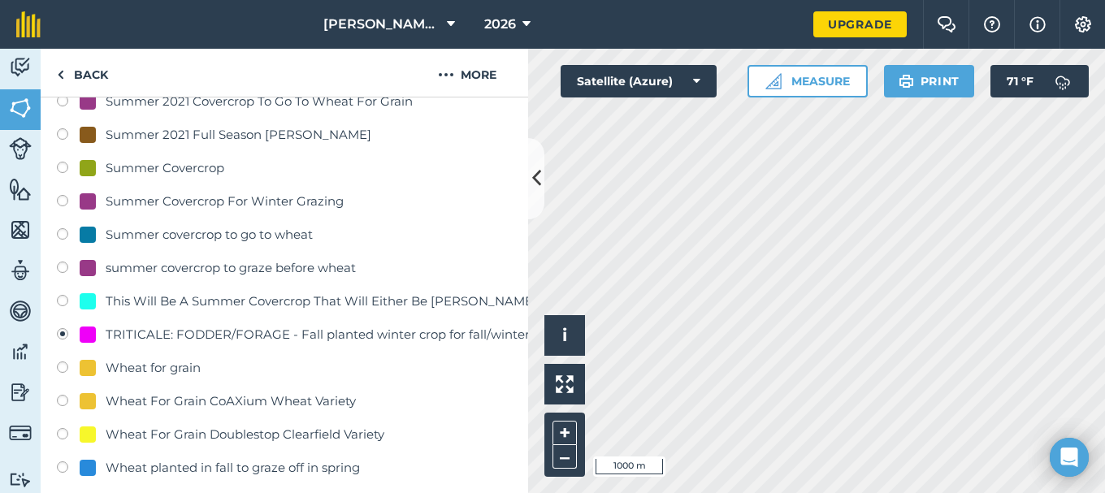
scroll to position [804, 0]
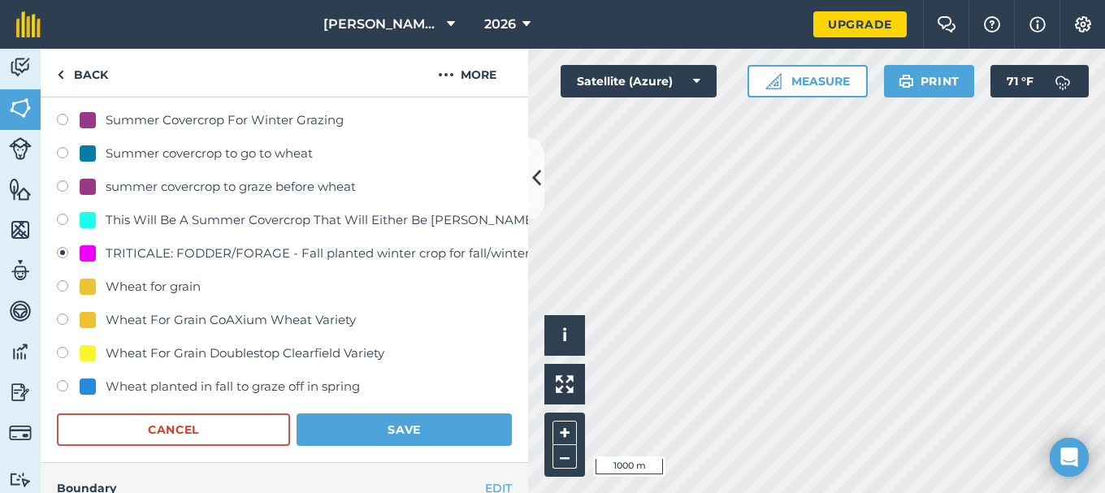
click at [63, 321] on label at bounding box center [68, 322] width 23 height 16
radio input "true"
radio input "false"
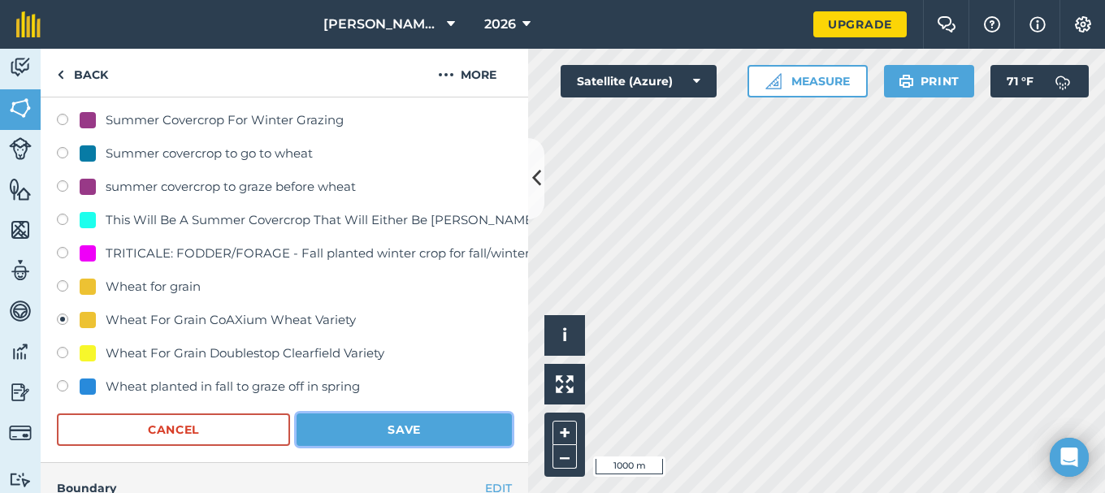
click at [380, 427] on button "Save" at bounding box center [404, 430] width 215 height 33
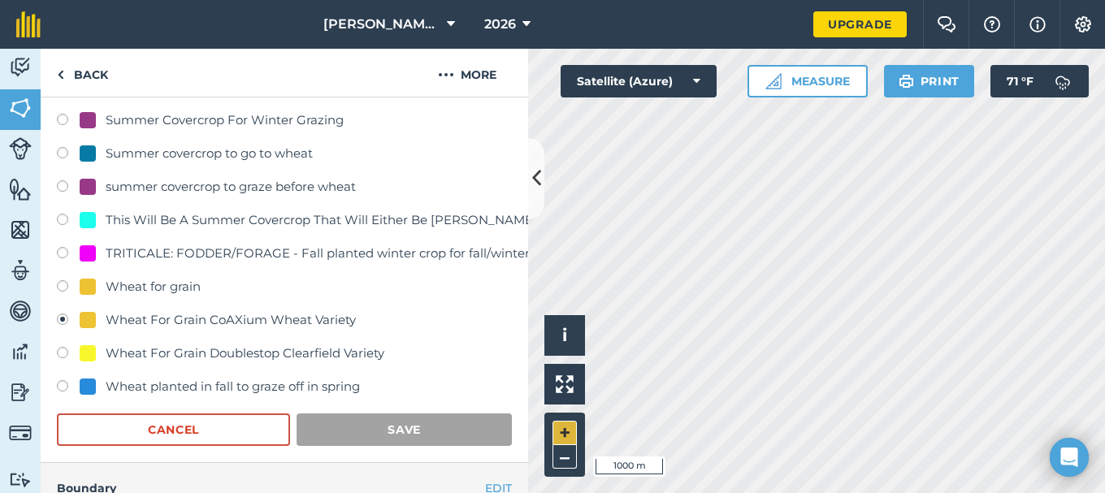
scroll to position [317, 0]
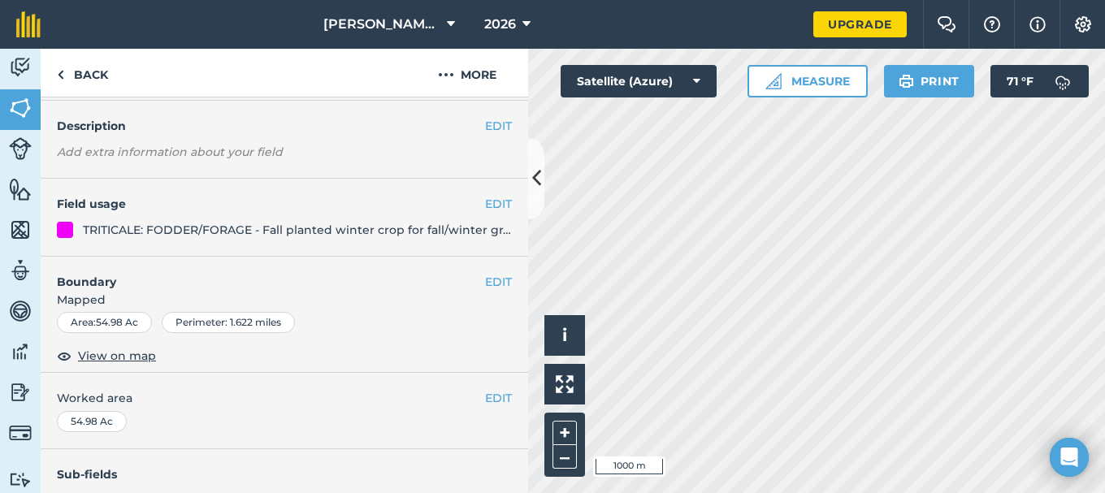
scroll to position [81, 0]
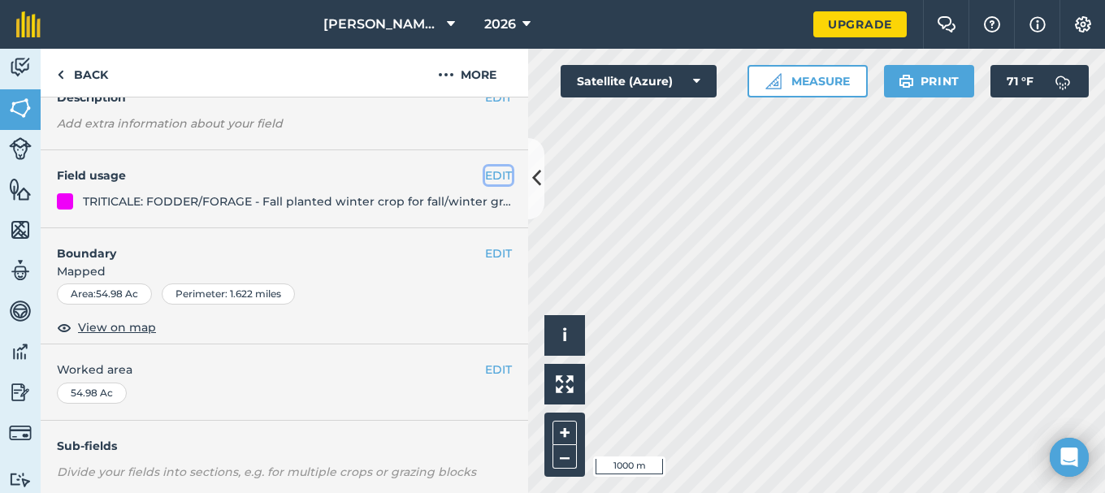
click at [489, 175] on button "EDIT" at bounding box center [498, 176] width 27 height 18
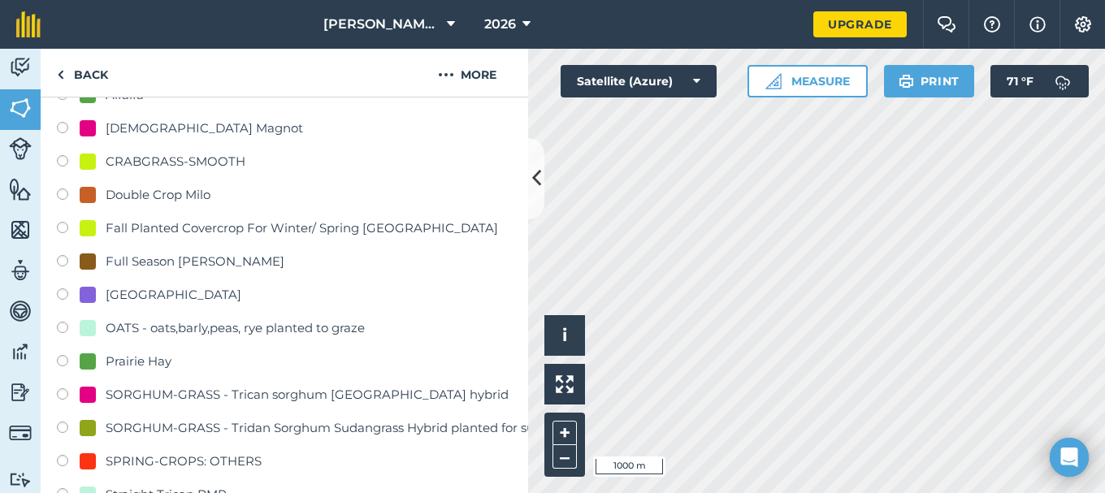
scroll to position [325, 0]
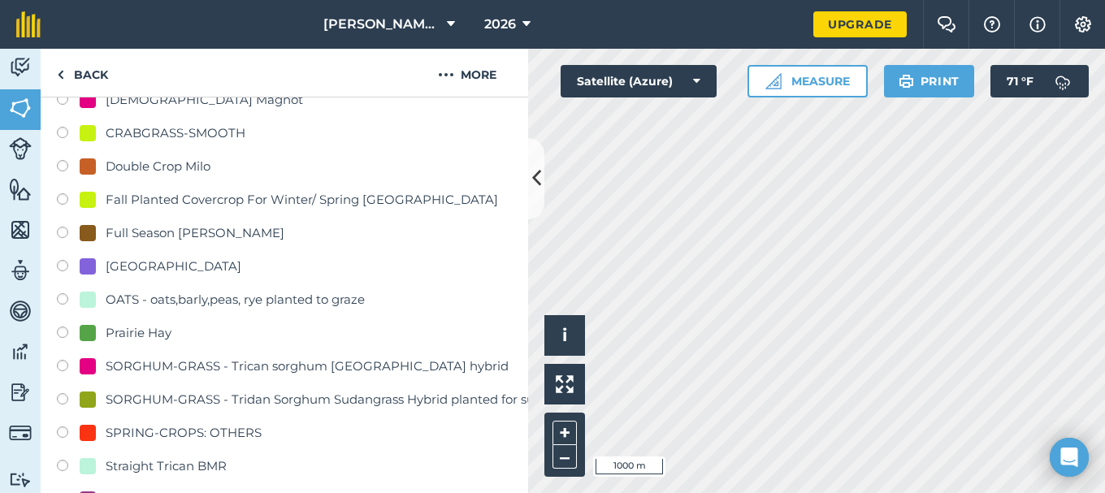
click at [339, 401] on div "SORGHUM-GRASS - Tridan Sorghum Sudangrass Hybrid planted for summer grazing or …" at bounding box center [394, 400] width 576 height 20
radio input "true"
radio input "false"
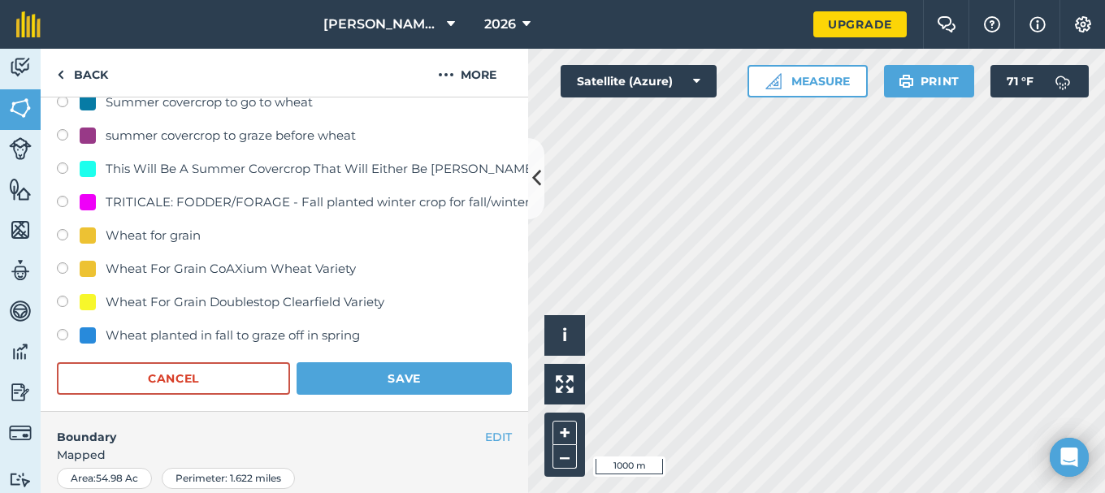
scroll to position [894, 0]
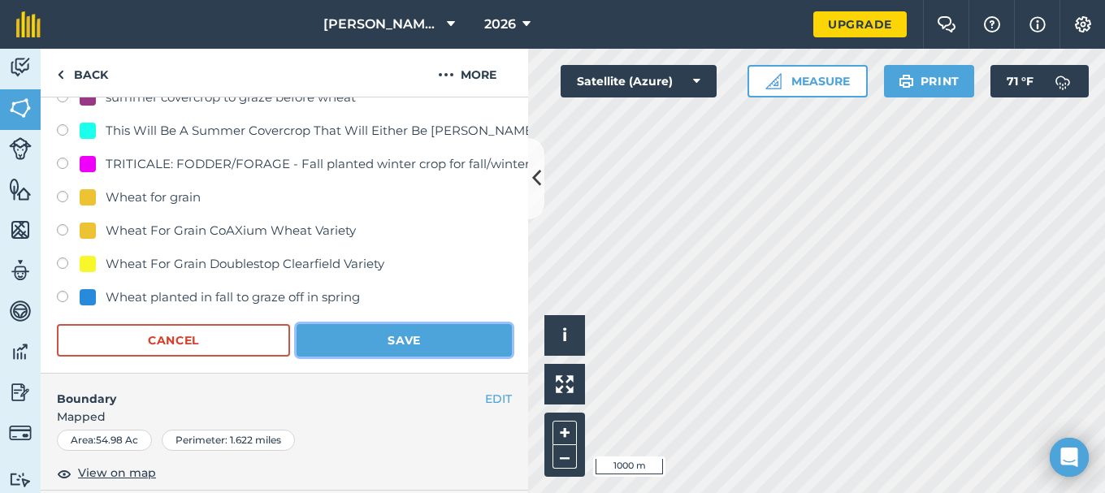
click at [389, 340] on button "Save" at bounding box center [404, 340] width 215 height 33
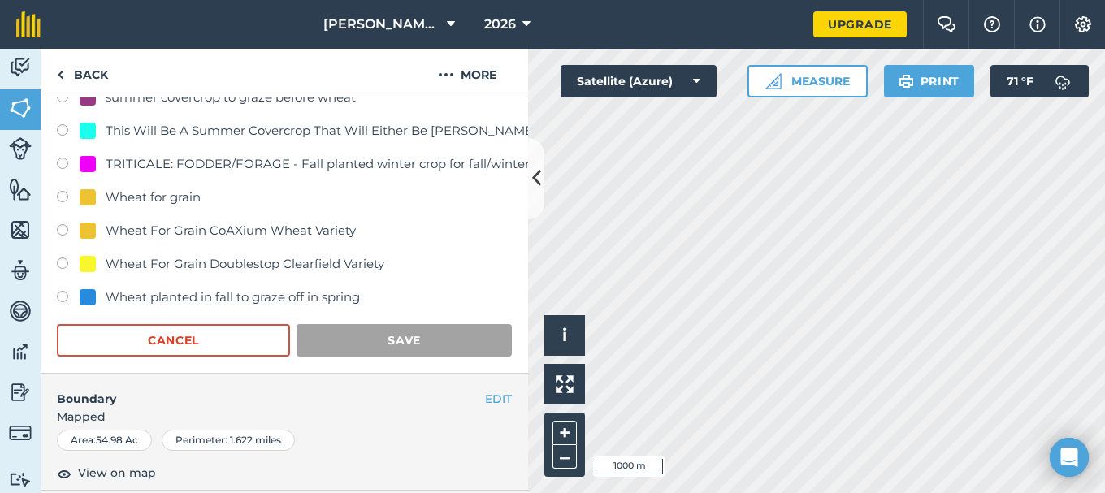
scroll to position [317, 0]
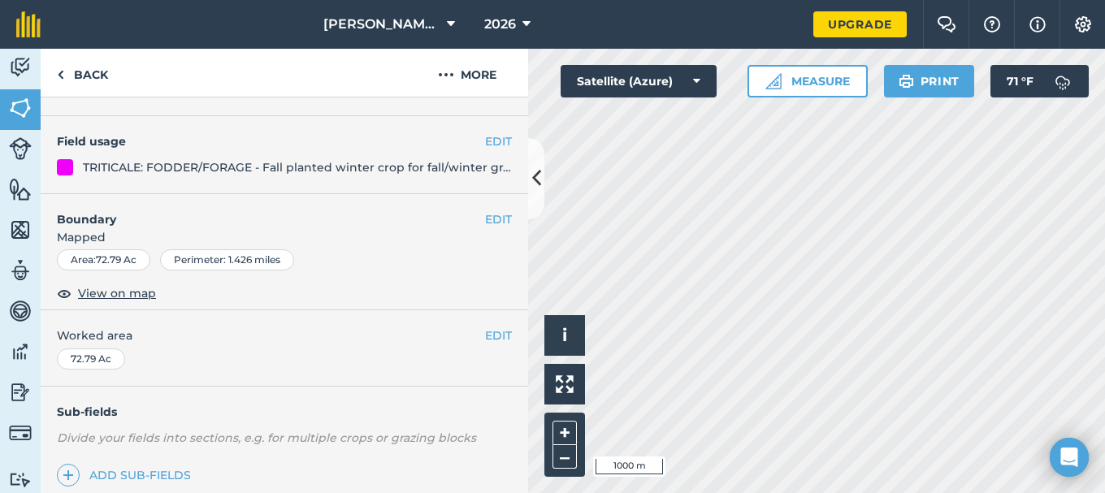
scroll to position [73, 0]
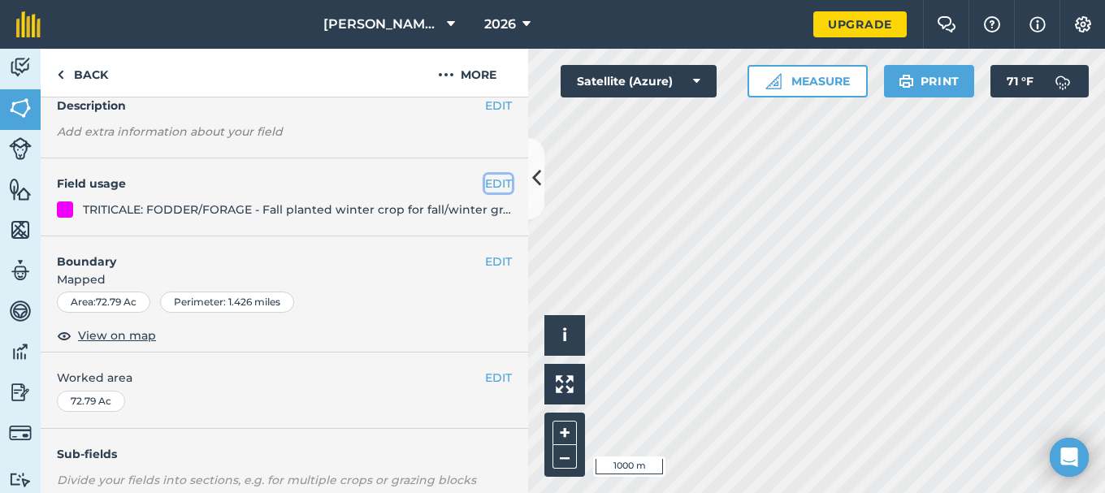
click at [485, 184] on button "EDIT" at bounding box center [498, 184] width 27 height 18
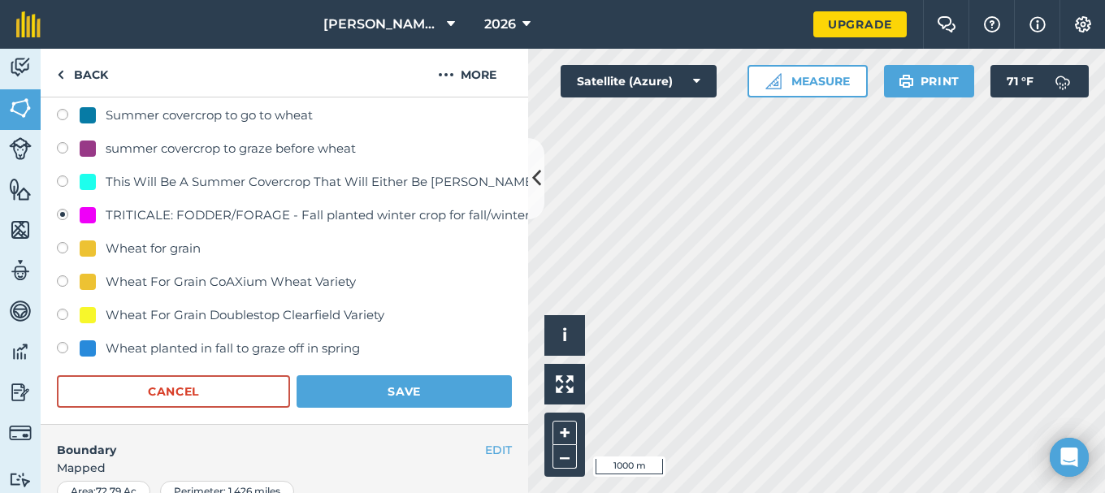
scroll to position [804, 0]
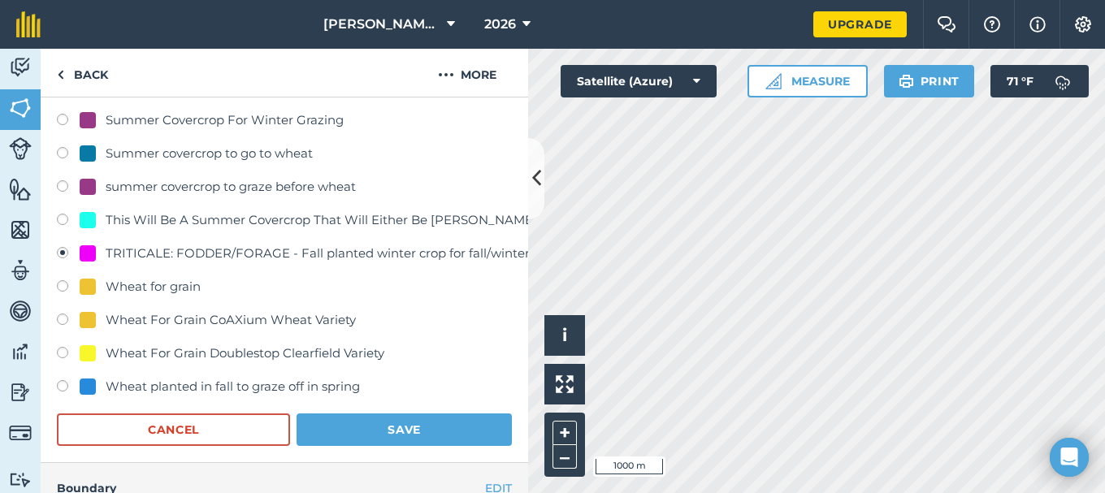
click at [187, 319] on div "Wheat For Grain CoAXium Wheat Variety" at bounding box center [231, 320] width 250 height 20
radio input "true"
radio input "false"
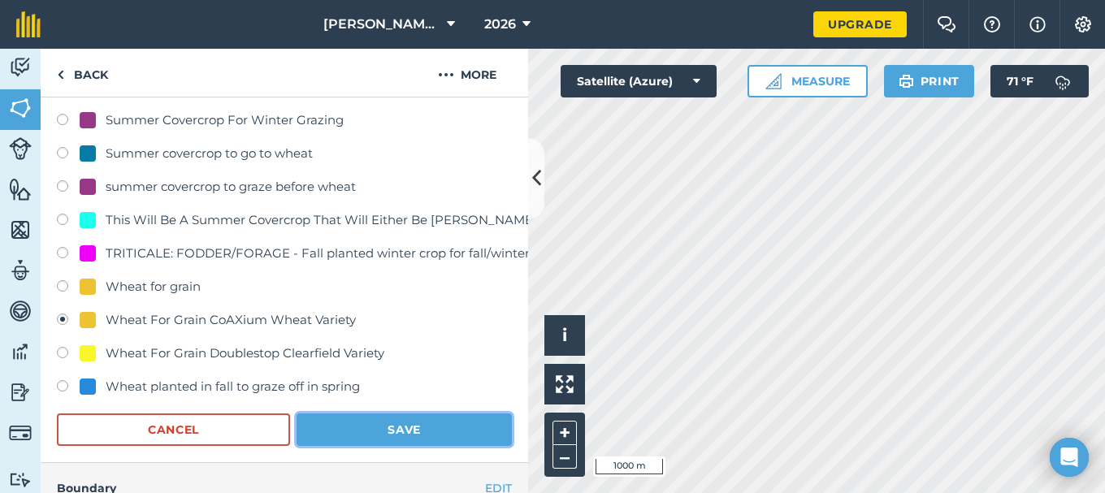
click at [386, 431] on button "Save" at bounding box center [404, 430] width 215 height 33
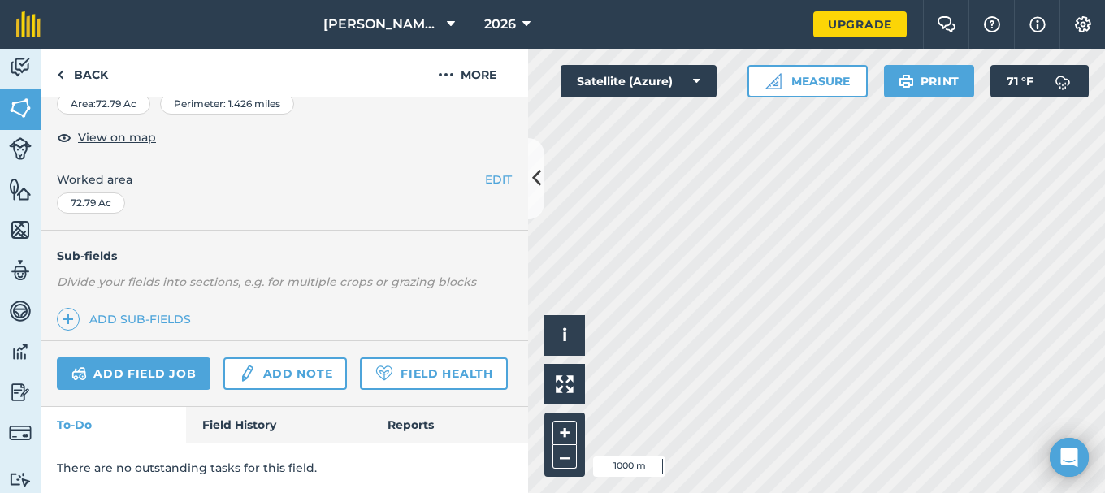
scroll to position [317, 0]
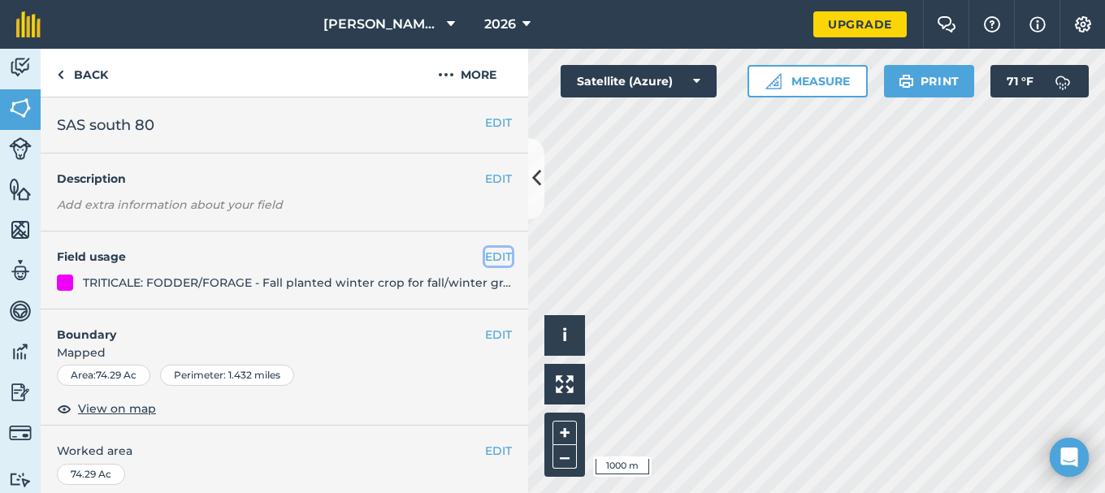
click at [485, 255] on button "EDIT" at bounding box center [498, 257] width 27 height 18
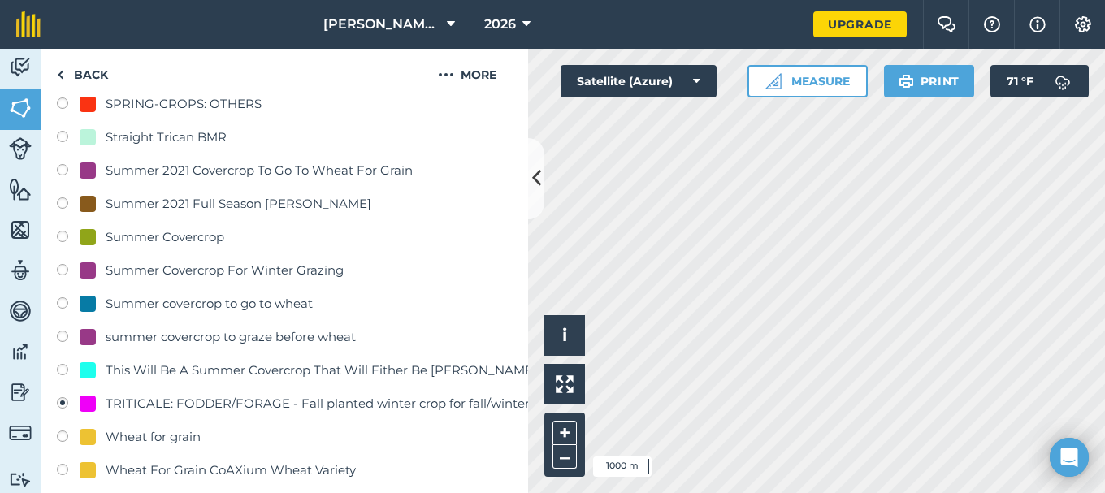
scroll to position [731, 0]
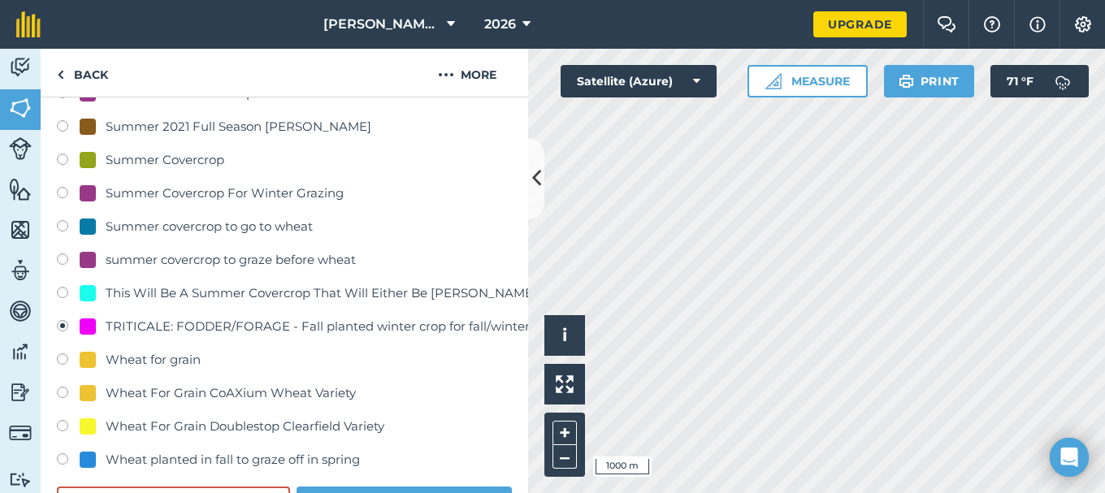
click at [336, 327] on div "TRITICALE: FODDER/FORAGE - Fall planted winter crop for fall/winter graze" at bounding box center [336, 327] width 461 height 20
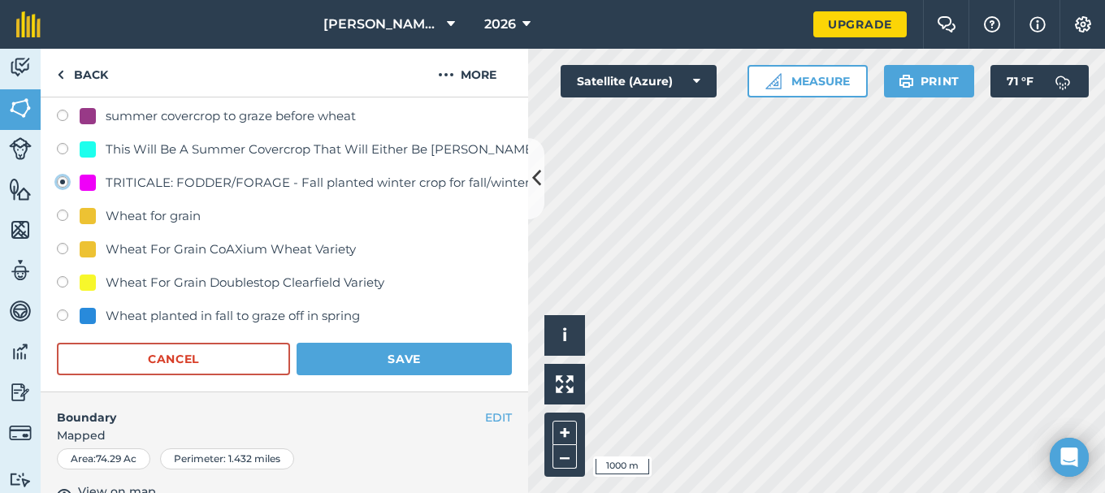
scroll to position [894, 0]
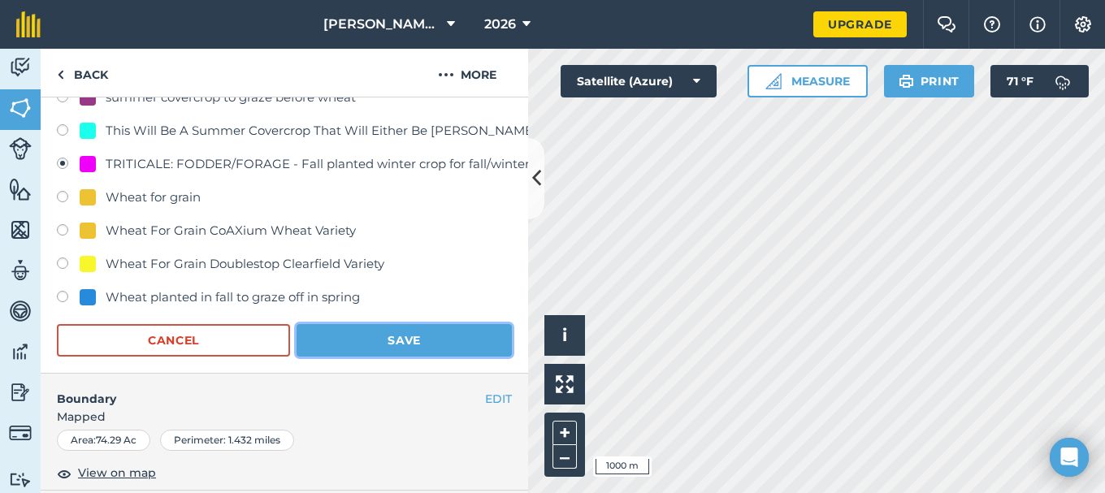
click at [384, 341] on button "Save" at bounding box center [404, 340] width 215 height 33
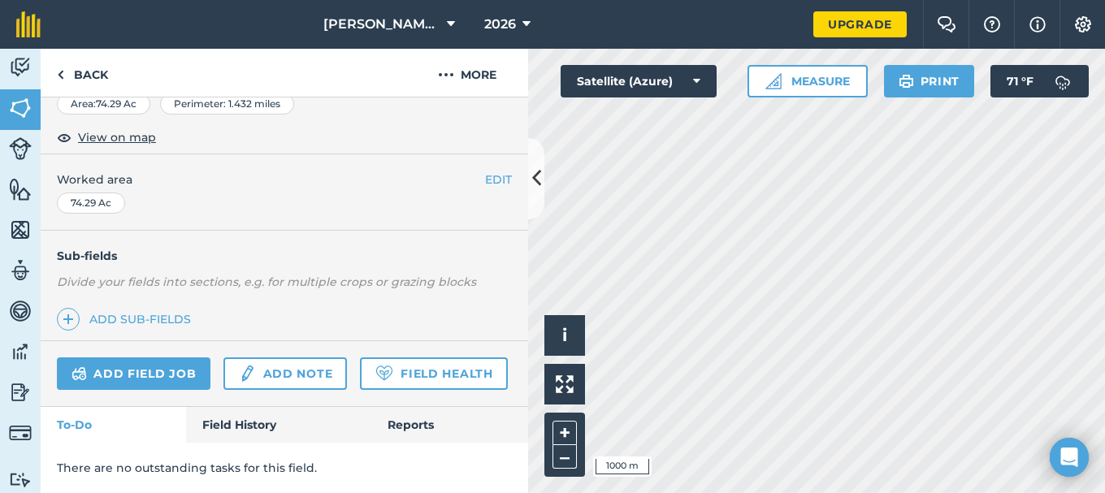
scroll to position [317, 0]
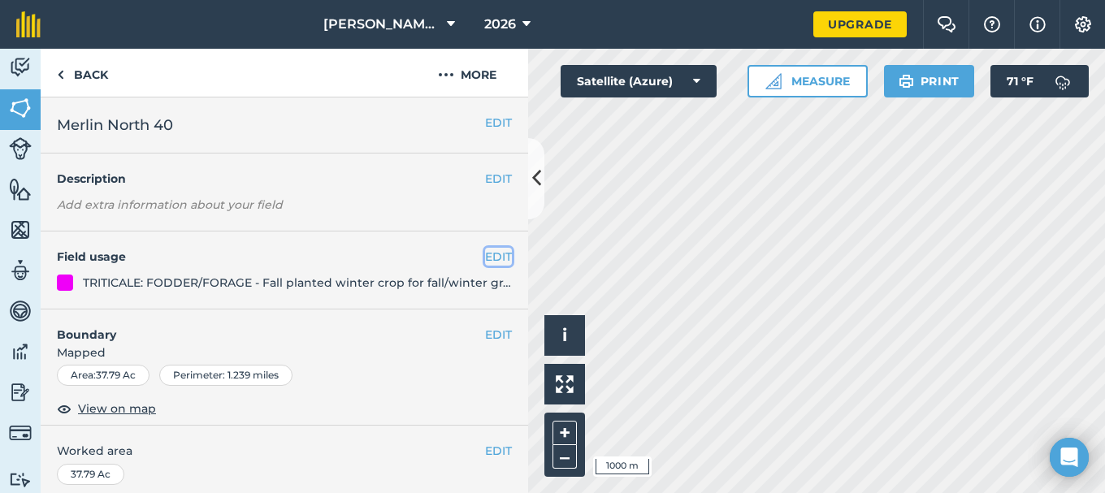
click at [492, 252] on button "EDIT" at bounding box center [498, 257] width 27 height 18
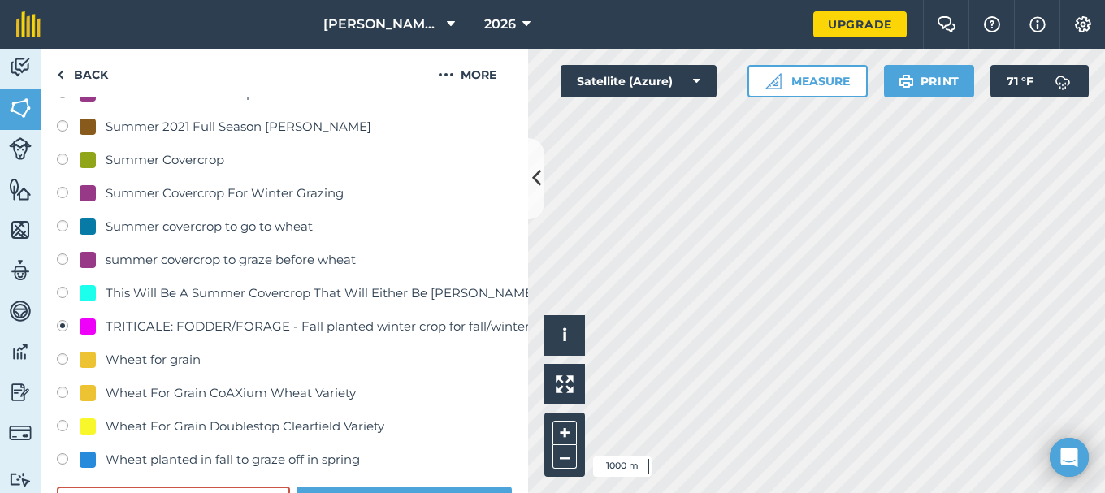
scroll to position [813, 0]
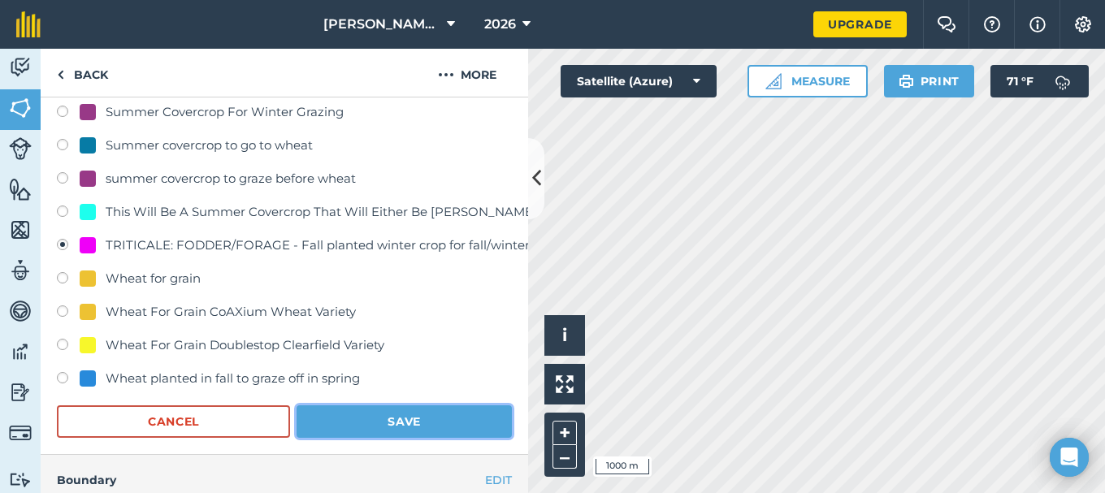
click at [381, 415] on button "Save" at bounding box center [404, 421] width 215 height 33
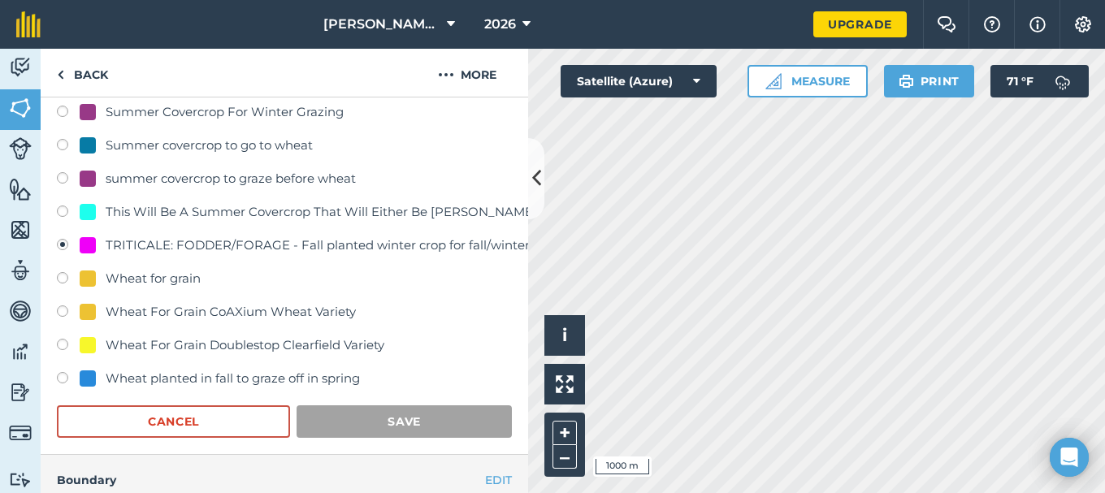
scroll to position [317, 0]
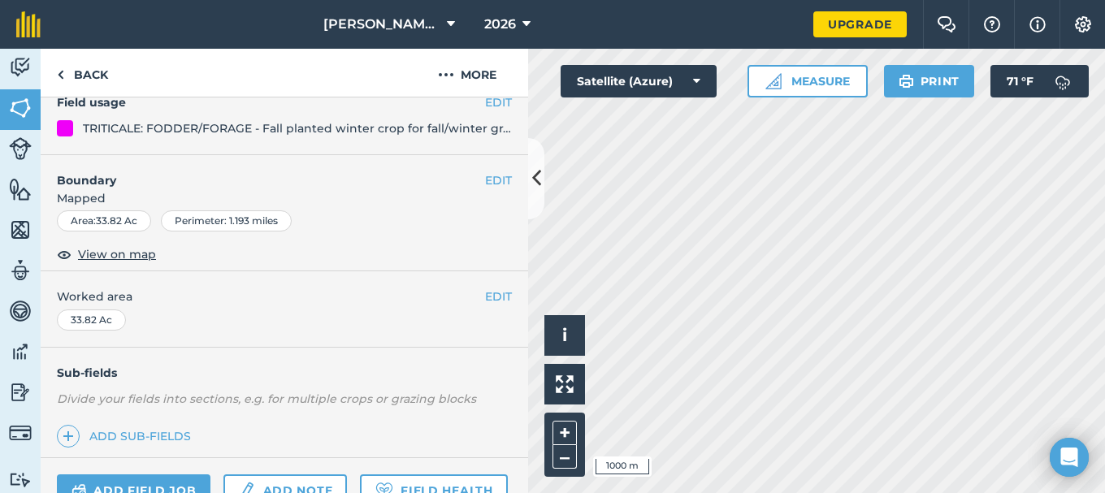
scroll to position [73, 0]
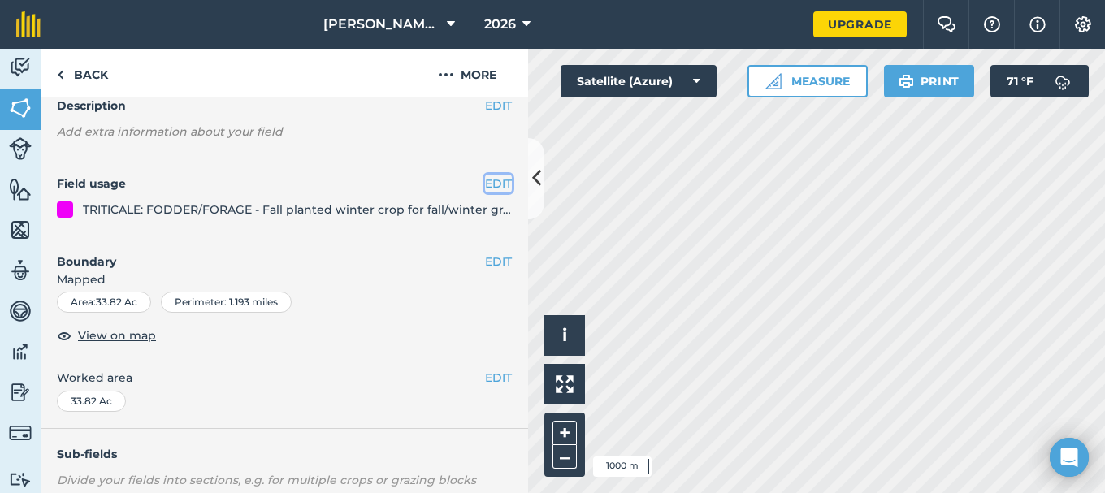
click at [490, 183] on button "EDIT" at bounding box center [498, 184] width 27 height 18
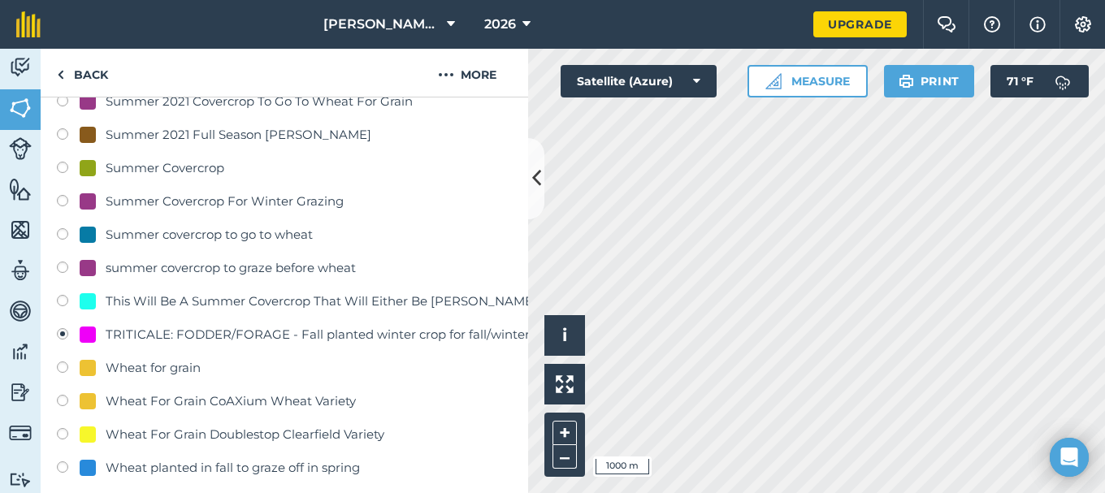
scroll to position [804, 0]
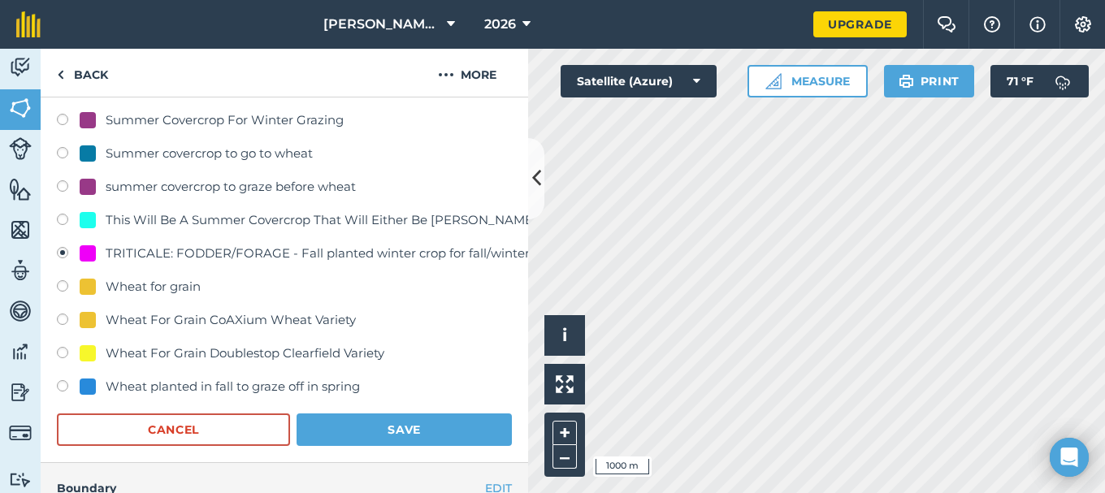
click at [176, 317] on div "Wheat For Grain CoAXium Wheat Variety" at bounding box center [231, 320] width 250 height 20
radio input "true"
radio input "false"
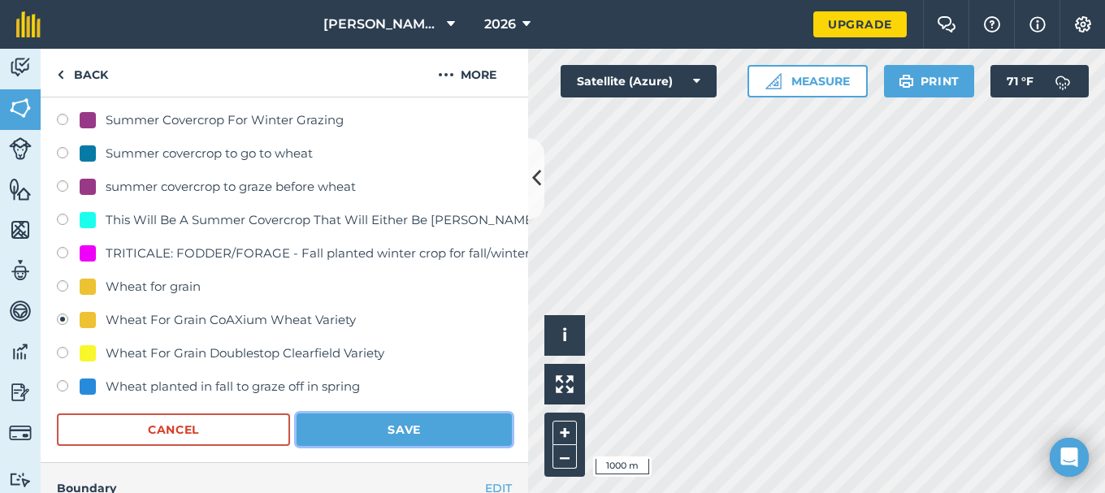
click at [383, 424] on button "Save" at bounding box center [404, 430] width 215 height 33
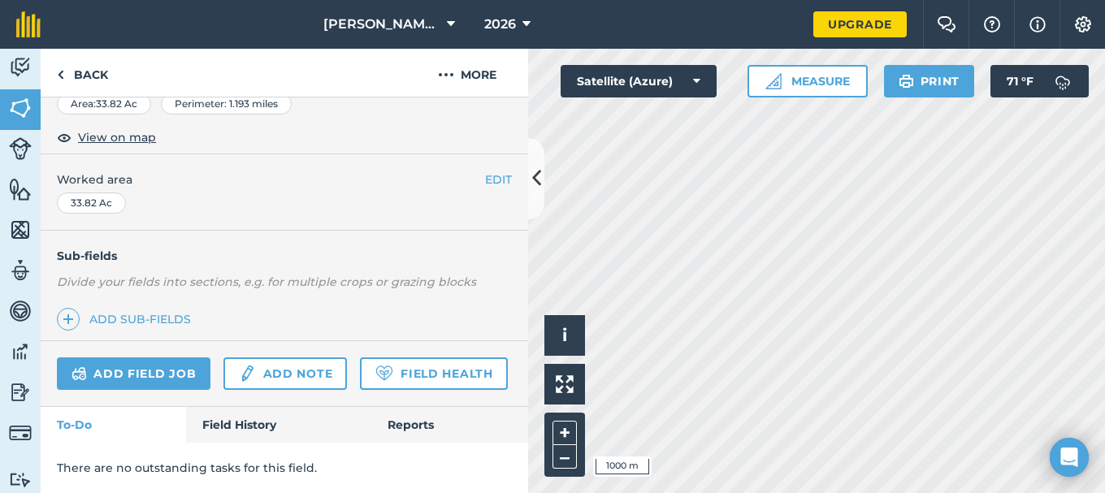
scroll to position [317, 0]
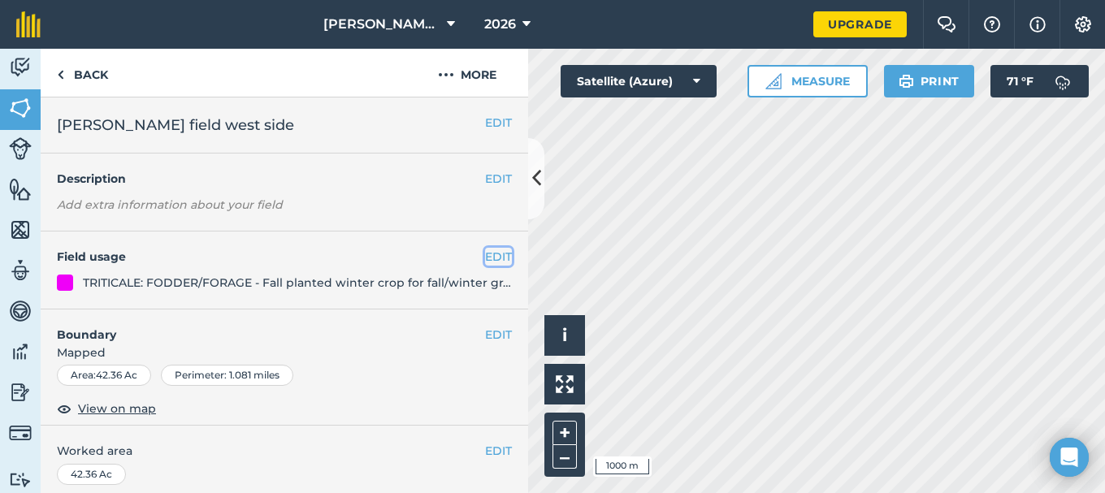
click at [488, 256] on button "EDIT" at bounding box center [498, 257] width 27 height 18
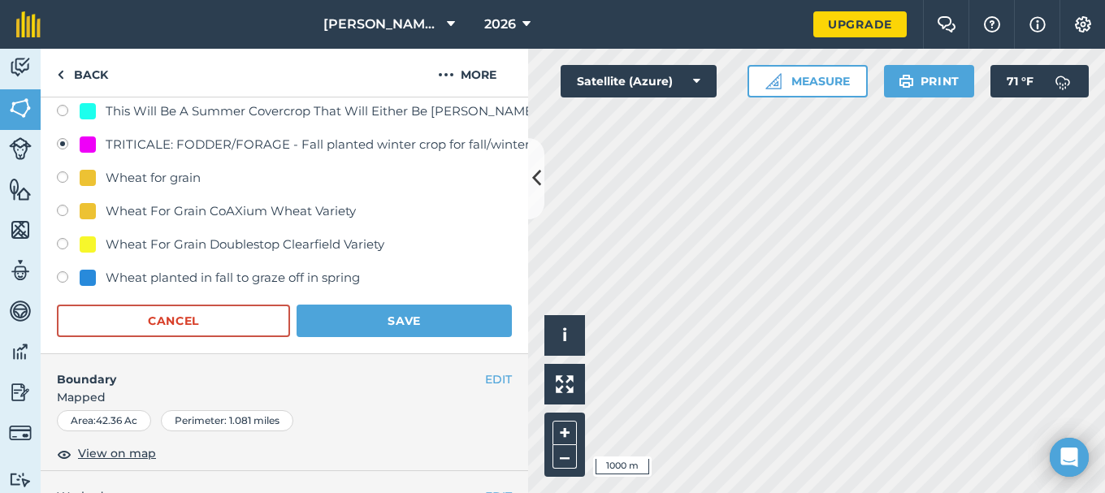
scroll to position [894, 0]
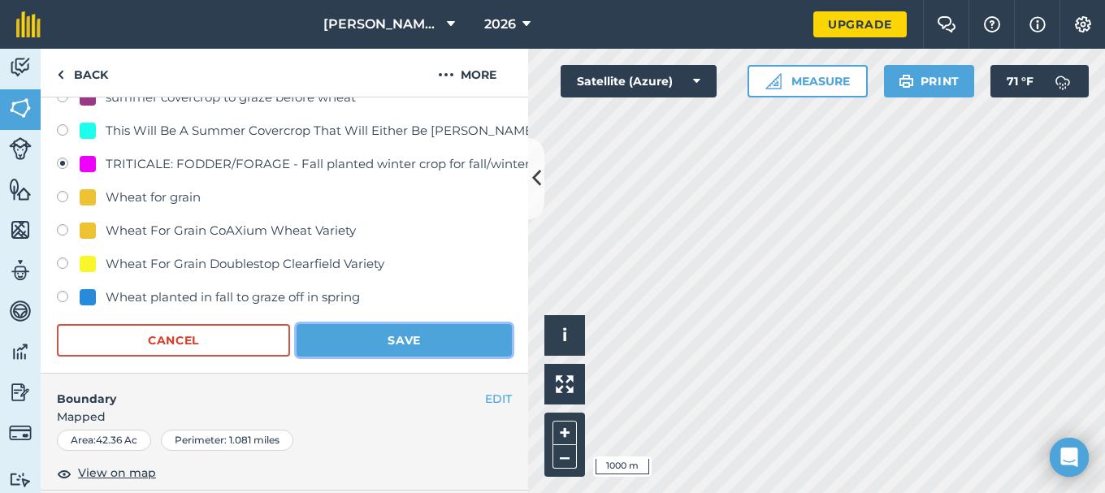
click at [391, 340] on button "Save" at bounding box center [404, 340] width 215 height 33
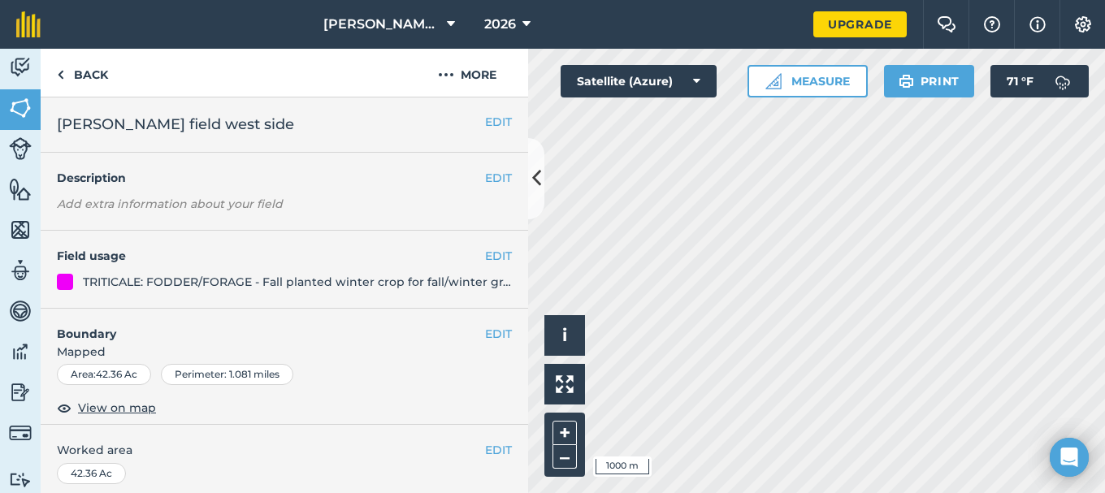
scroll to position [0, 0]
click at [14, 106] on img at bounding box center [20, 108] width 23 height 24
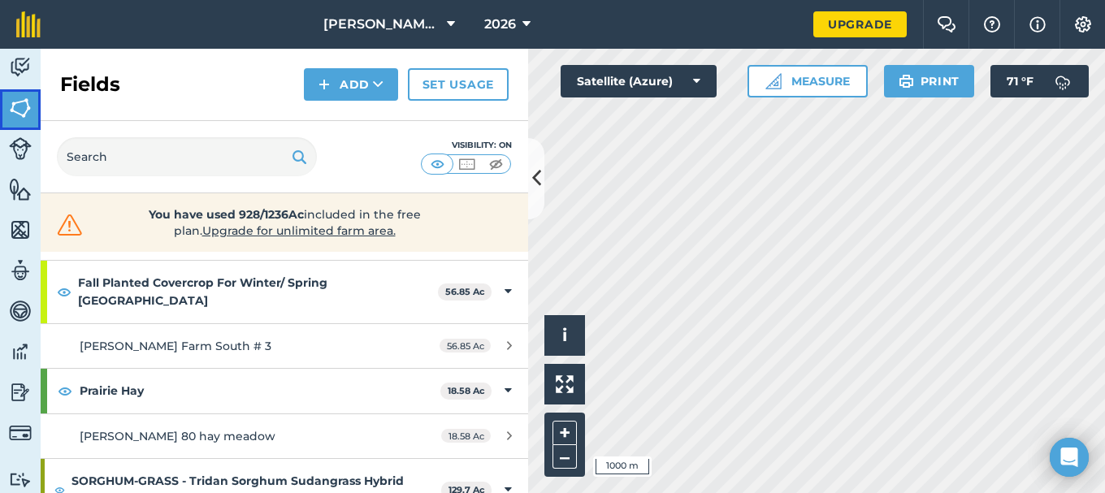
scroll to position [163, 0]
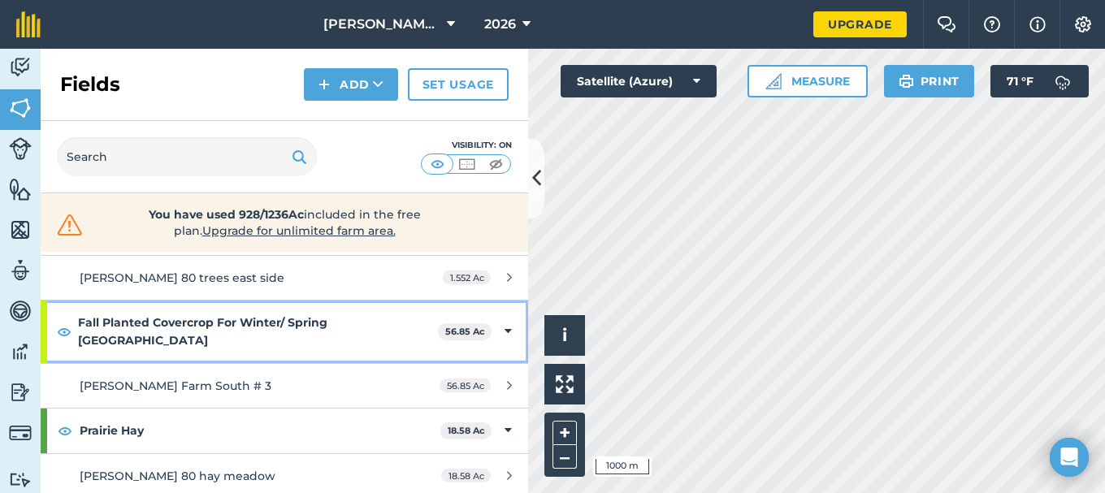
click at [314, 324] on strong "Fall Planted Covercrop For Winter/ Spring Graze" at bounding box center [258, 332] width 360 height 63
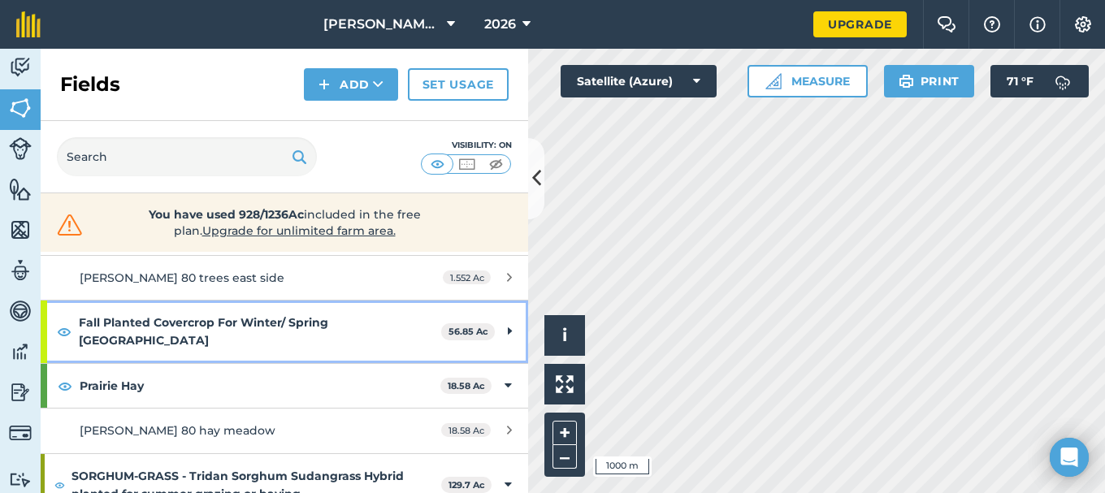
click at [508, 323] on icon at bounding box center [510, 332] width 4 height 18
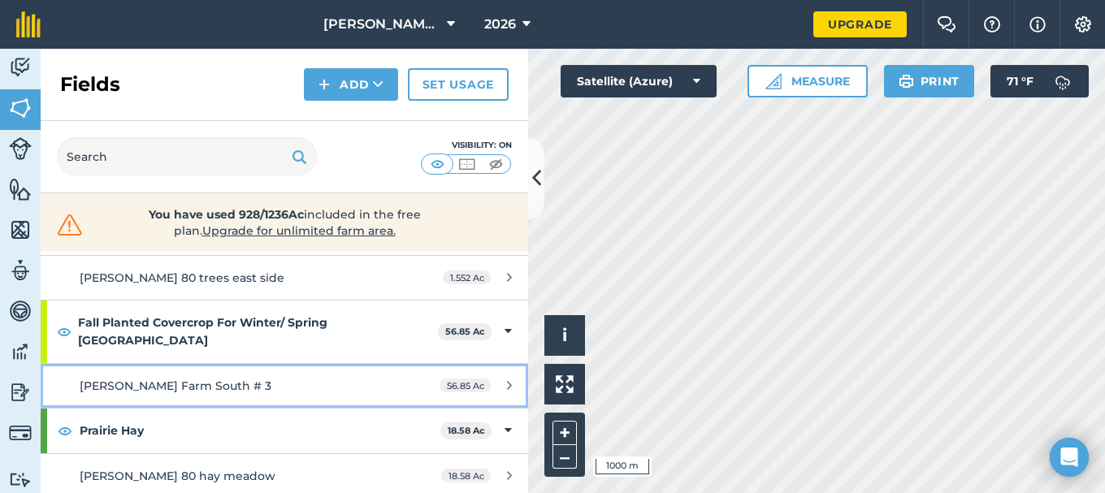
click at [507, 379] on icon at bounding box center [509, 385] width 5 height 12
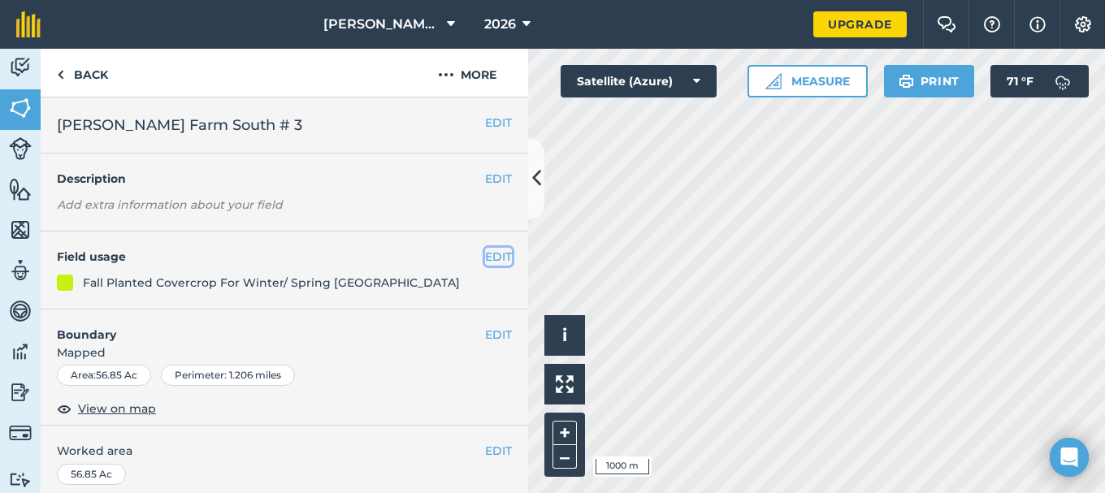
click at [485, 258] on button "EDIT" at bounding box center [498, 257] width 27 height 18
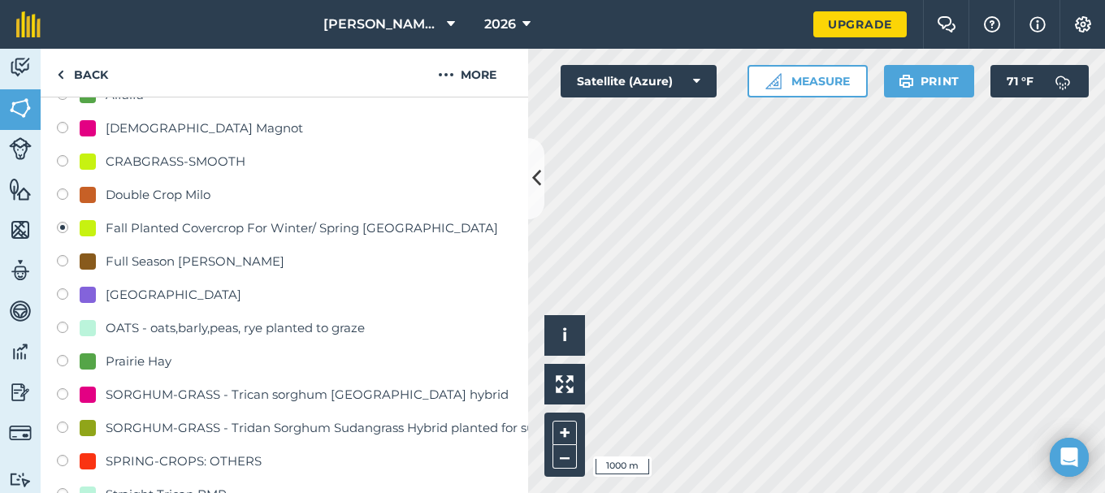
scroll to position [325, 0]
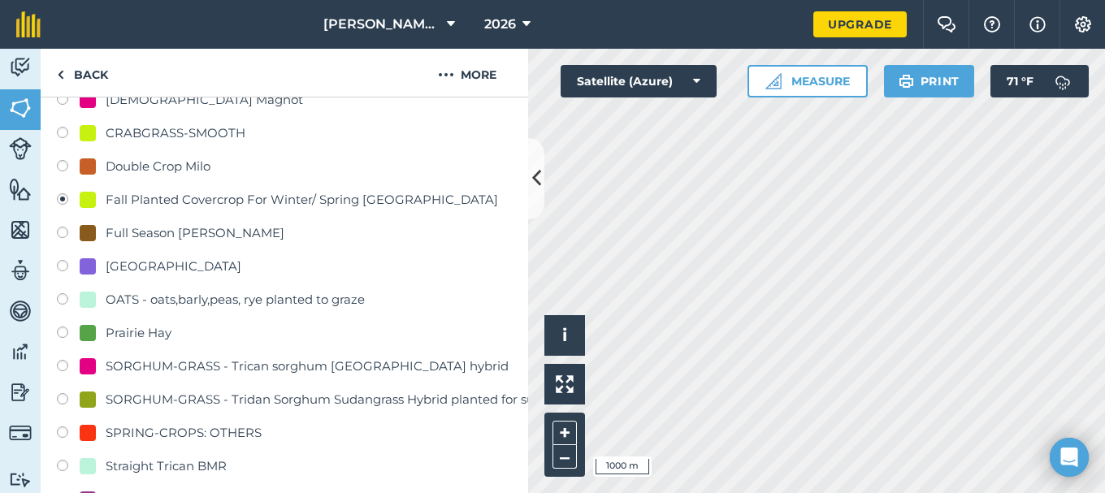
click at [381, 397] on div "SORGHUM-GRASS - Tridan Sorghum Sudangrass Hybrid planted for summer grazing or …" at bounding box center [394, 400] width 576 height 20
radio input "true"
radio input "false"
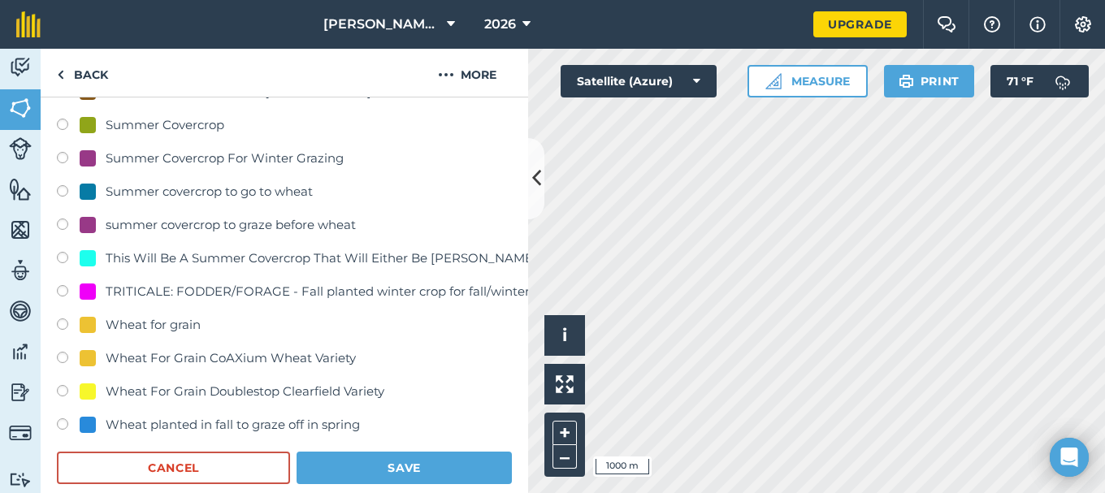
scroll to position [813, 0]
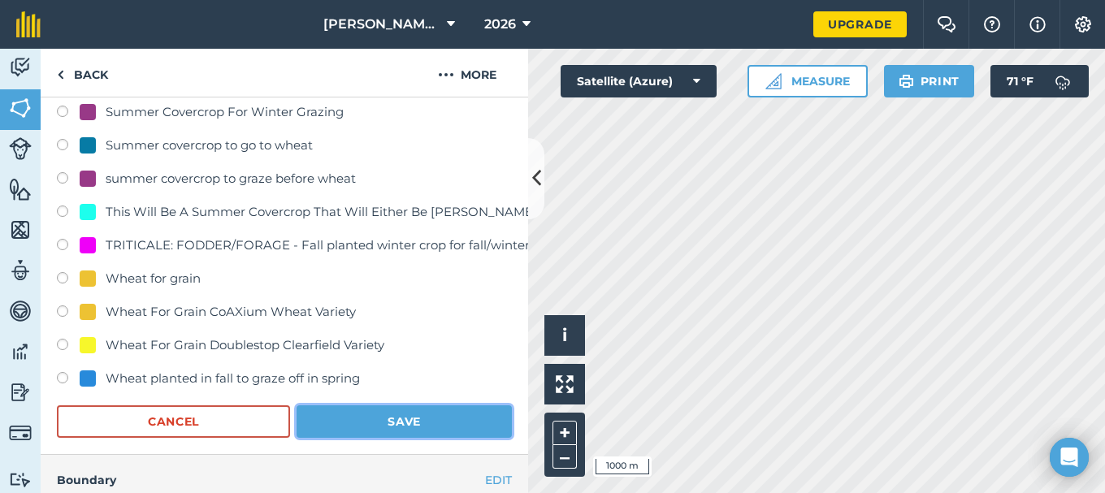
click at [397, 420] on button "Save" at bounding box center [404, 421] width 215 height 33
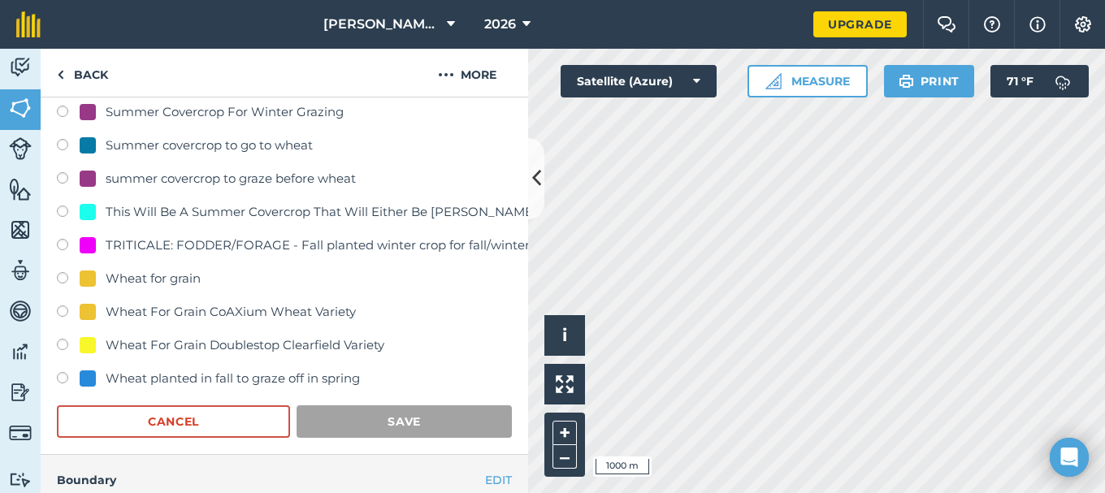
scroll to position [317, 0]
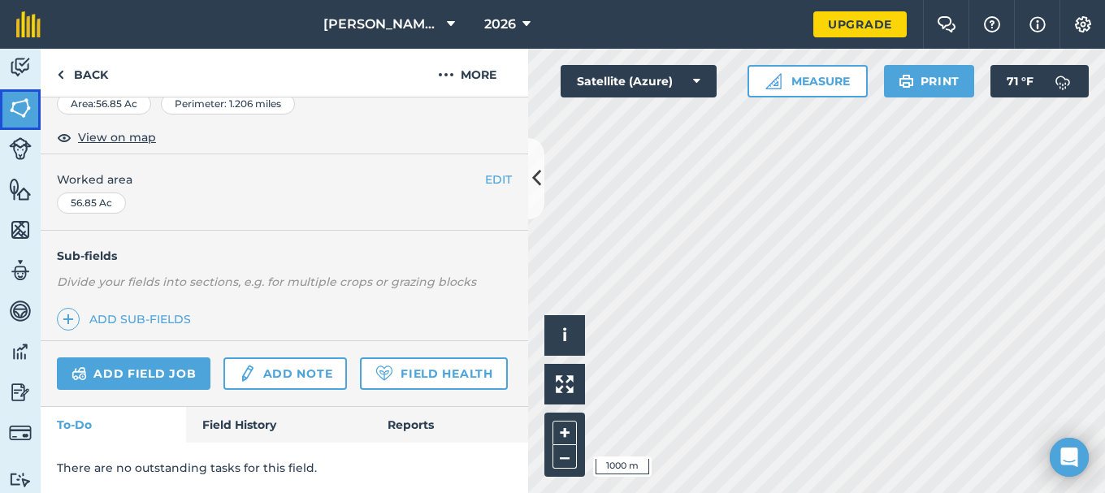
click at [15, 104] on img at bounding box center [20, 108] width 23 height 24
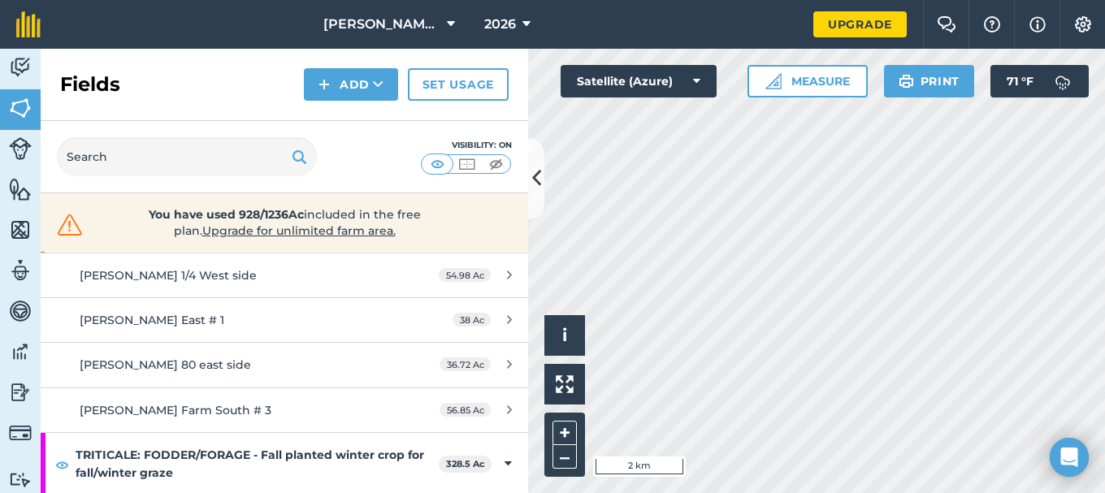
scroll to position [444, 0]
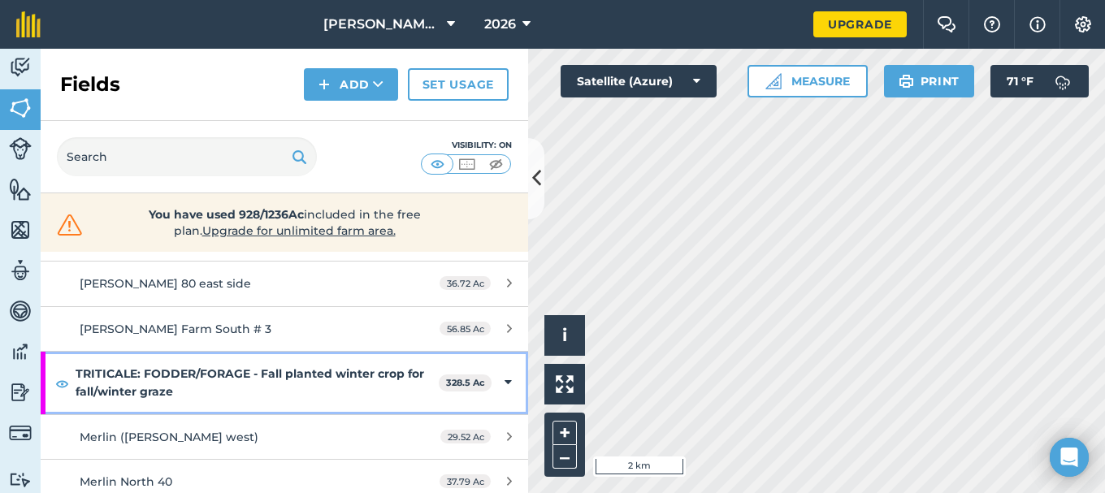
click at [505, 379] on icon at bounding box center [508, 383] width 7 height 18
